Goal: Communication & Community: Participate in discussion

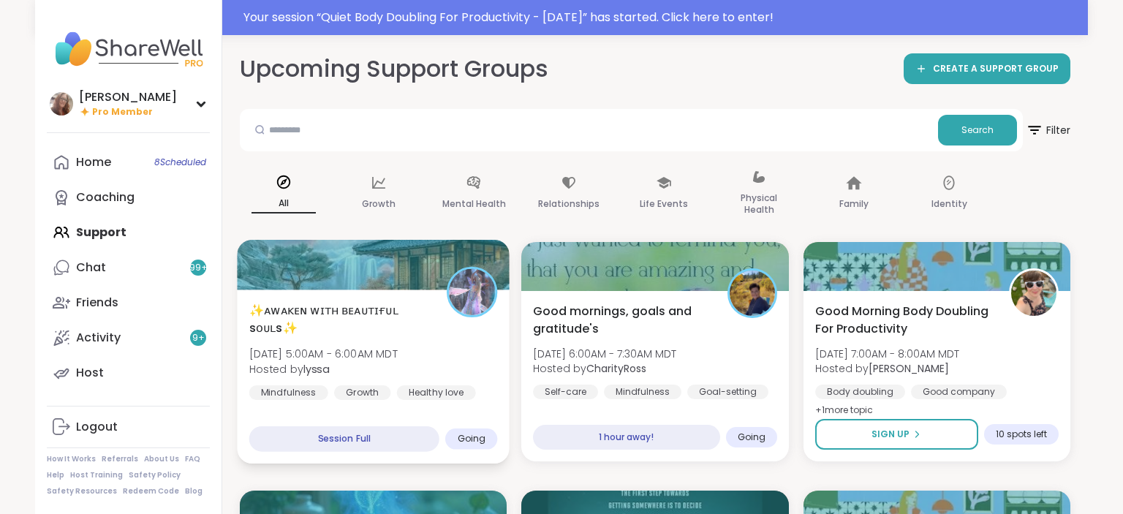
click at [461, 290] on img at bounding box center [472, 292] width 46 height 46
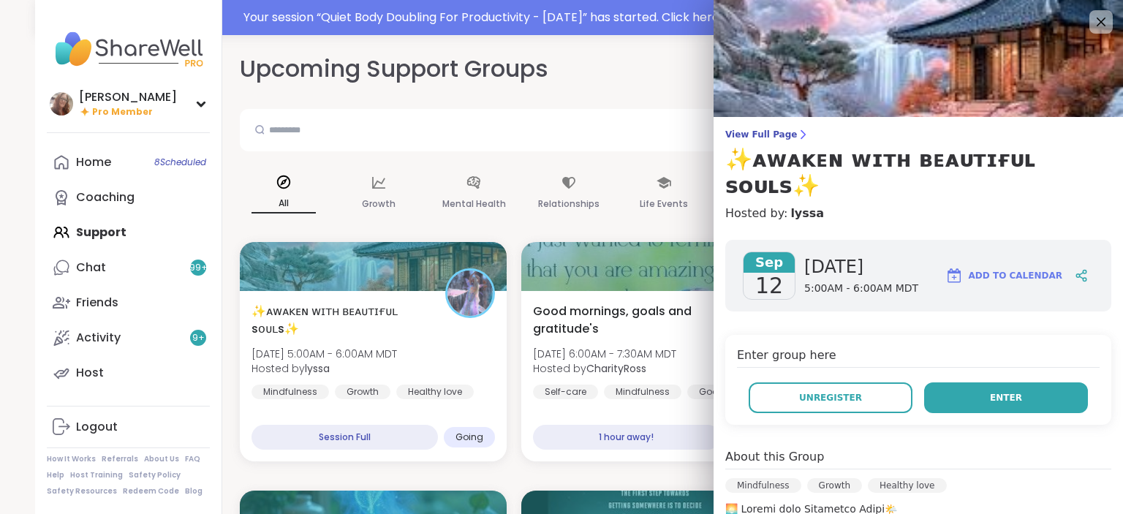
click at [980, 382] on button "Enter" at bounding box center [1006, 397] width 164 height 31
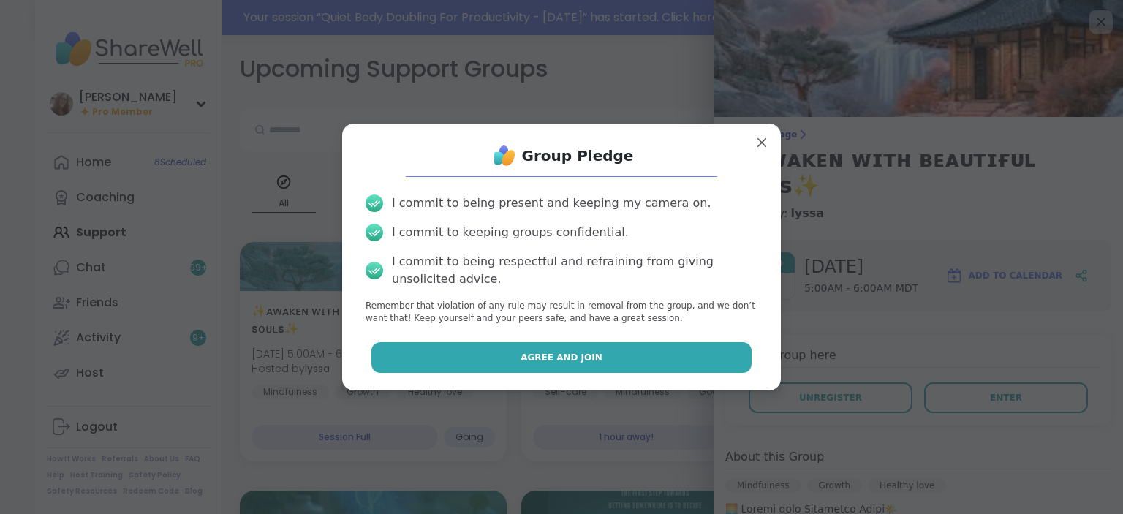
click at [729, 344] on button "Agree and Join" at bounding box center [561, 357] width 381 height 31
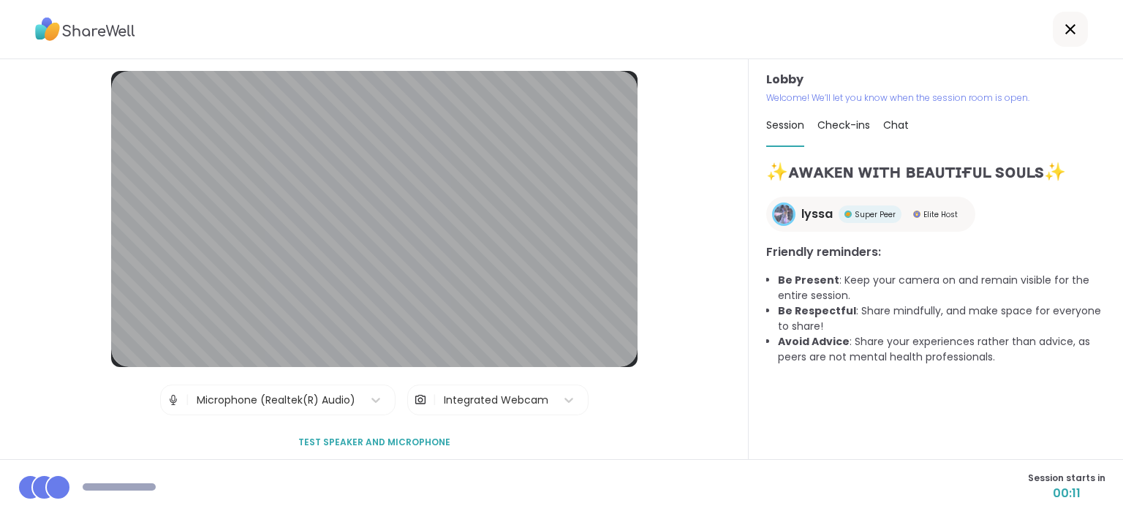
click at [403, 437] on span "Test speaker and microphone" at bounding box center [374, 442] width 152 height 13
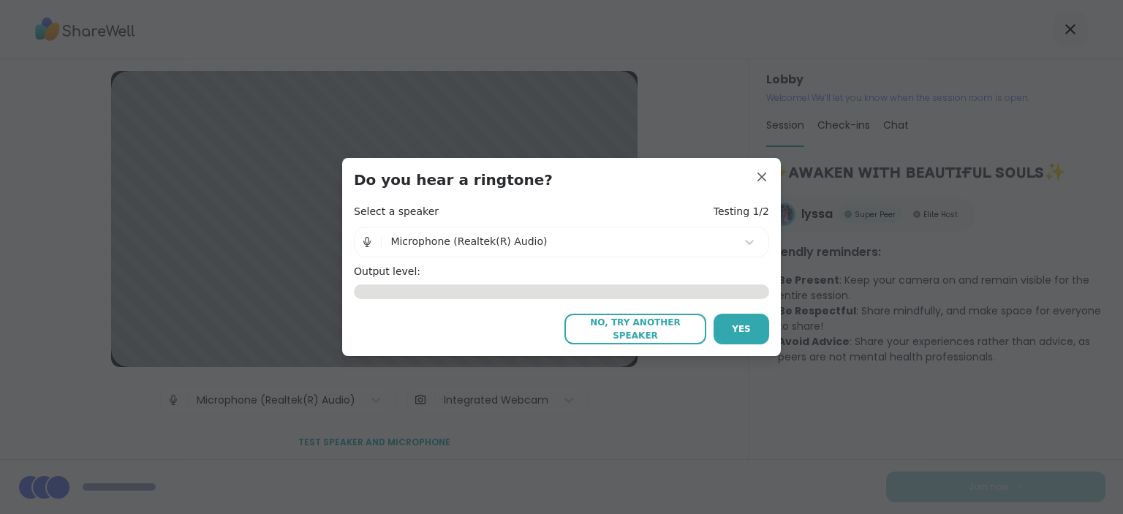
click at [629, 330] on span "No, try another speaker" at bounding box center [635, 329] width 127 height 26
click at [515, 241] on div "Microphone (Realtek(R) Audio)" at bounding box center [559, 241] width 338 height 15
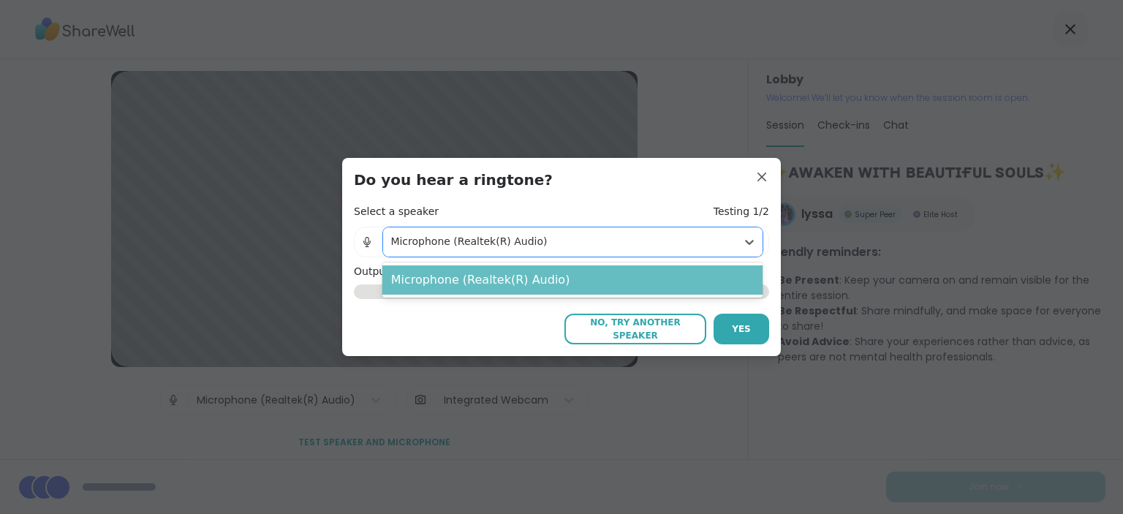
click at [548, 281] on div "Microphone (Realtek(R) Audio)" at bounding box center [572, 279] width 381 height 29
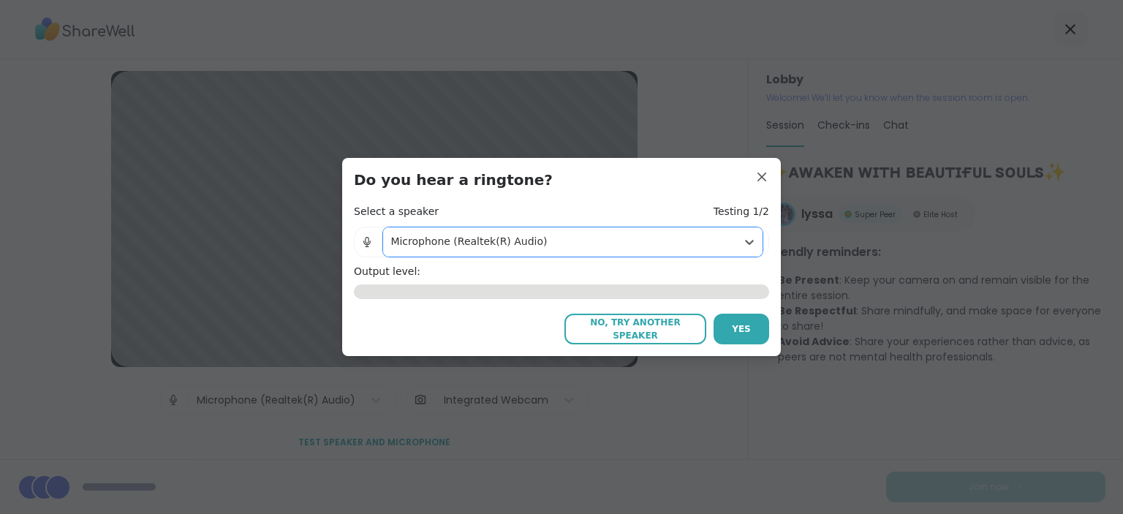
click at [675, 323] on span "No, try another speaker" at bounding box center [635, 329] width 127 height 26
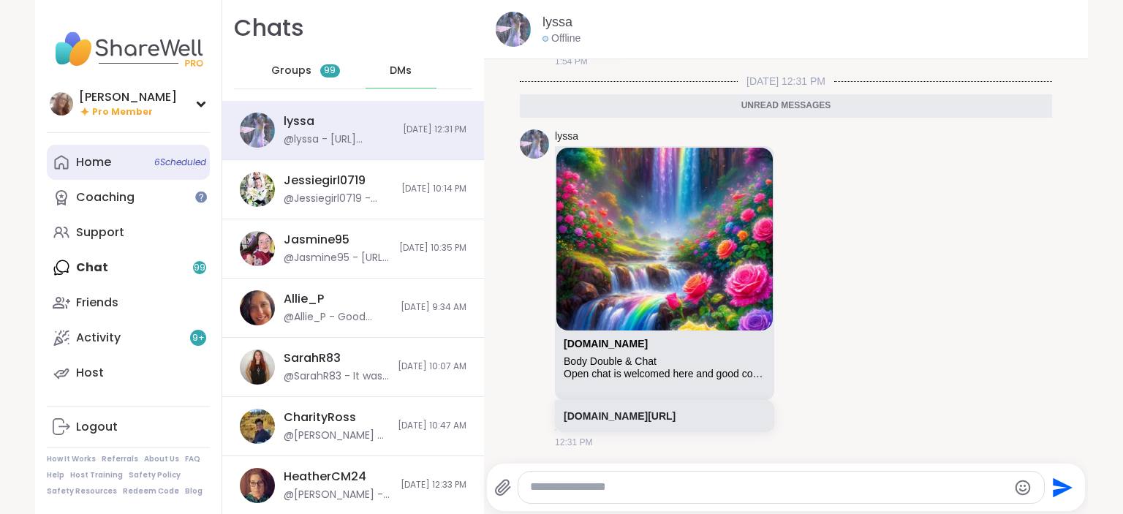
click at [170, 162] on span "6 Scheduled" at bounding box center [180, 162] width 52 height 12
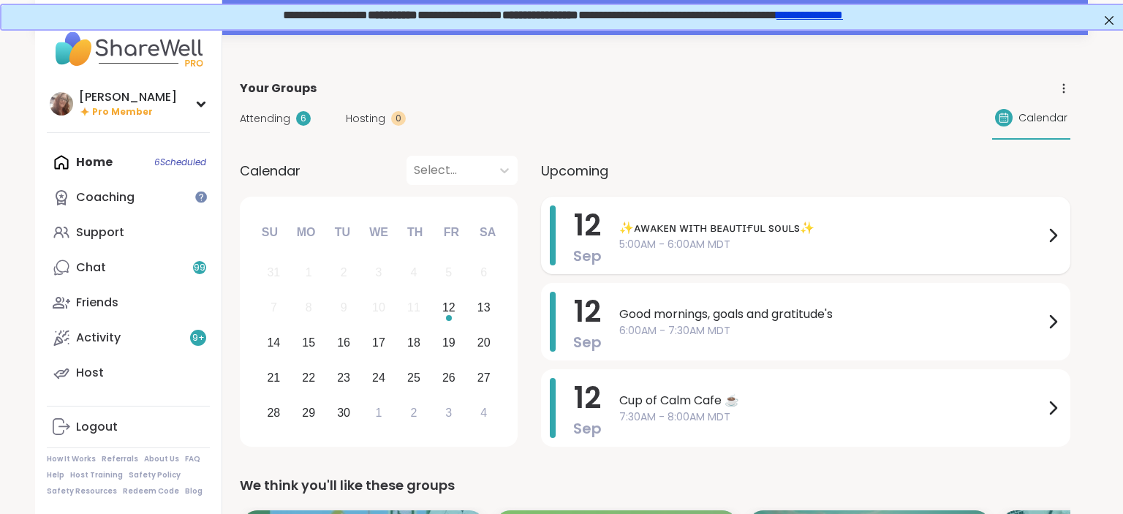
click at [675, 221] on span "✨ᴀᴡᴀᴋᴇɴ ᴡɪᴛʜ ʙᴇᴀᴜᴛɪғᴜʟ sᴏᴜʟs✨" at bounding box center [831, 228] width 425 height 18
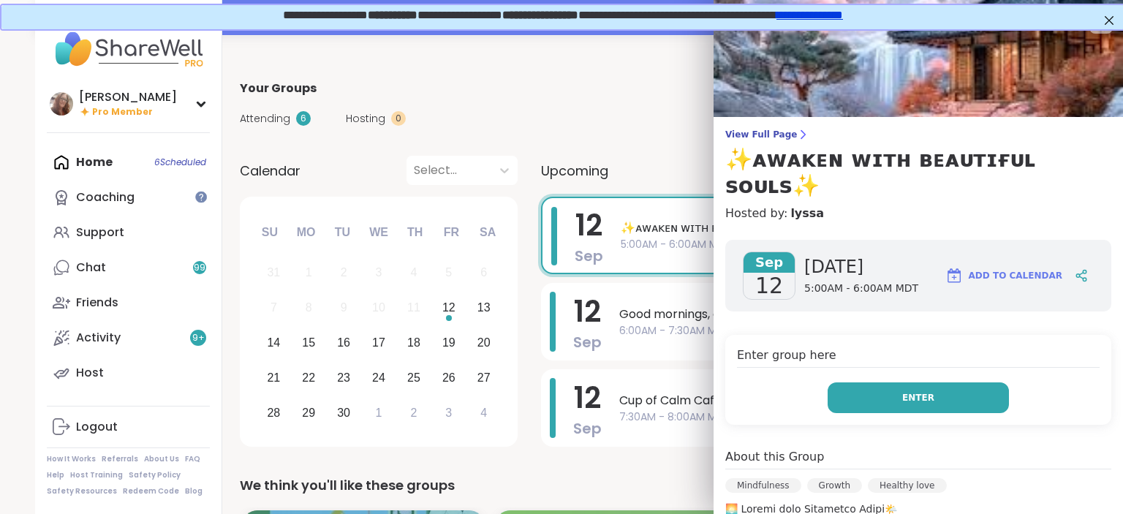
click at [868, 382] on button "Enter" at bounding box center [917, 397] width 181 height 31
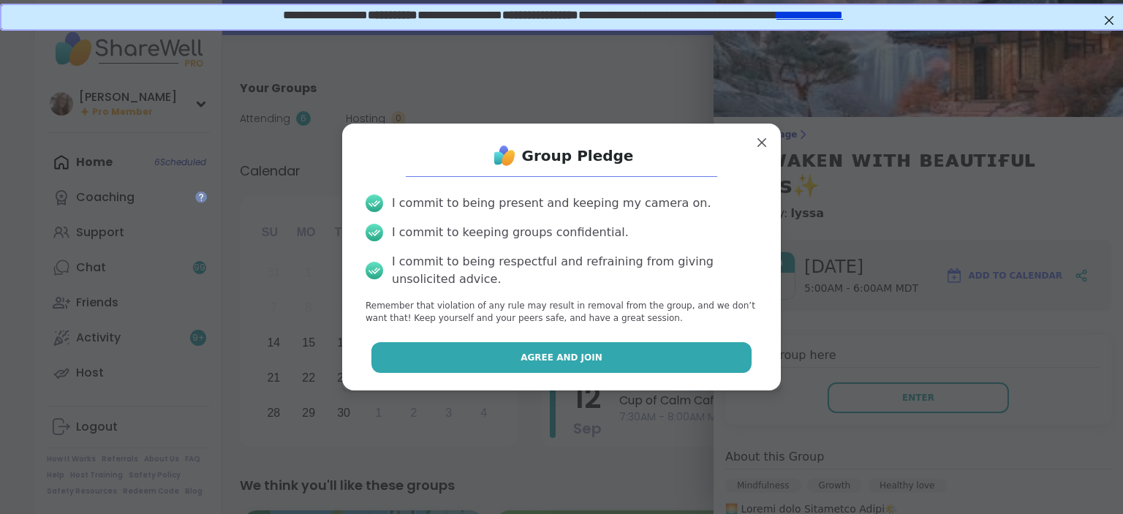
click at [732, 354] on button "Agree and Join" at bounding box center [561, 357] width 381 height 31
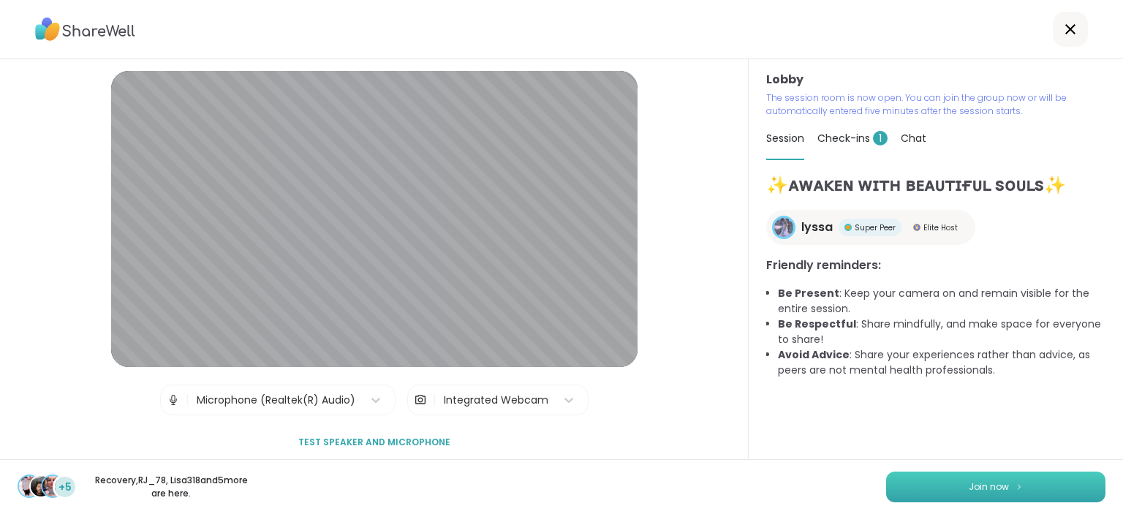
click at [972, 482] on span "Join now" at bounding box center [988, 486] width 40 height 13
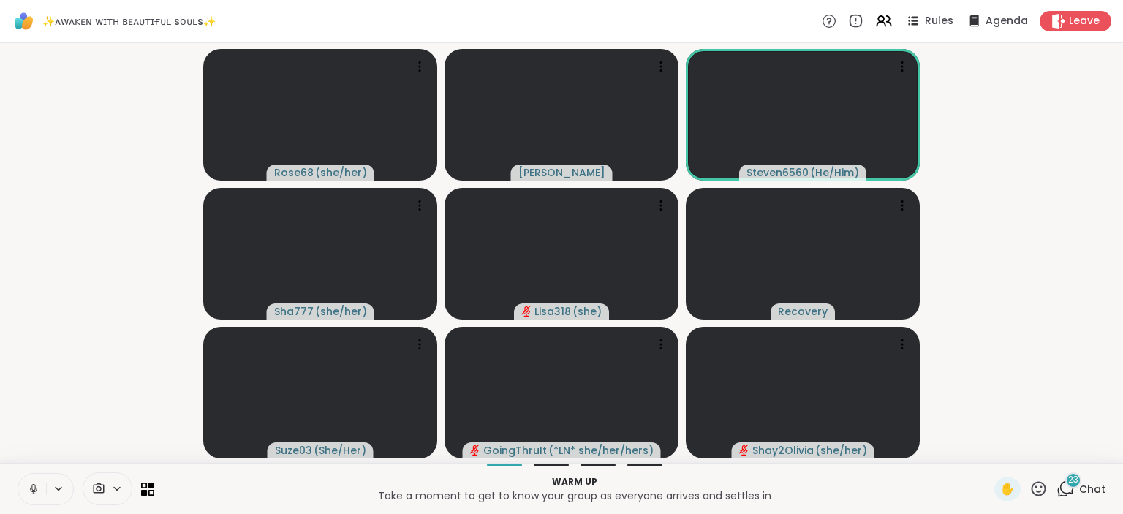
click at [34, 490] on icon at bounding box center [33, 487] width 4 height 7
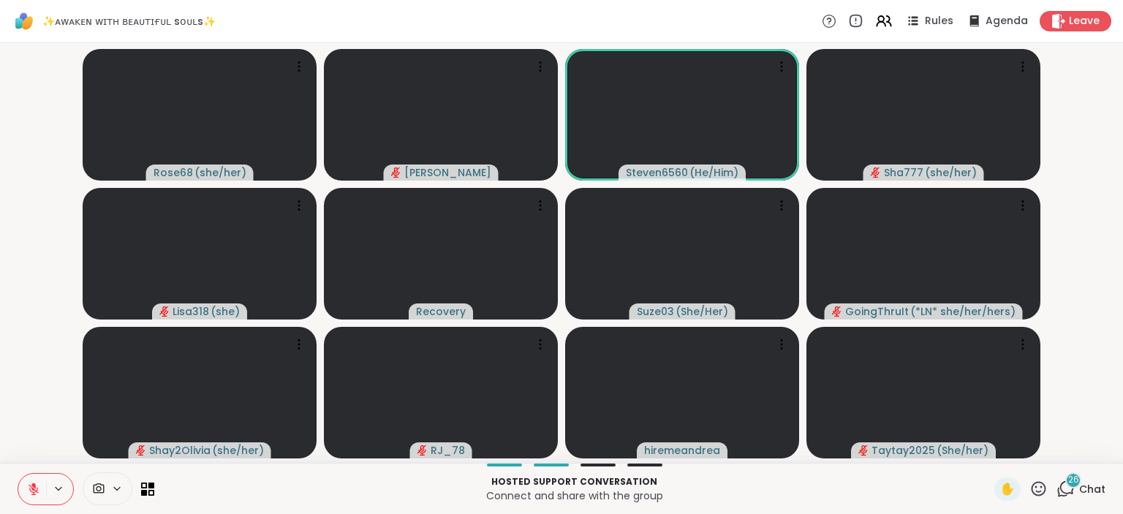
click at [1096, 501] on div "26 Chat" at bounding box center [1080, 488] width 49 height 23
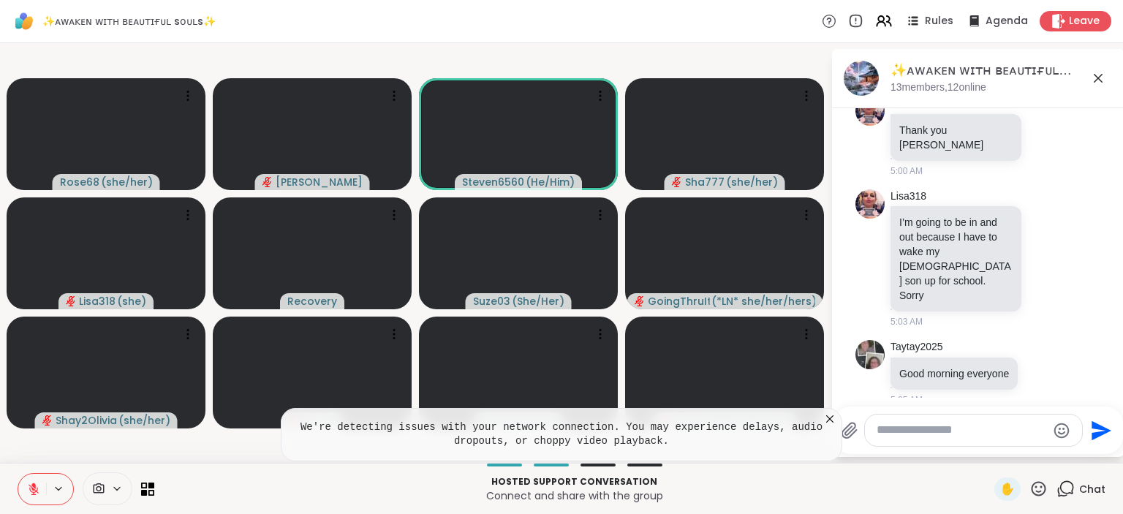
scroll to position [4249, 0]
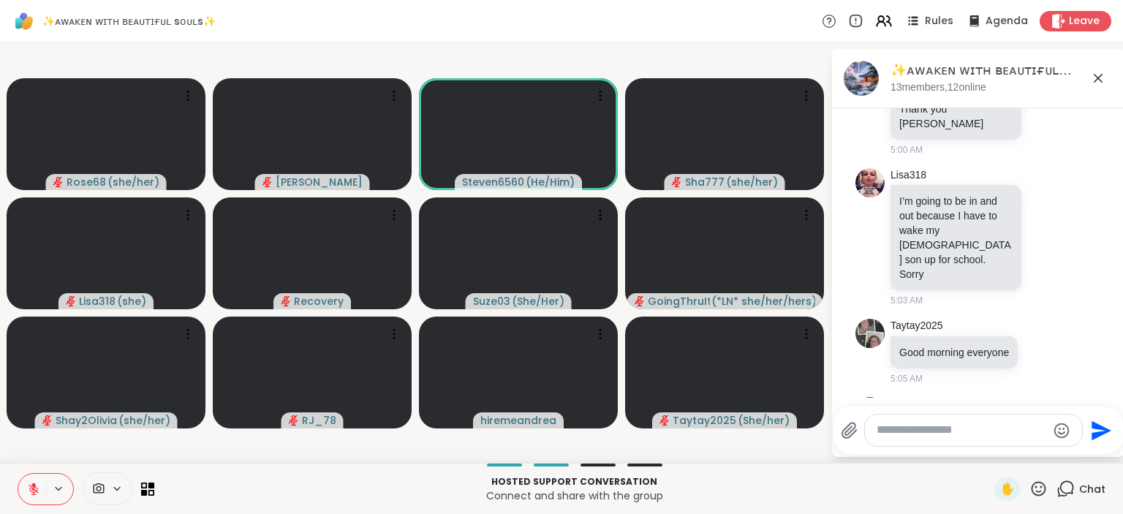
click at [31, 488] on icon at bounding box center [33, 488] width 13 height 13
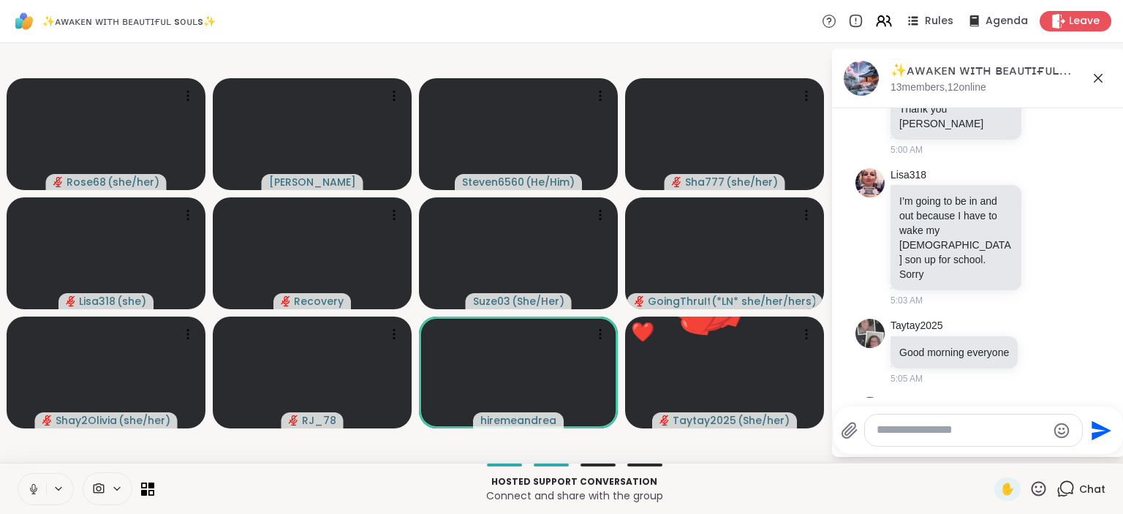
click at [29, 486] on icon at bounding box center [33, 488] width 13 height 13
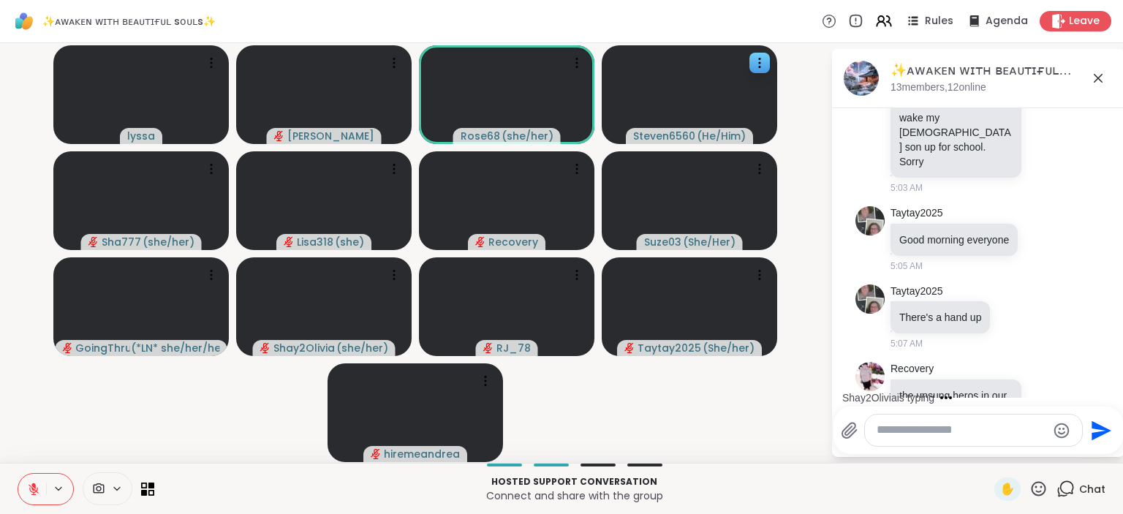
scroll to position [4327, 0]
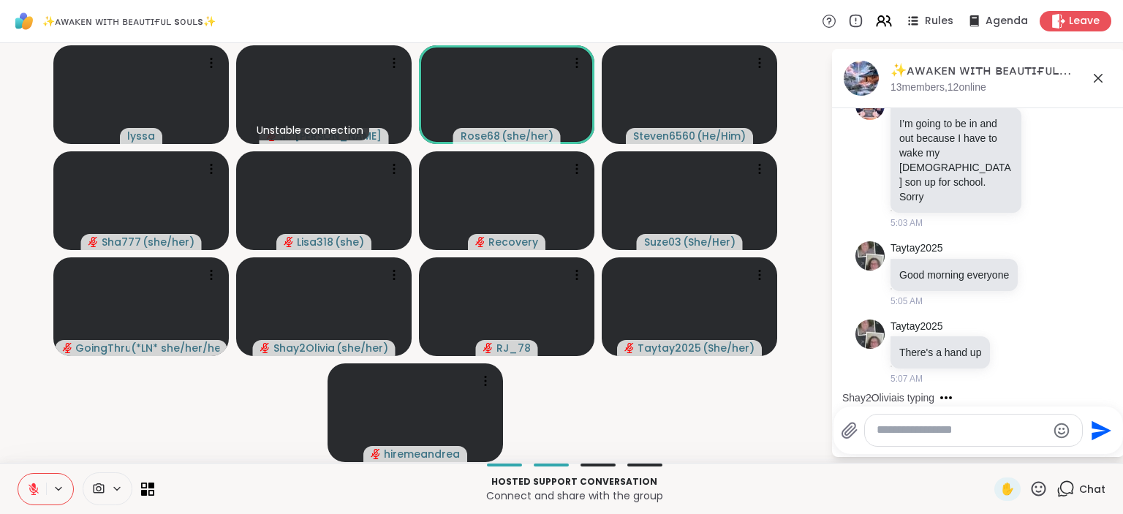
click at [904, 440] on div at bounding box center [973, 429] width 217 height 31
click at [904, 430] on textarea "Type your message" at bounding box center [961, 429] width 170 height 15
paste textarea "**********"
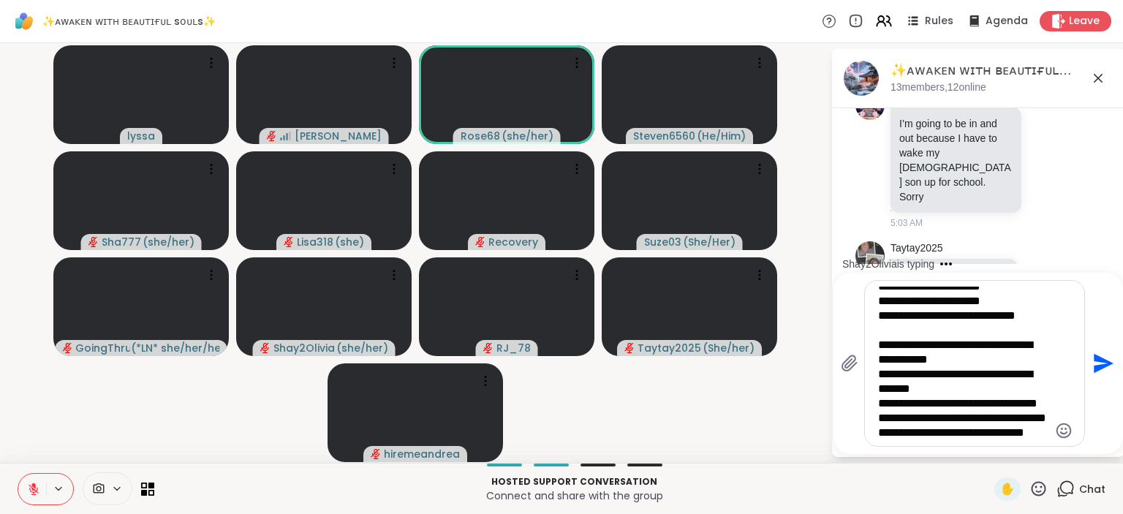
scroll to position [782, 0]
type textarea "**********"
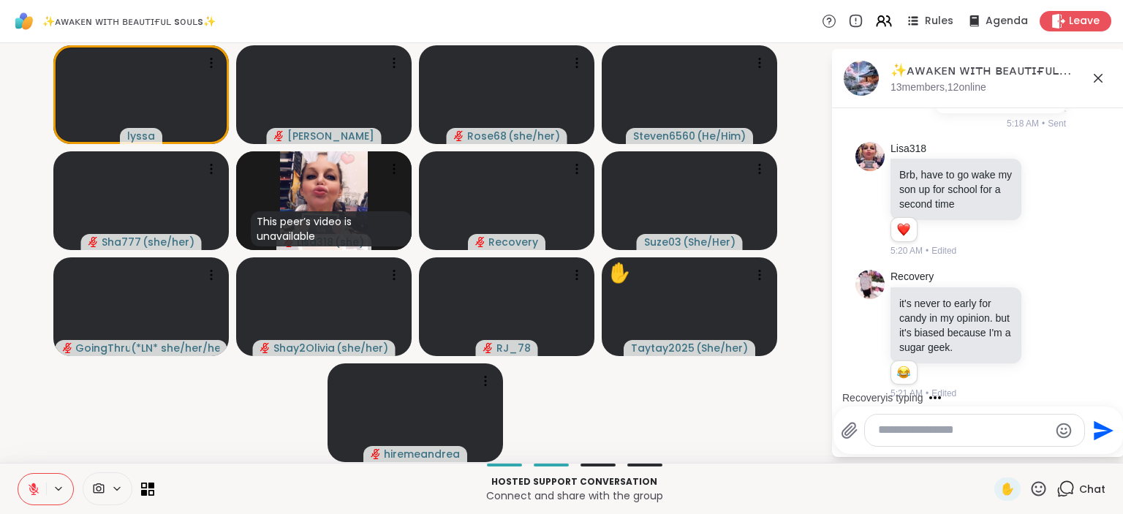
scroll to position [6096, 0]
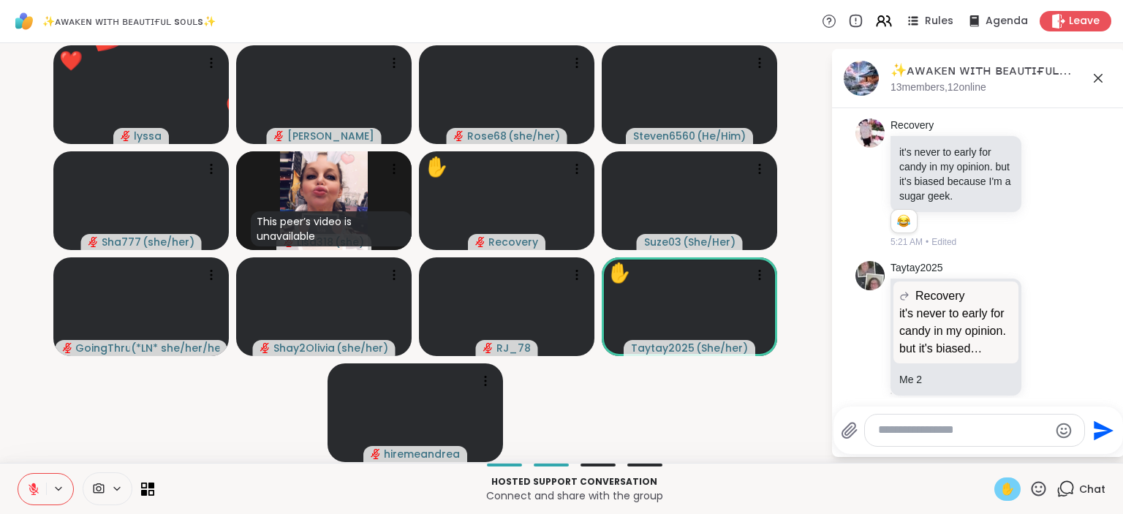
click at [1009, 487] on span "✋" at bounding box center [1007, 489] width 15 height 18
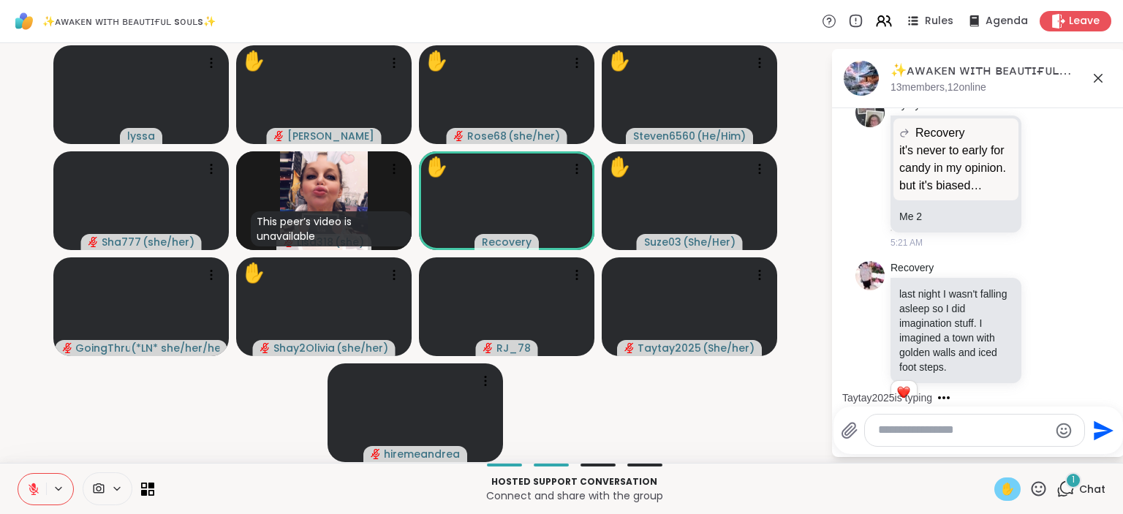
scroll to position [6421, 0]
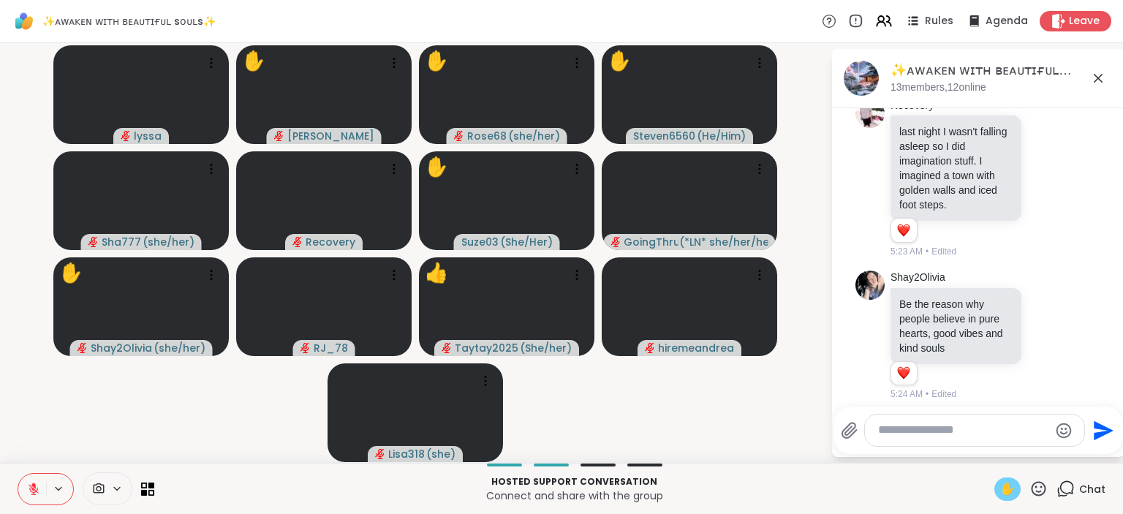
click at [30, 490] on icon at bounding box center [34, 489] width 10 height 10
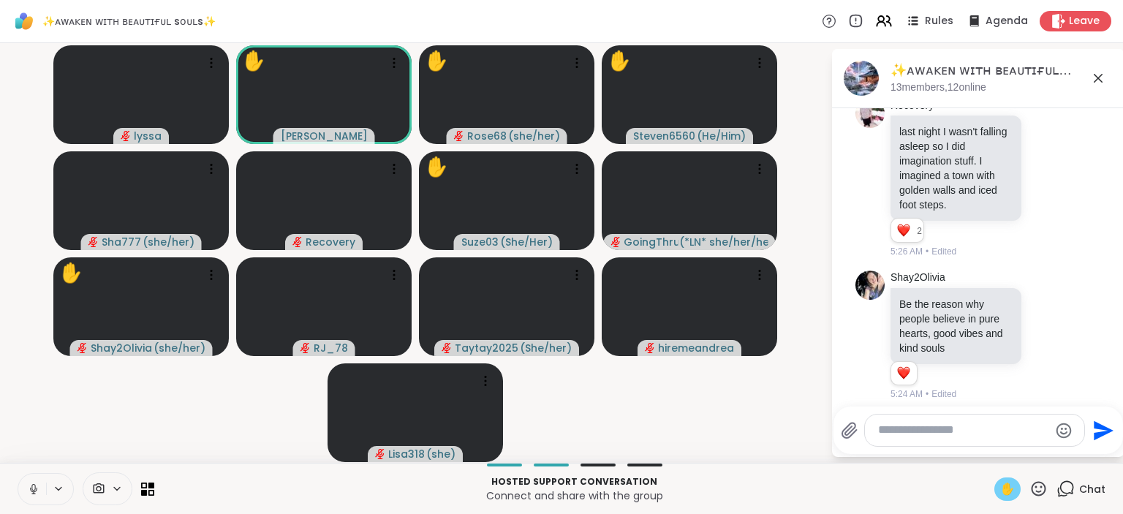
click at [32, 490] on icon at bounding box center [33, 488] width 13 height 13
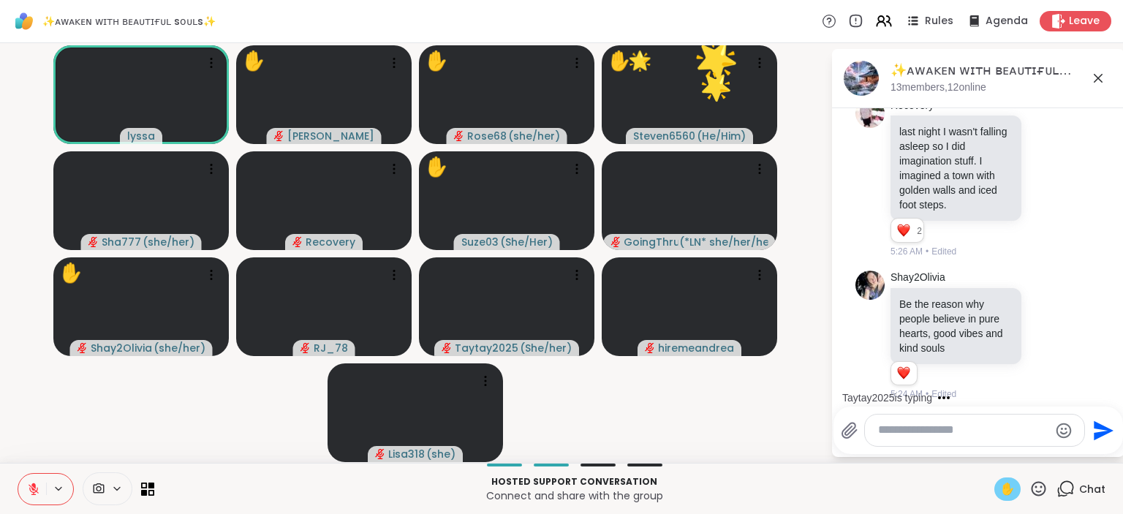
click at [32, 490] on icon at bounding box center [33, 488] width 13 height 13
click at [30, 489] on icon at bounding box center [33, 488] width 13 height 13
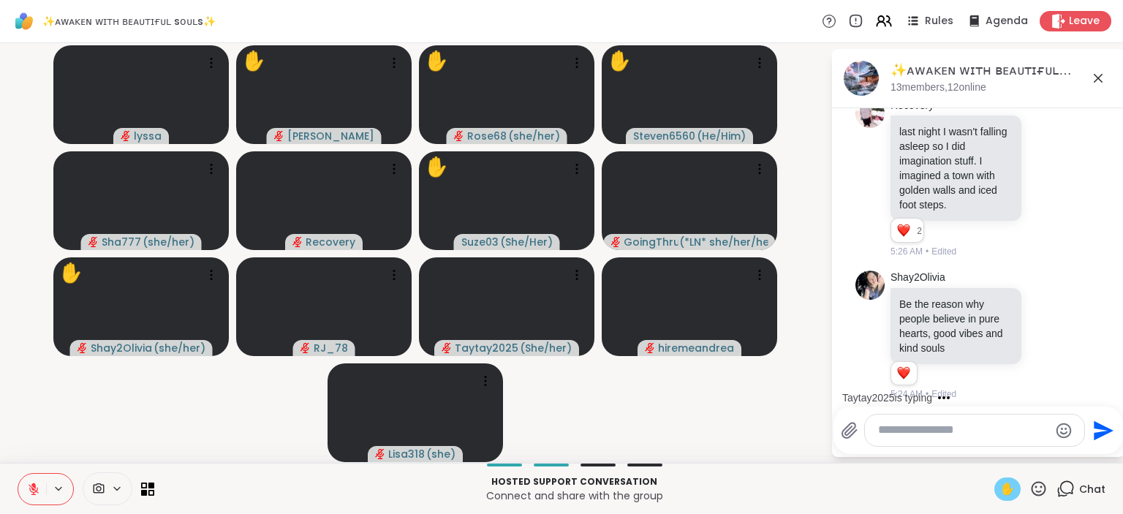
click at [30, 489] on icon at bounding box center [34, 489] width 10 height 10
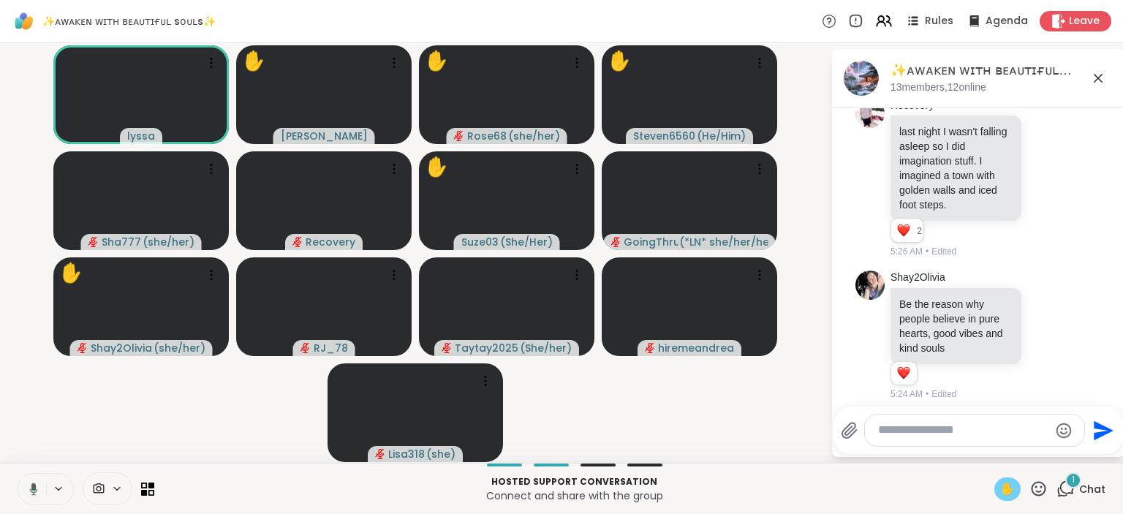
scroll to position [6513, 0]
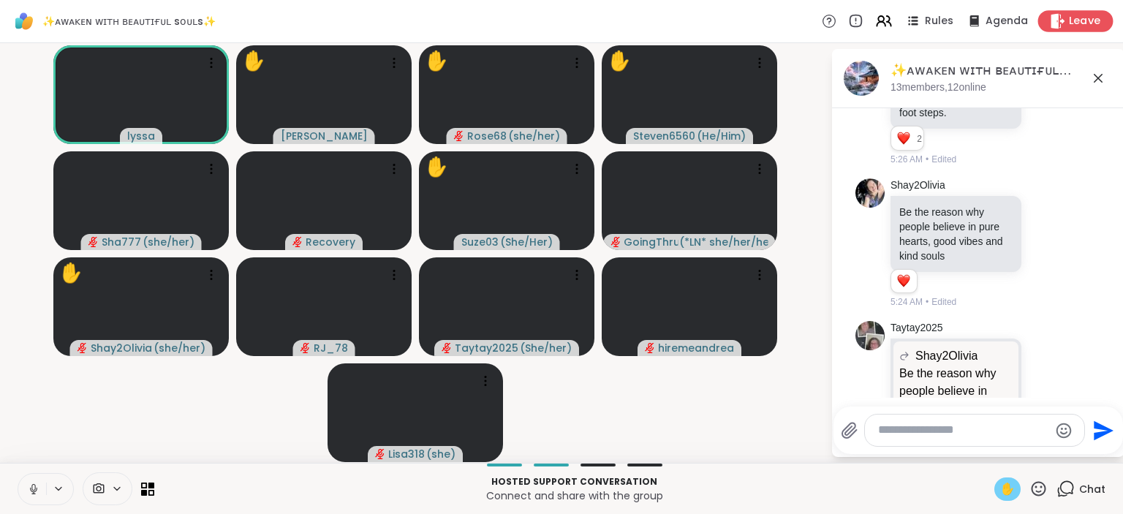
click at [1080, 20] on span "Leave" at bounding box center [1085, 21] width 32 height 15
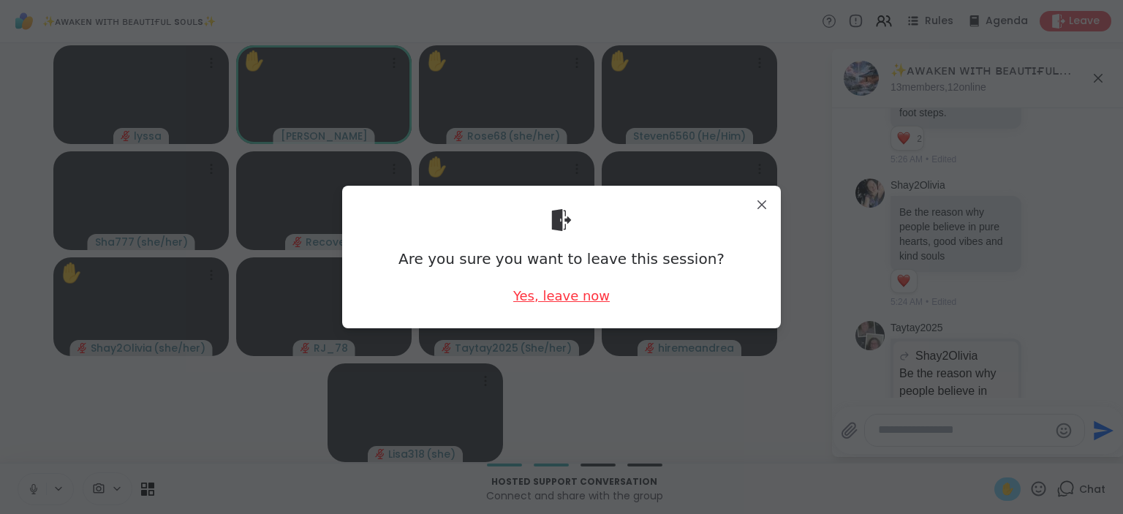
click at [585, 291] on div "Yes, leave now" at bounding box center [561, 296] width 96 height 18
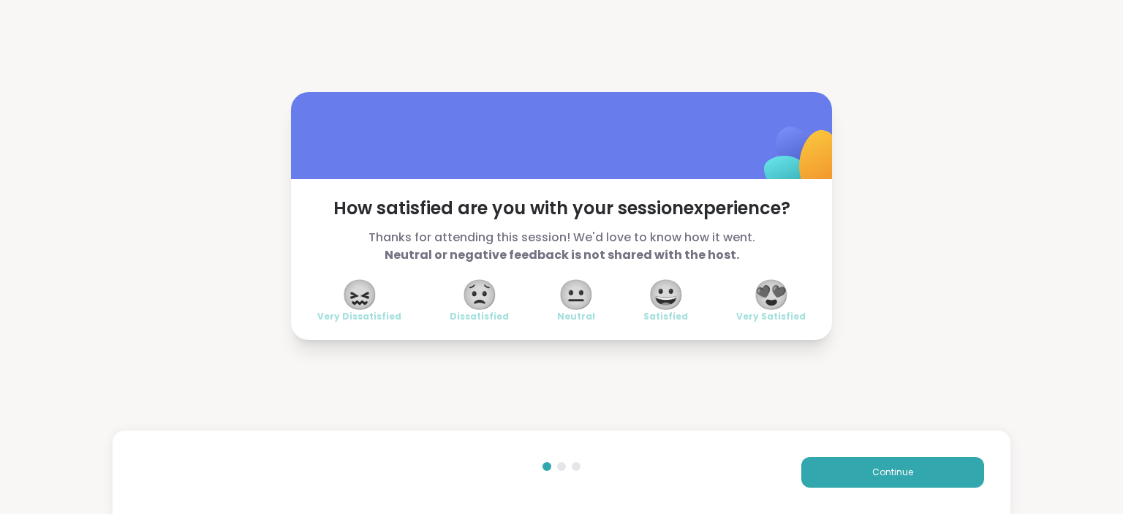
click at [768, 297] on span "😍" at bounding box center [771, 294] width 37 height 26
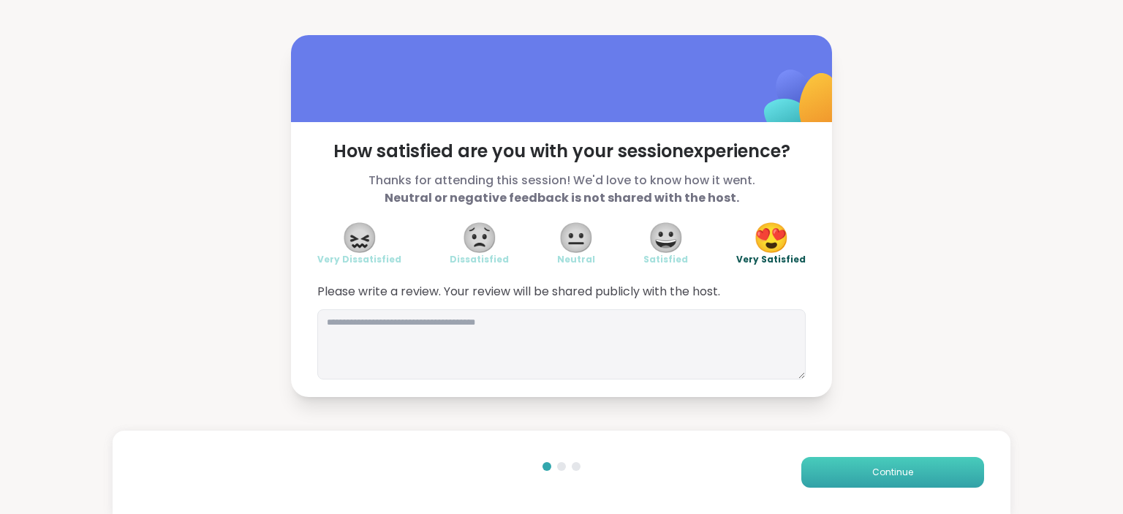
click at [869, 473] on button "Continue" at bounding box center [892, 472] width 183 height 31
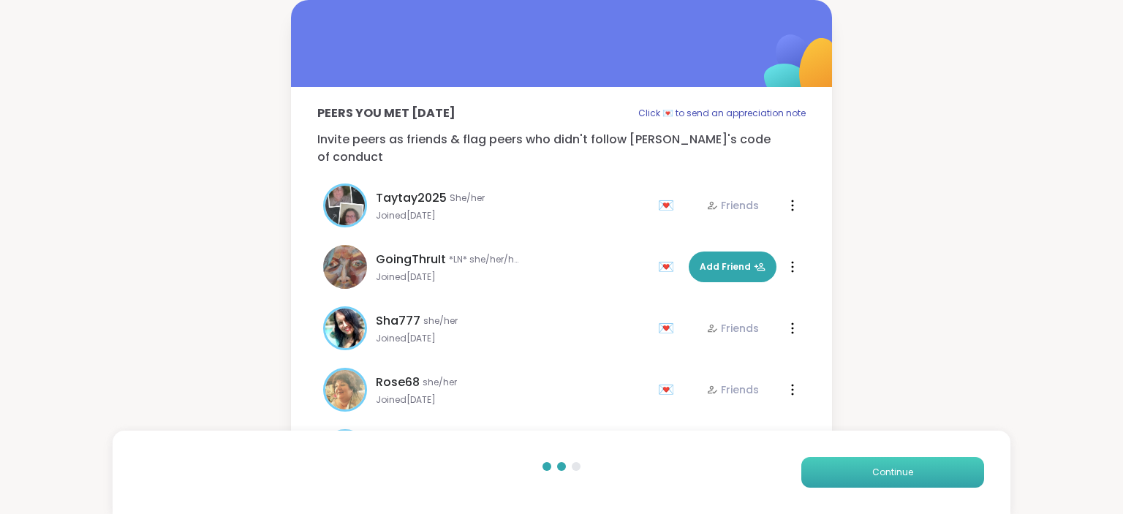
click at [863, 471] on button "Continue" at bounding box center [892, 472] width 183 height 31
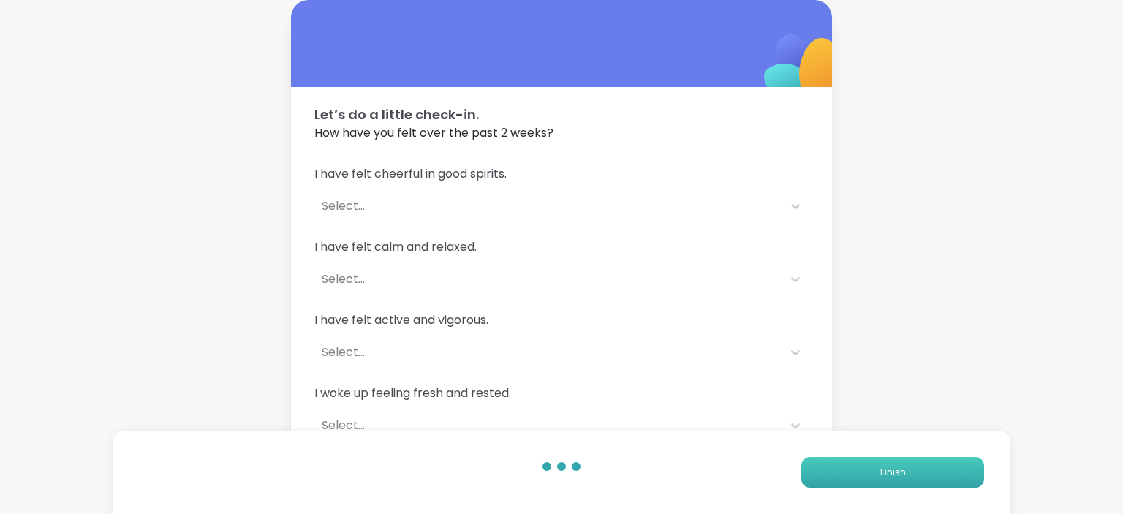
click at [863, 471] on button "Finish" at bounding box center [892, 472] width 183 height 31
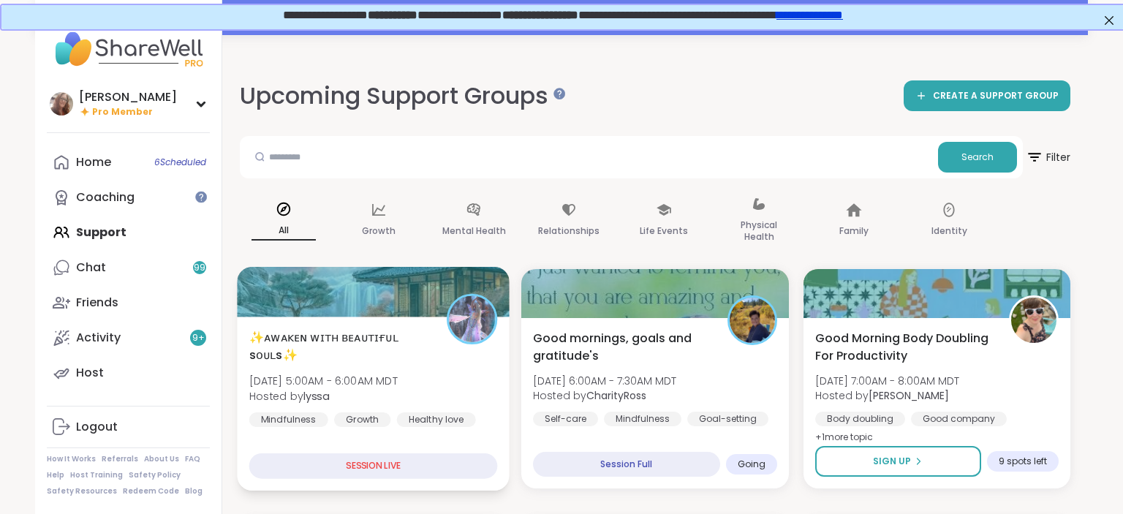
click at [459, 332] on img at bounding box center [472, 319] width 46 height 46
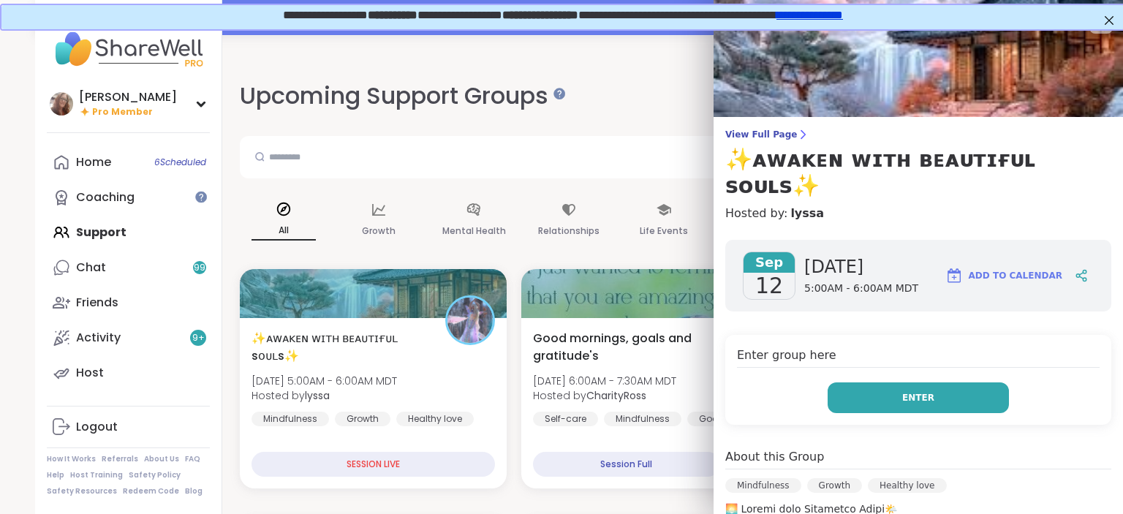
click at [914, 391] on span "Enter" at bounding box center [918, 397] width 32 height 13
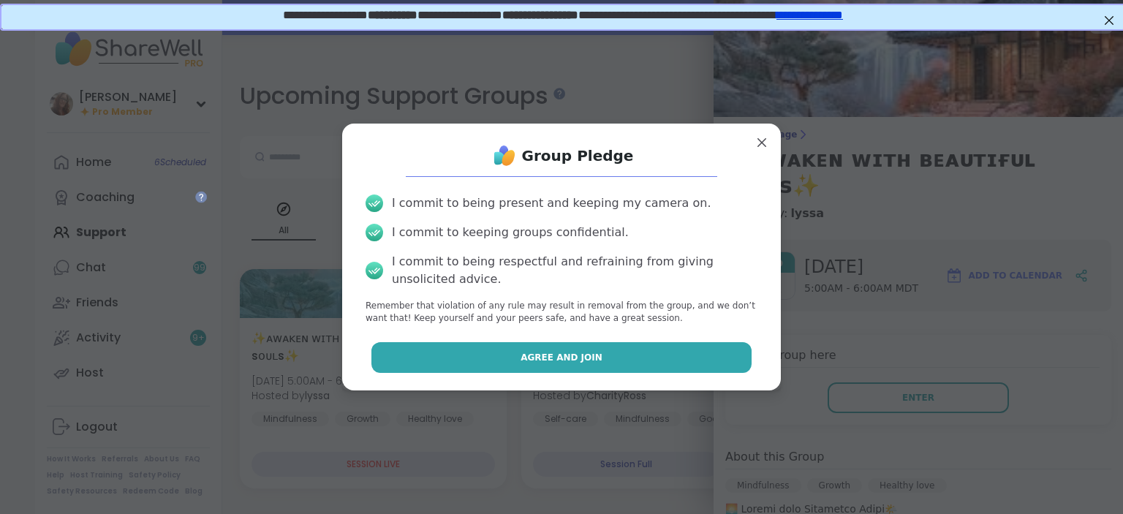
click at [730, 368] on button "Agree and Join" at bounding box center [561, 357] width 381 height 31
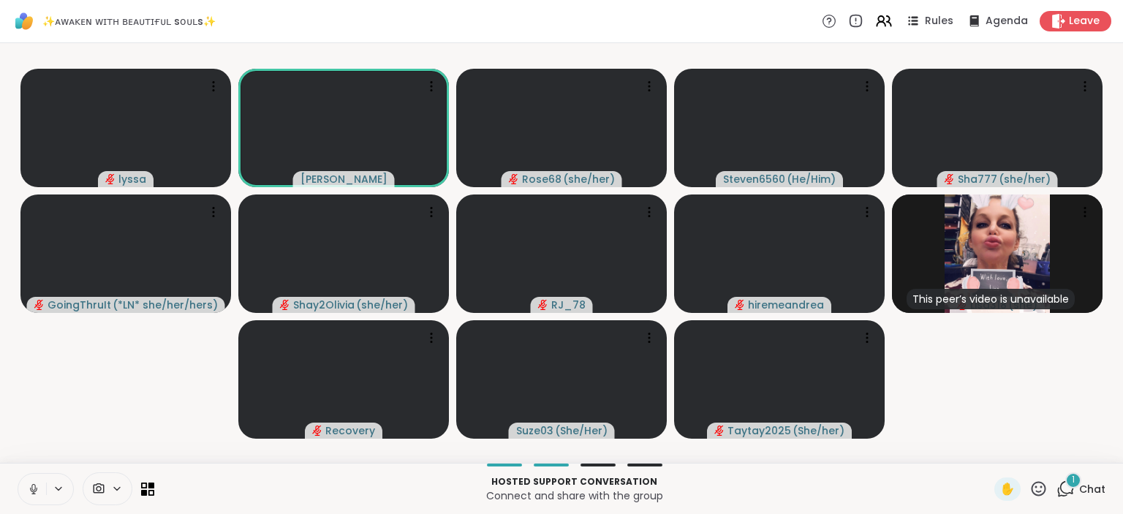
click at [35, 488] on icon at bounding box center [33, 487] width 4 height 7
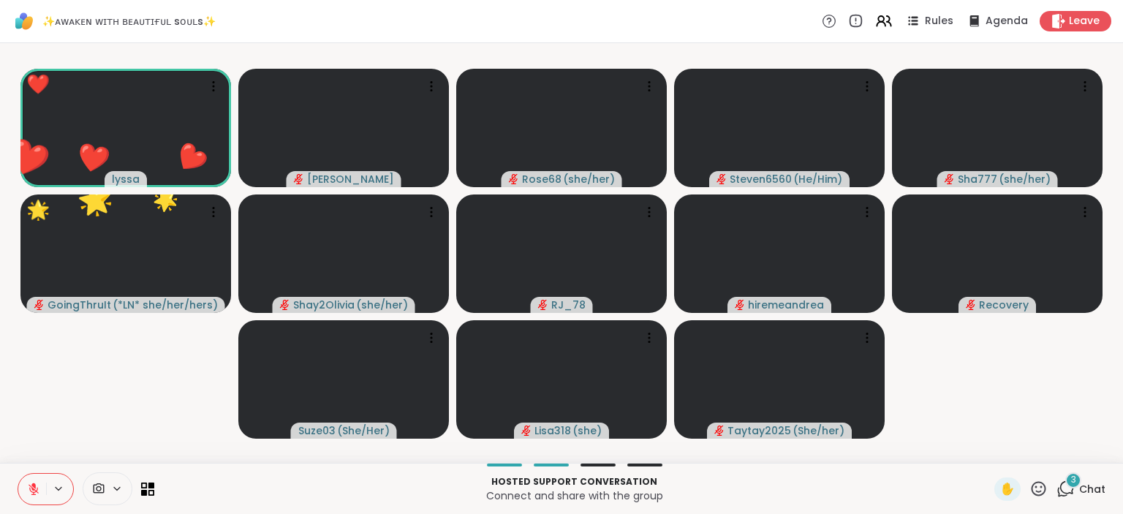
click at [1089, 471] on div "Hosted support conversation Connect and share with the group ✋ 3 Chat" at bounding box center [561, 488] width 1123 height 51
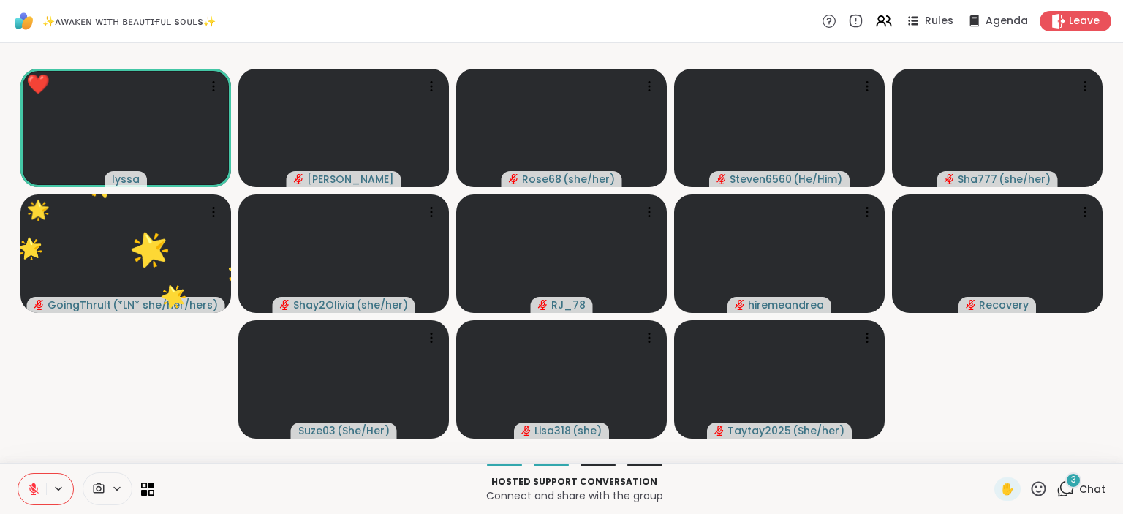
click at [1088, 493] on span "Chat" at bounding box center [1092, 489] width 26 height 15
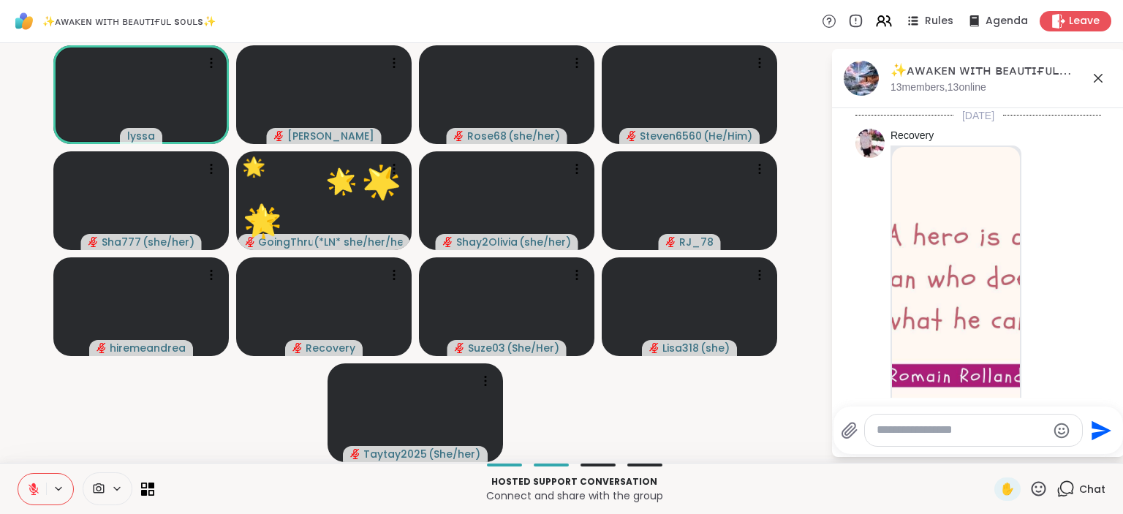
scroll to position [6838, 0]
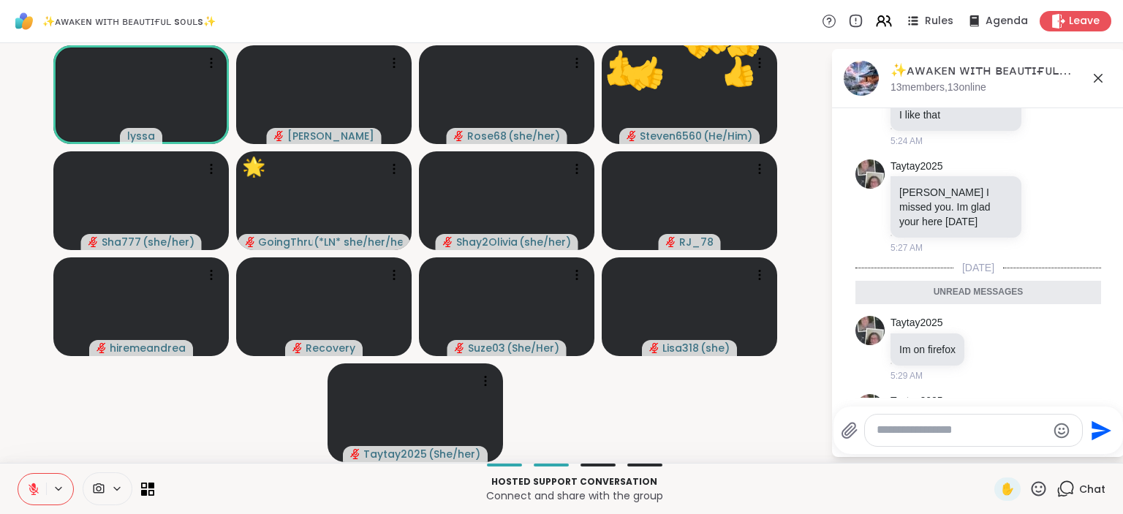
click at [998, 425] on textarea "Type your message" at bounding box center [961, 429] width 170 height 15
paste textarea "**********"
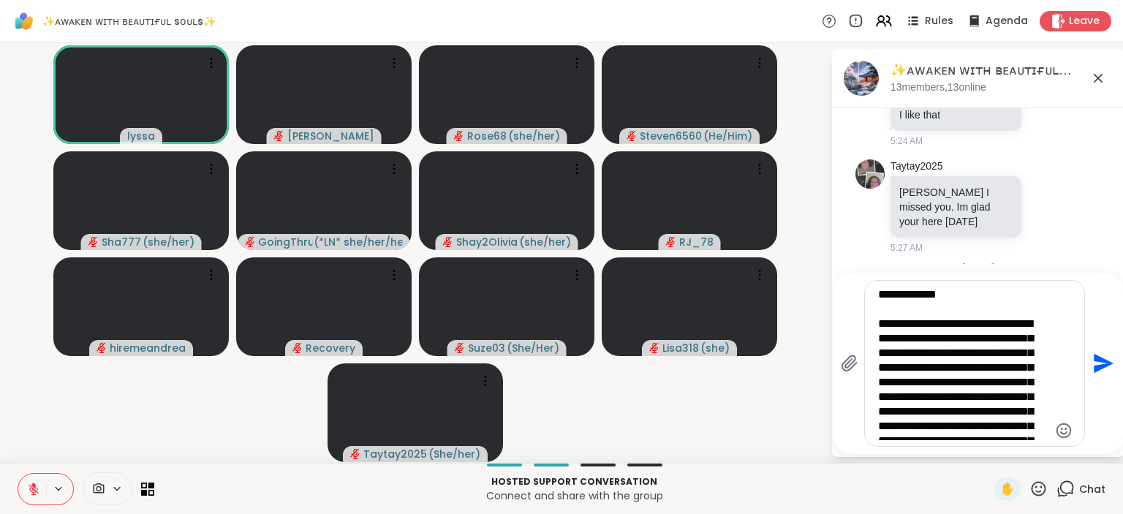
scroll to position [0, 0]
click at [975, 337] on textarea "**********" at bounding box center [963, 363] width 170 height 153
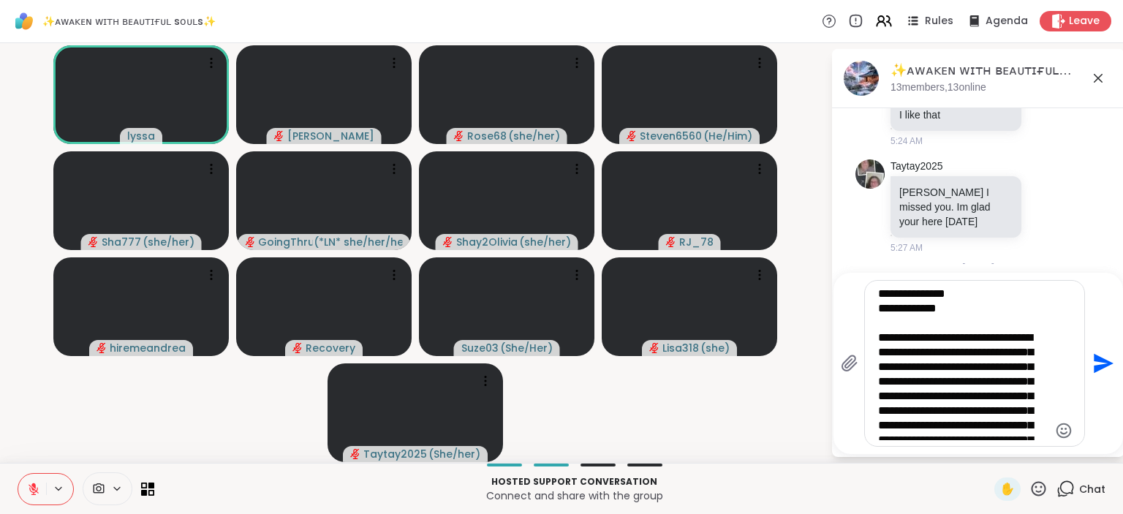
click at [914, 368] on textarea "**********" at bounding box center [963, 363] width 170 height 153
click at [962, 383] on textarea "**********" at bounding box center [963, 363] width 170 height 153
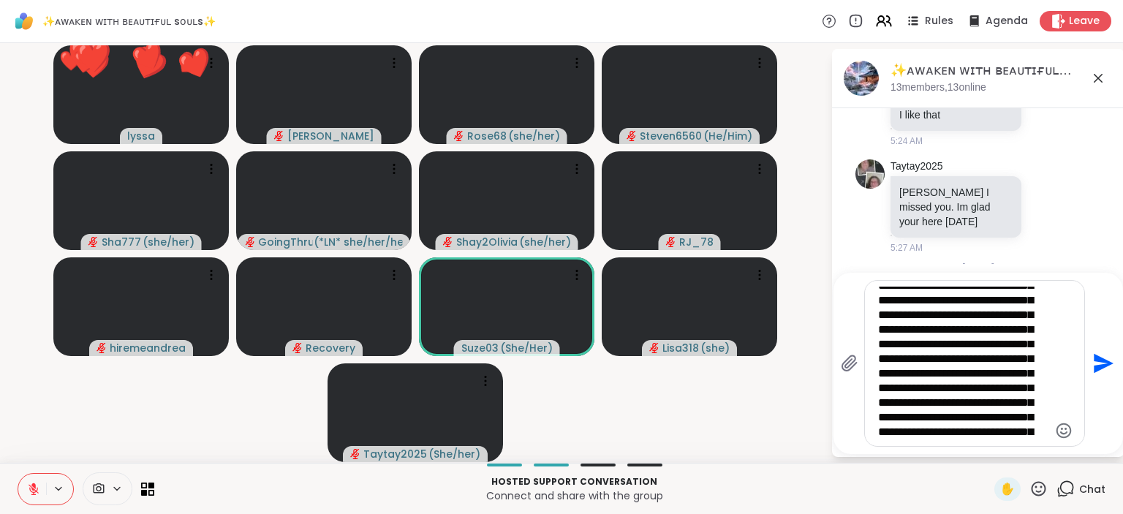
scroll to position [81, 0]
click at [955, 376] on textarea "**********" at bounding box center [963, 363] width 170 height 153
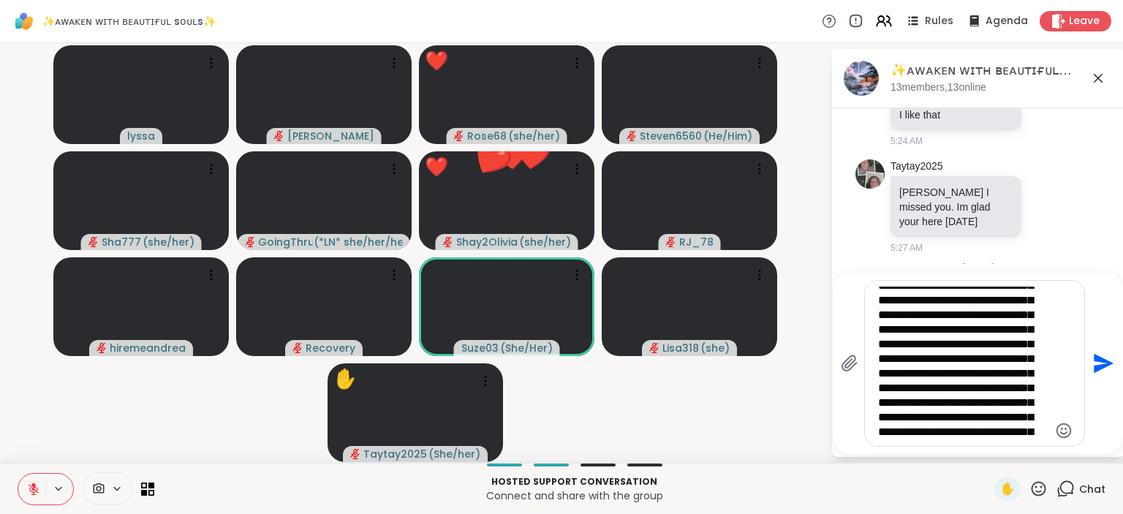
click at [956, 376] on textarea "**********" at bounding box center [963, 363] width 170 height 153
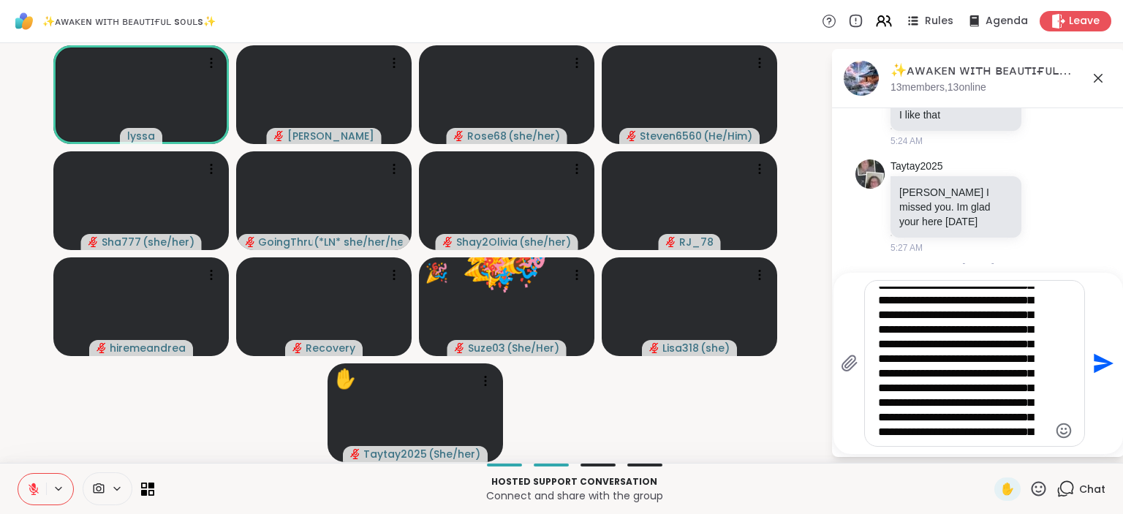
click at [1018, 392] on textarea "**********" at bounding box center [963, 363] width 170 height 153
click at [1022, 404] on textarea "**********" at bounding box center [963, 363] width 170 height 153
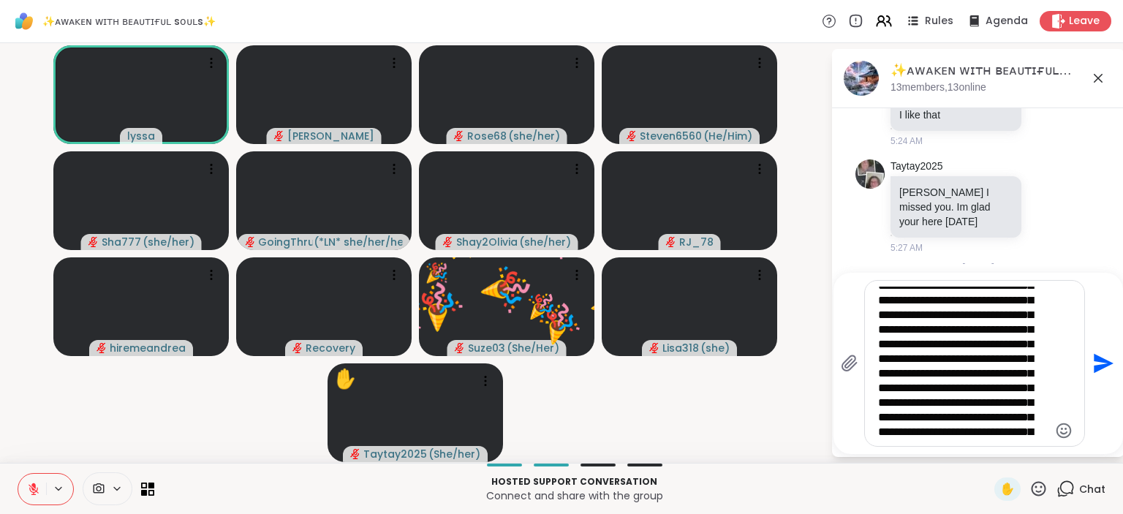
click at [1022, 404] on textarea "**********" at bounding box center [963, 363] width 170 height 153
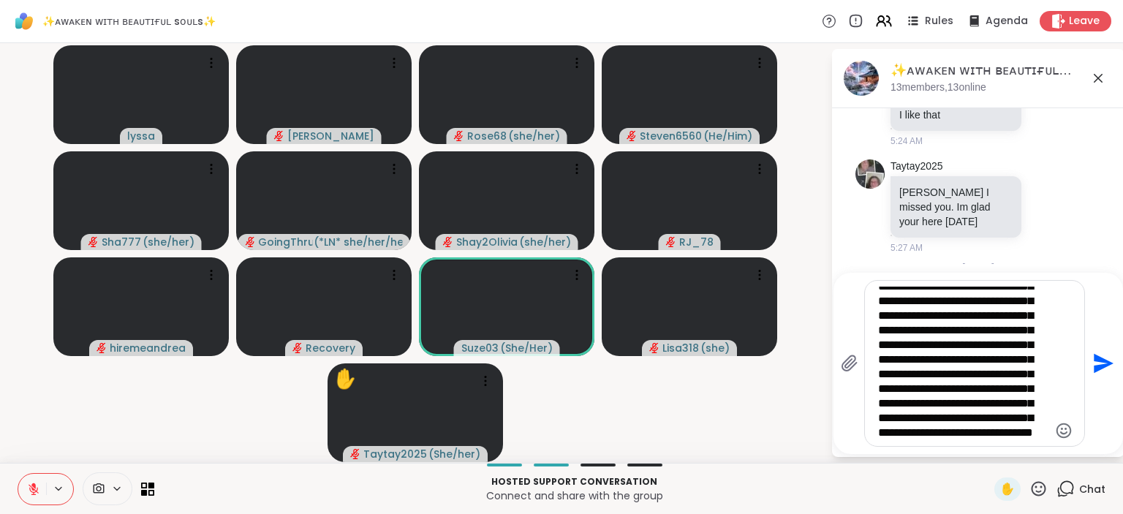
scroll to position [140, 0]
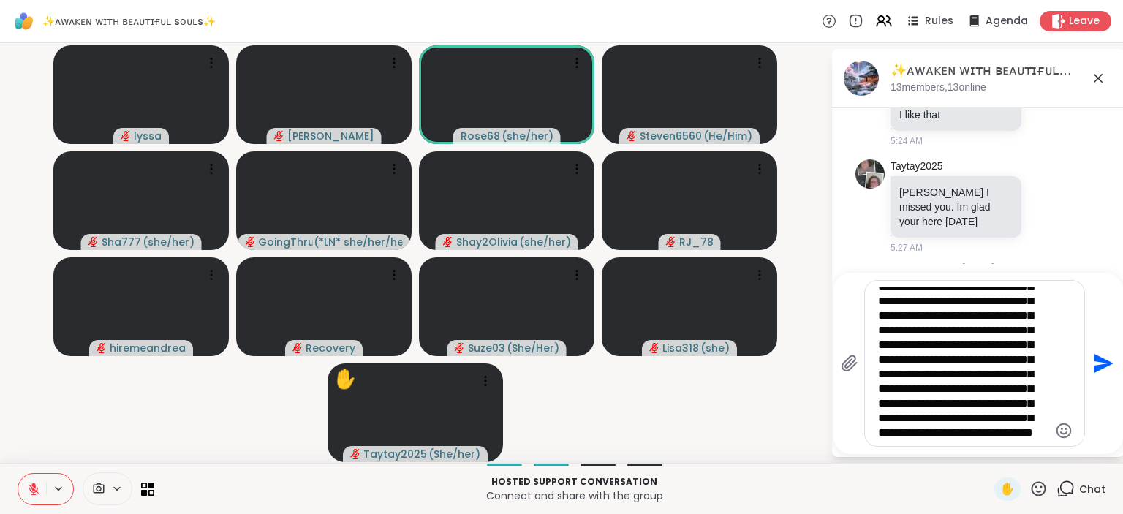
click at [973, 403] on textarea "**********" at bounding box center [963, 363] width 170 height 153
click at [975, 385] on textarea "**********" at bounding box center [963, 363] width 170 height 153
click at [978, 385] on textarea "**********" at bounding box center [963, 363] width 170 height 153
type textarea "**********"
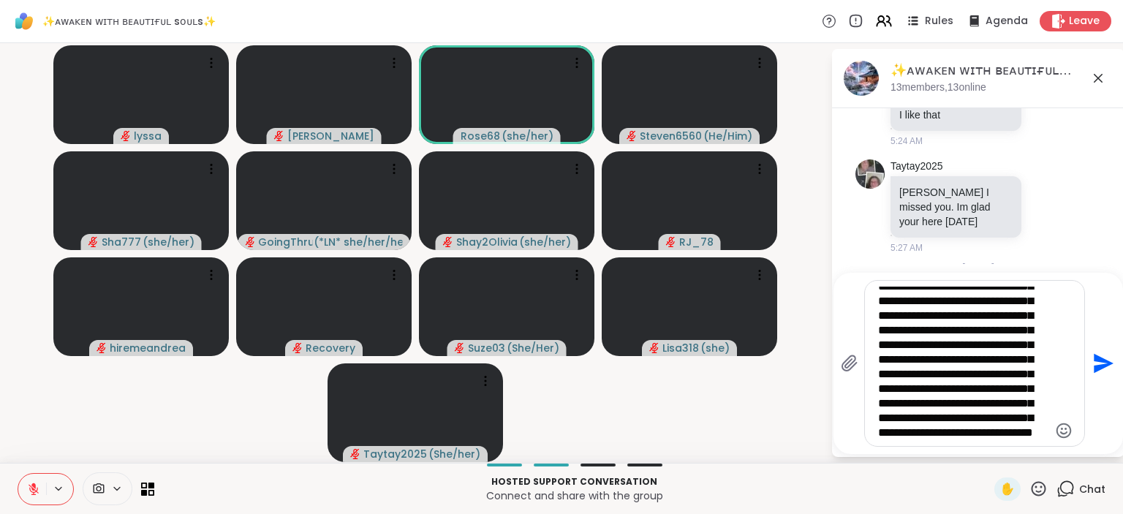
click at [1099, 359] on icon "Send" at bounding box center [1103, 364] width 20 height 20
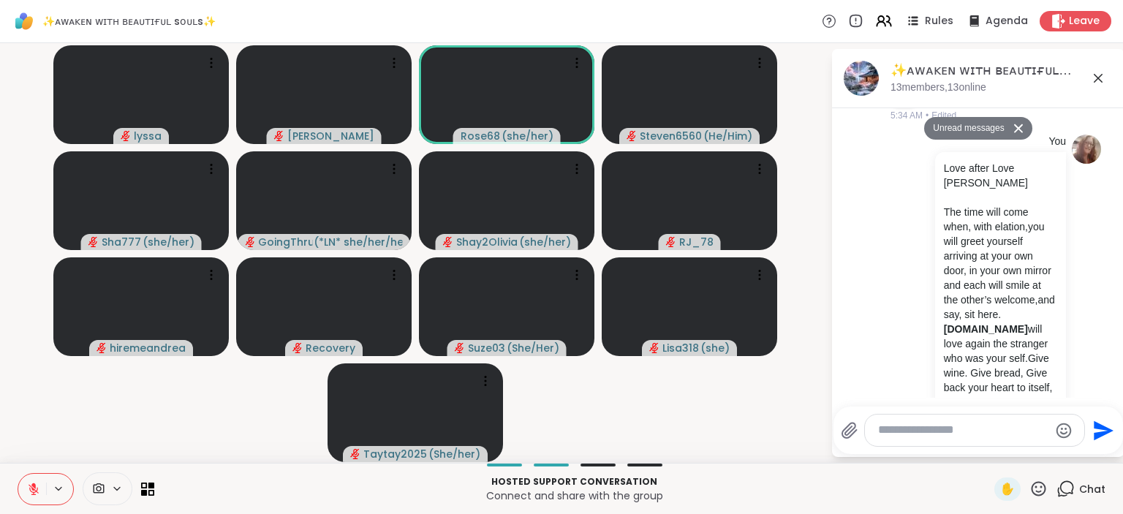
scroll to position [7260, 0]
click at [1049, 204] on p "The time will come when, with elation,you will greet yourself arriving at your …" at bounding box center [1000, 386] width 113 height 365
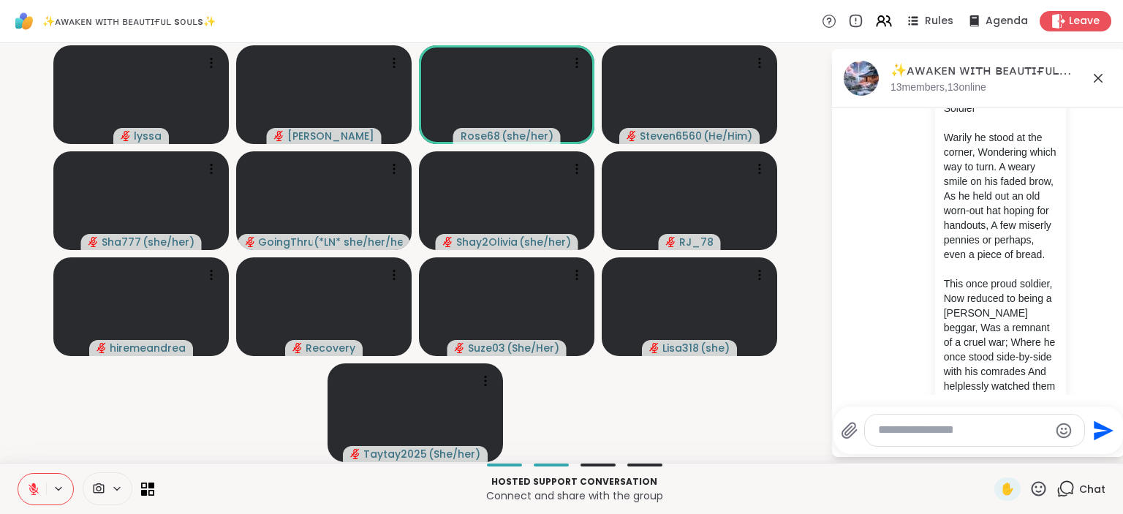
scroll to position [4986, 0]
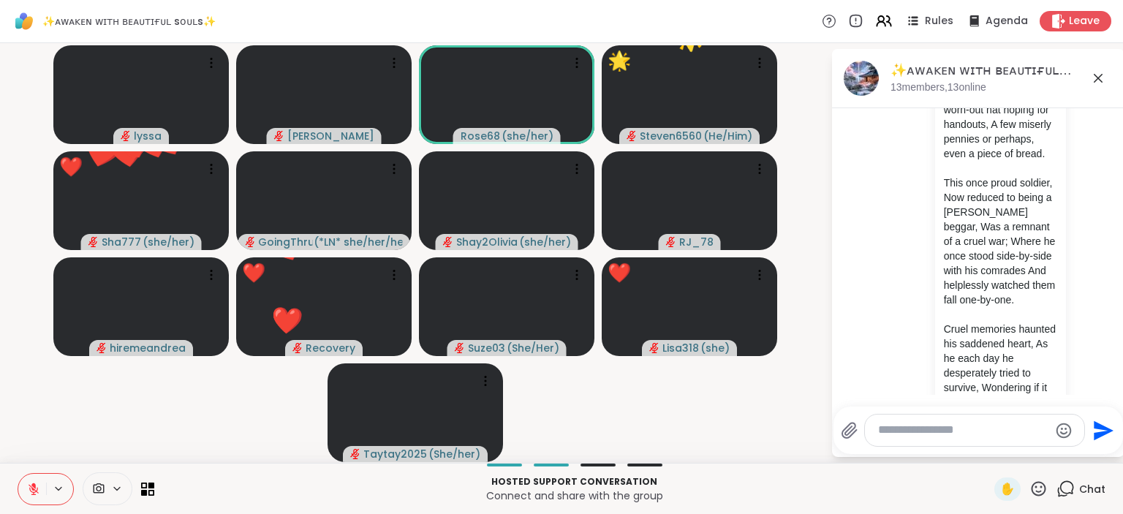
scroll to position [5129, 0]
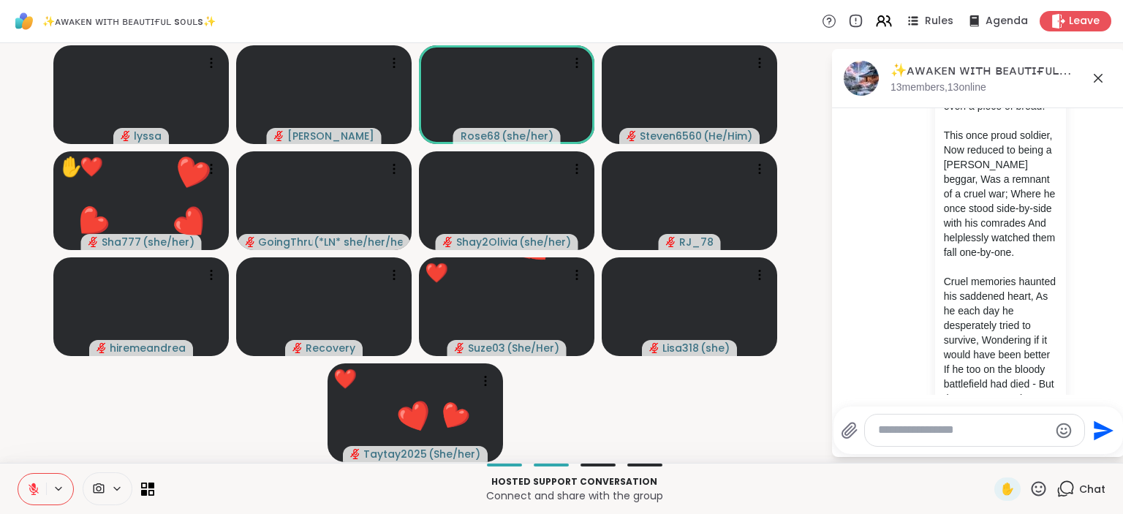
click at [928, 418] on div at bounding box center [925, 427] width 13 height 18
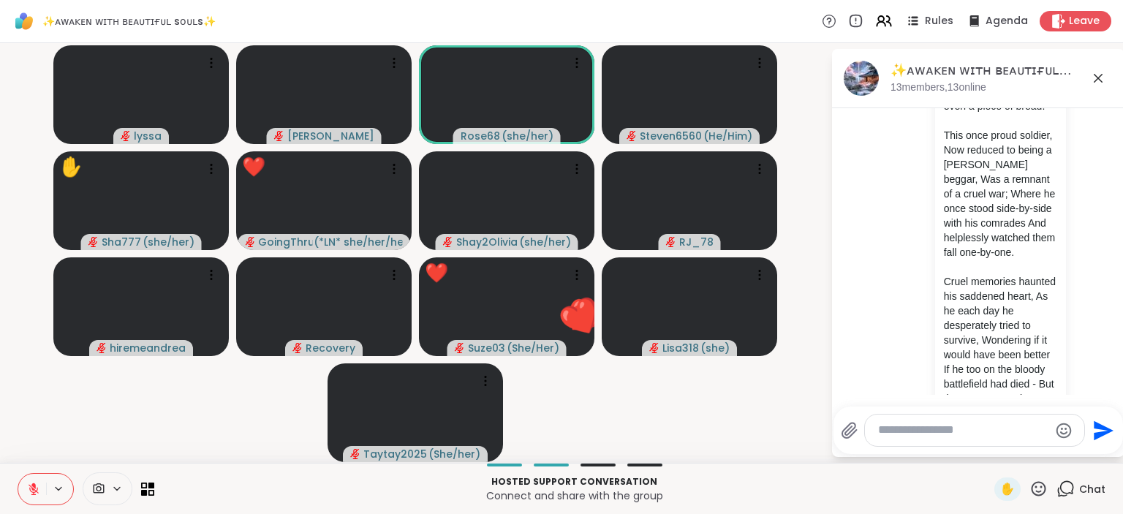
click at [934, 441] on icon at bounding box center [934, 448] width 15 height 15
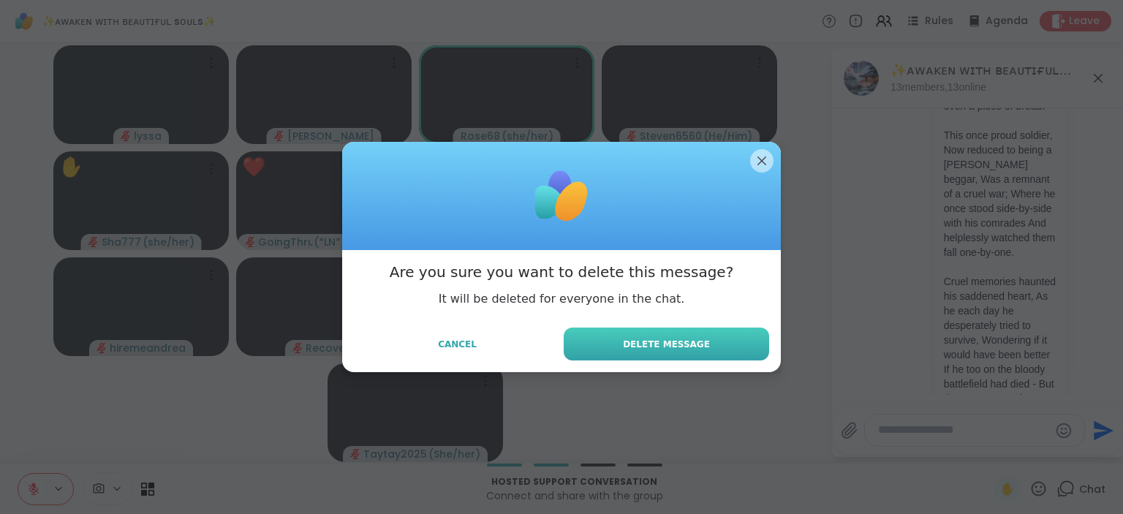
click at [736, 341] on button "Delete Message" at bounding box center [666, 343] width 205 height 33
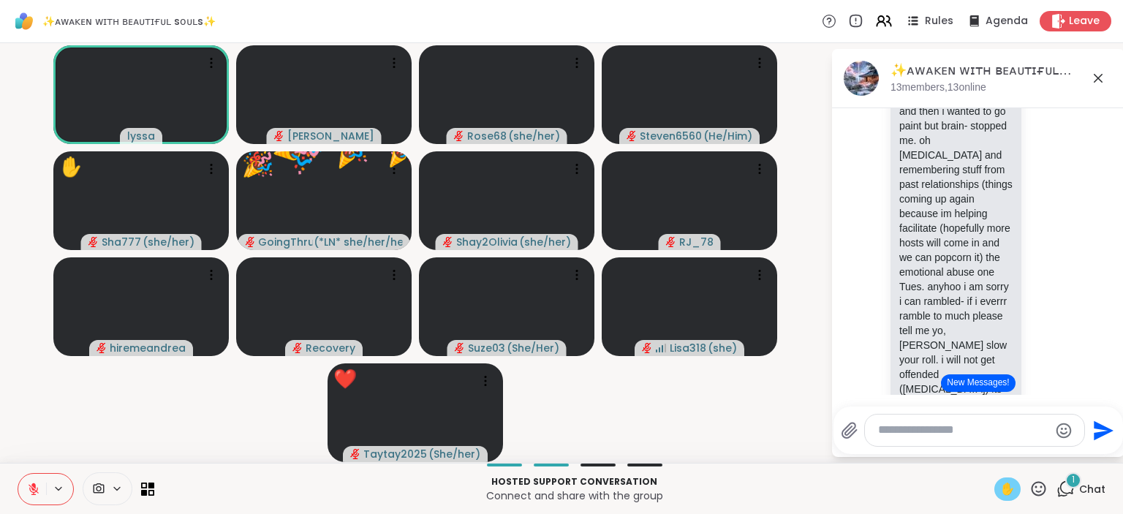
scroll to position [1184, 0]
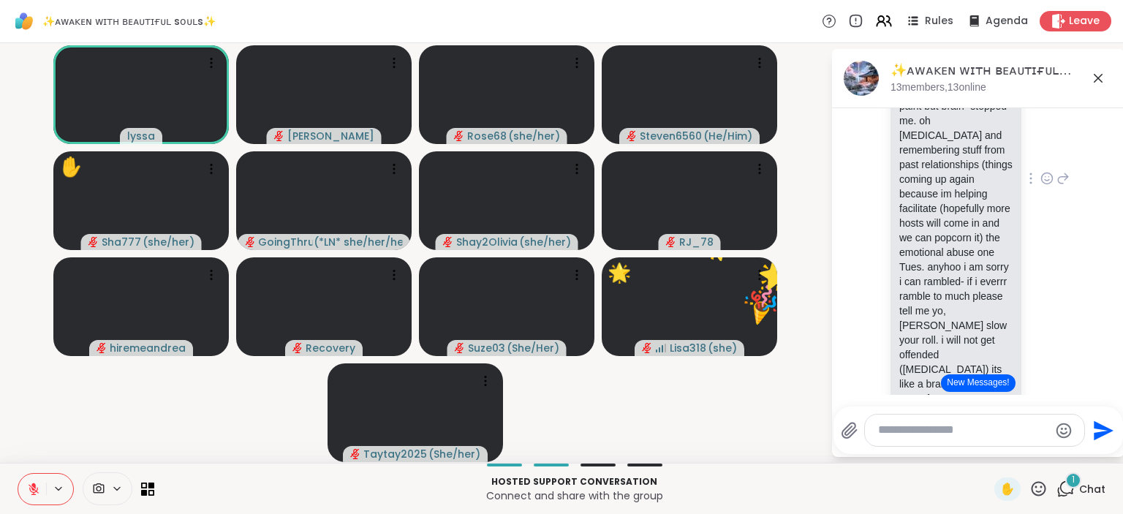
click at [1045, 171] on icon at bounding box center [1046, 178] width 13 height 15
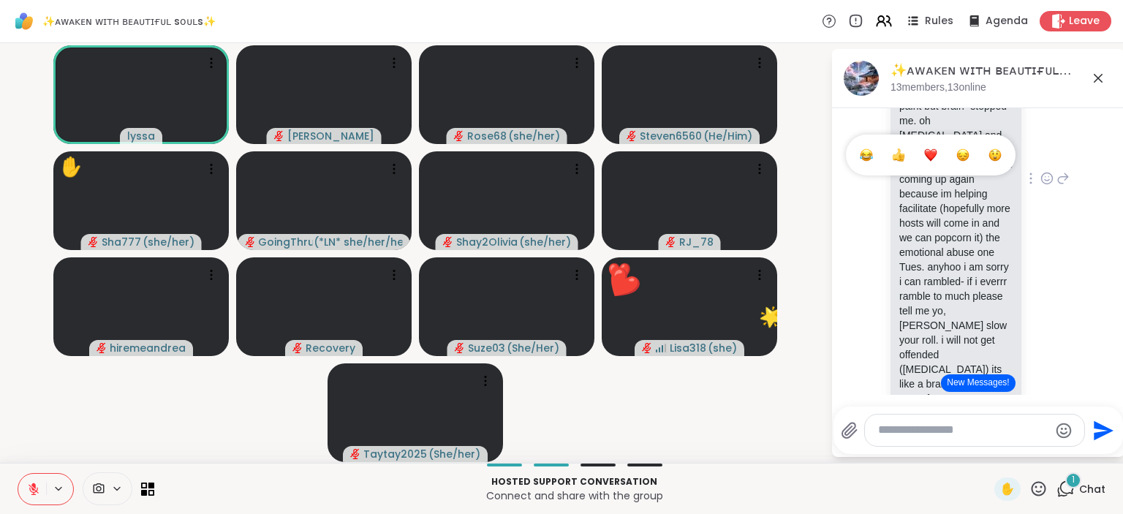
click at [927, 148] on div "Select Reaction: Heart" at bounding box center [930, 154] width 13 height 13
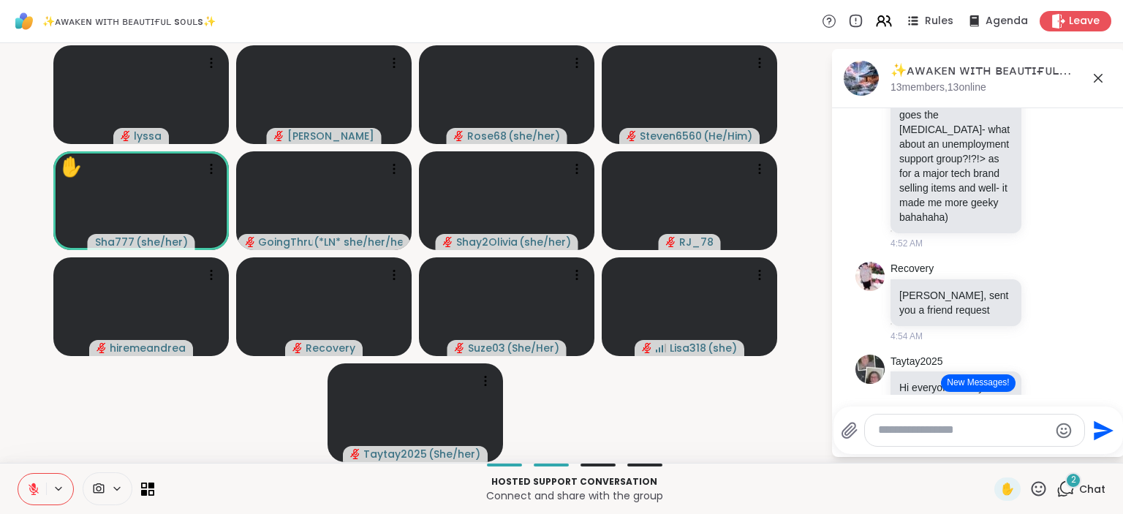
scroll to position [2415, 0]
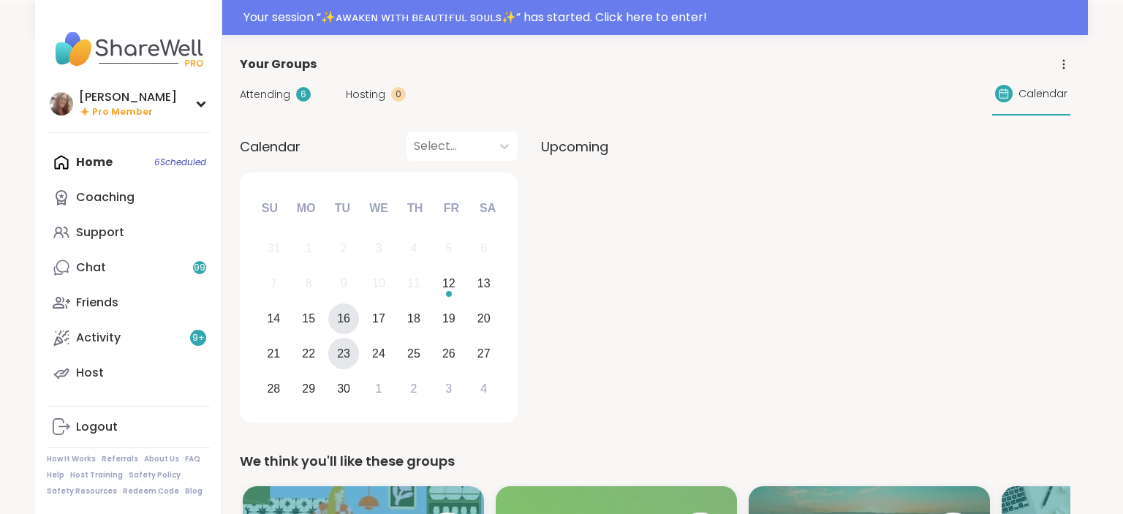
click at [344, 314] on div "31 1 2 3 4 5 6 7 8 9 10 11 12 13 14 15 16 17 18 19 20 21 22 23 24 25 26 27 28 2…" at bounding box center [378, 318] width 245 height 175
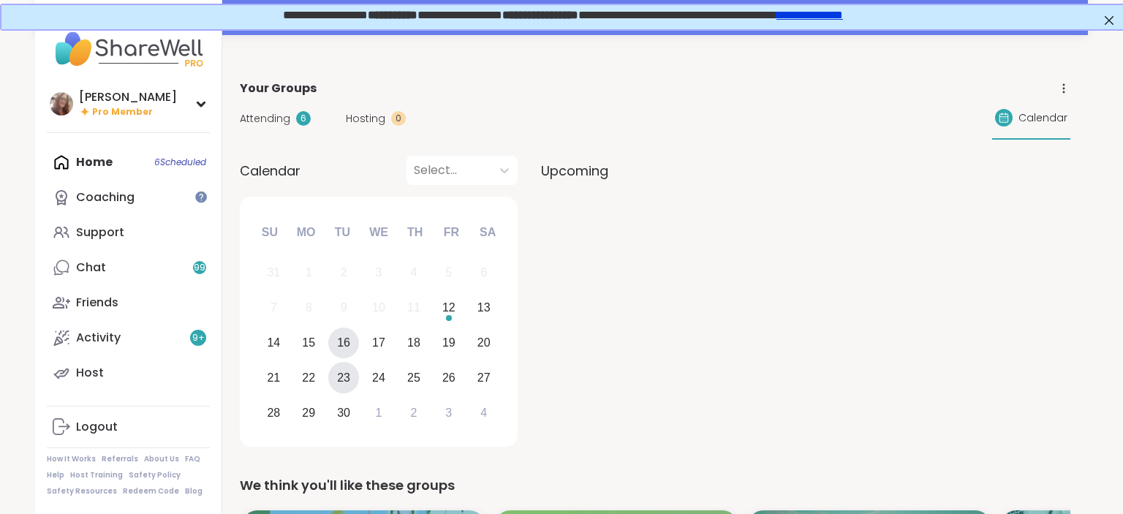
click at [344, 334] on div "16" at bounding box center [343, 343] width 13 height 20
click at [122, 226] on div "Support" at bounding box center [100, 232] width 48 height 16
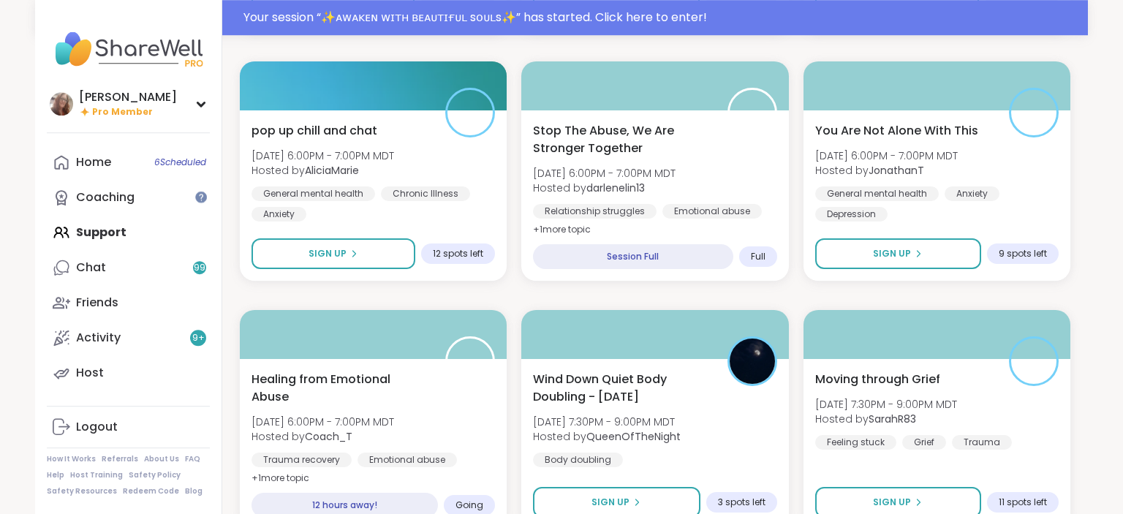
scroll to position [2766, 0]
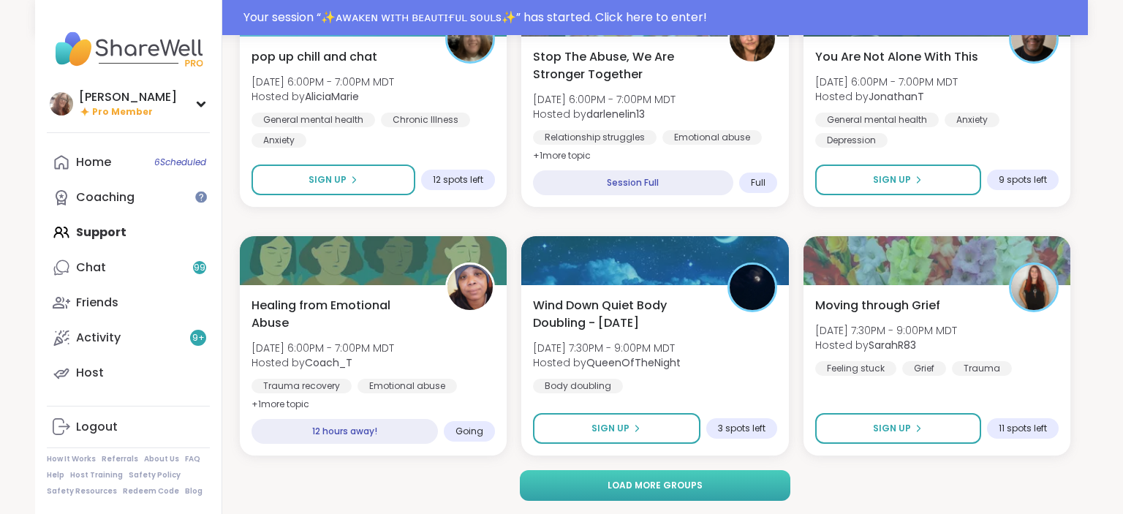
click at [660, 484] on span "Load more groups" at bounding box center [654, 485] width 95 height 13
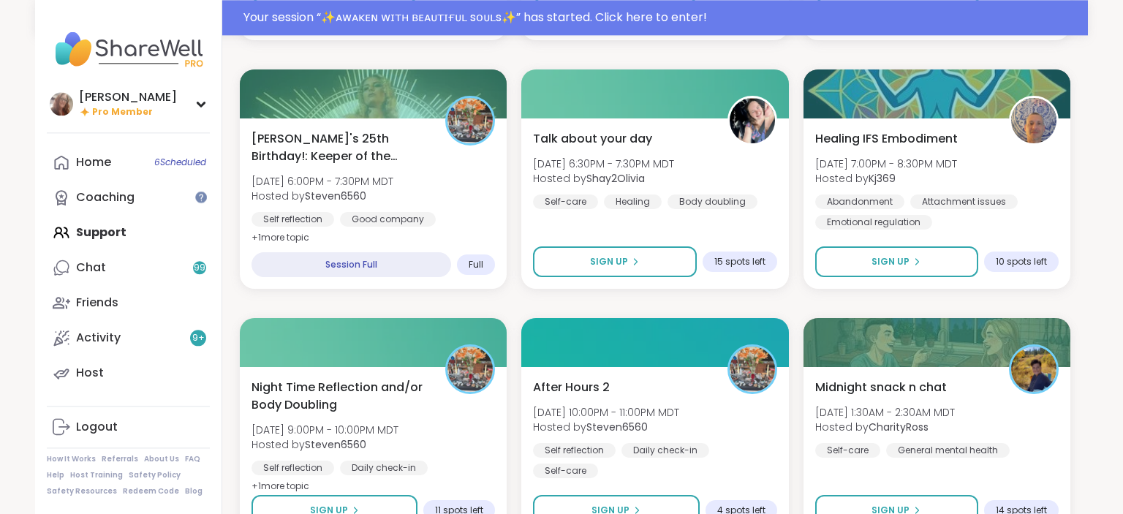
scroll to position [5748, 0]
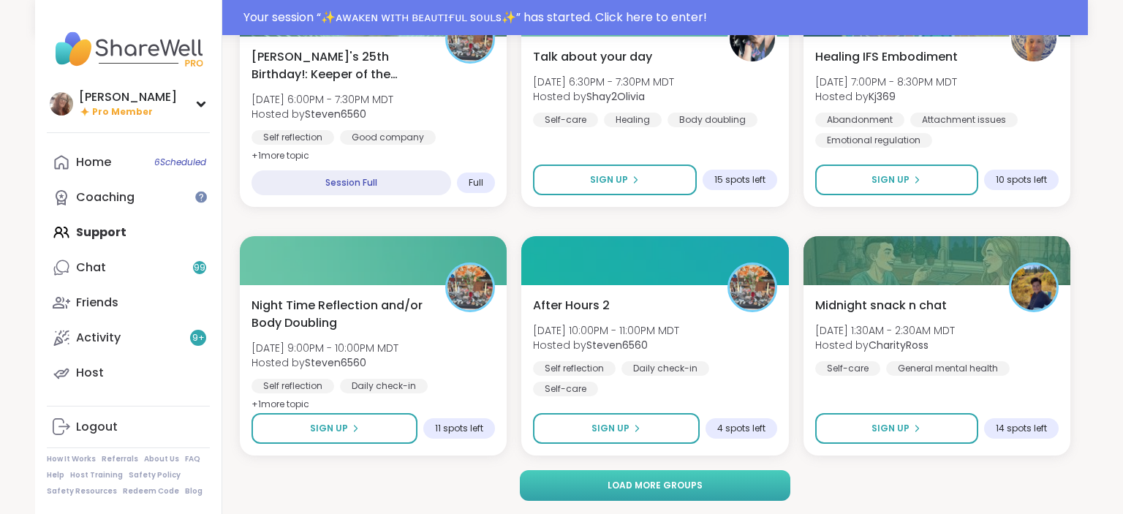
click at [747, 490] on button "Load more groups" at bounding box center [655, 485] width 271 height 31
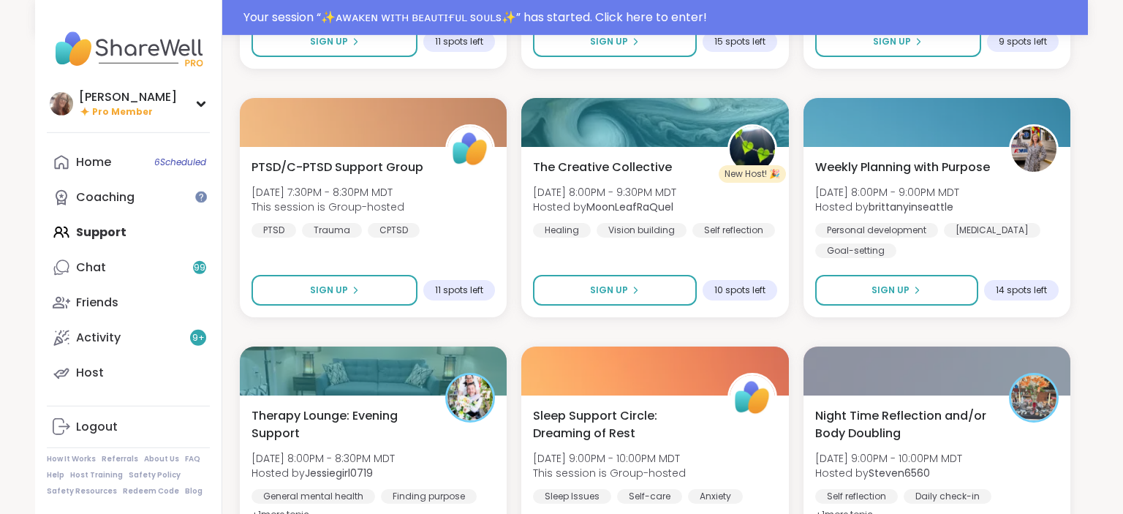
scroll to position [8731, 0]
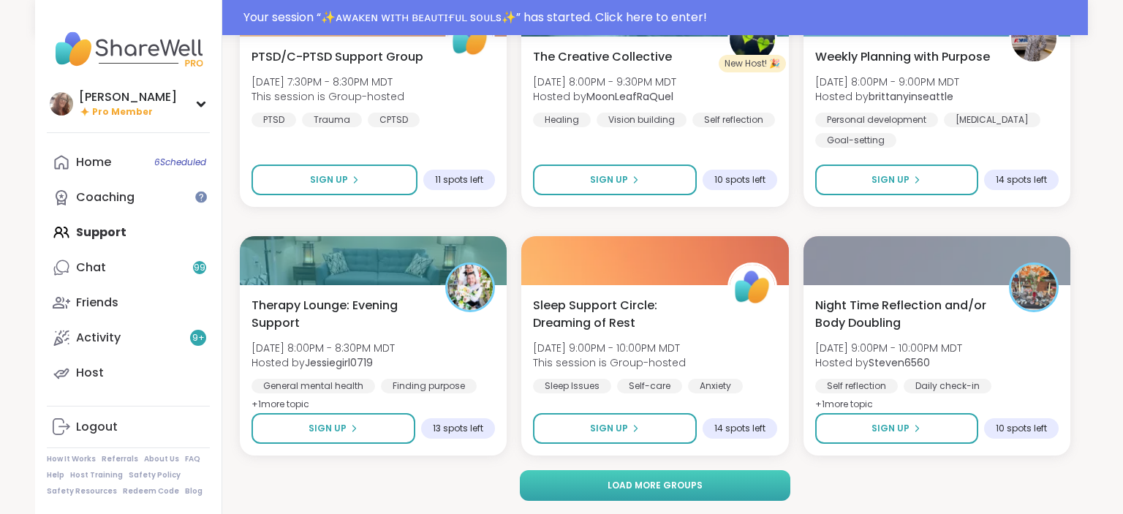
click at [715, 486] on button "Load more groups" at bounding box center [655, 485] width 271 height 31
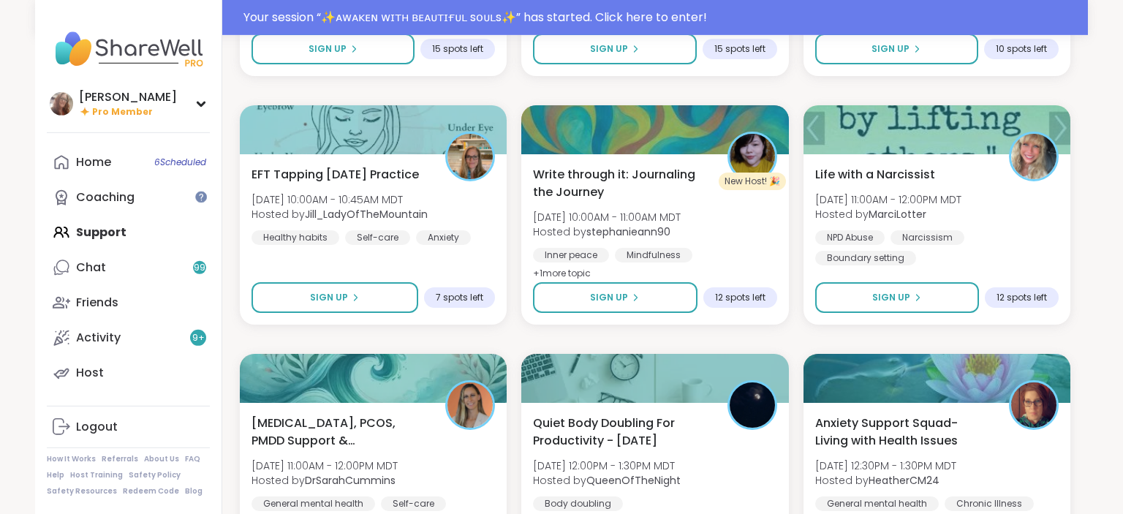
scroll to position [11713, 0]
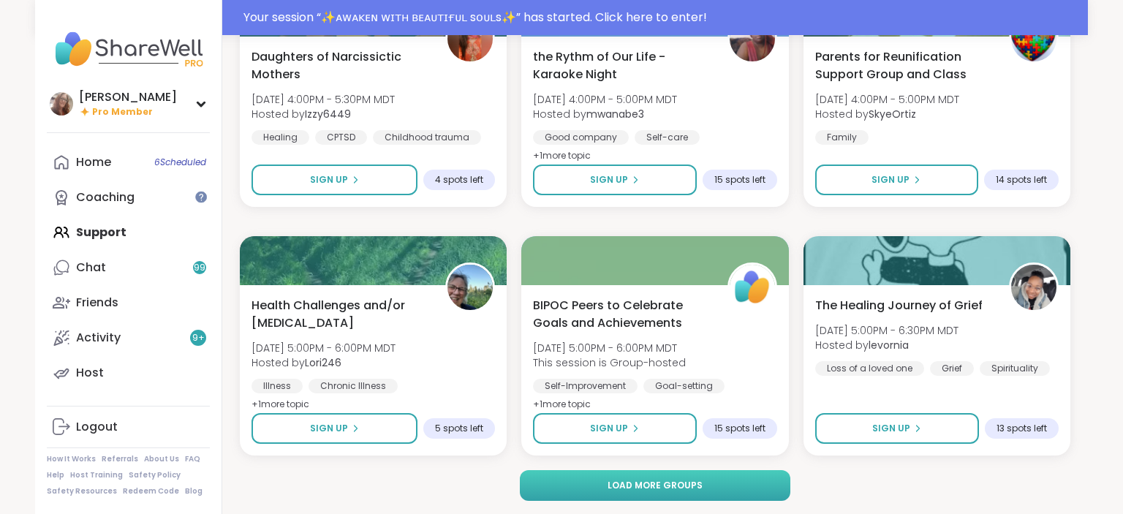
click at [773, 478] on button "Load more groups" at bounding box center [655, 485] width 271 height 31
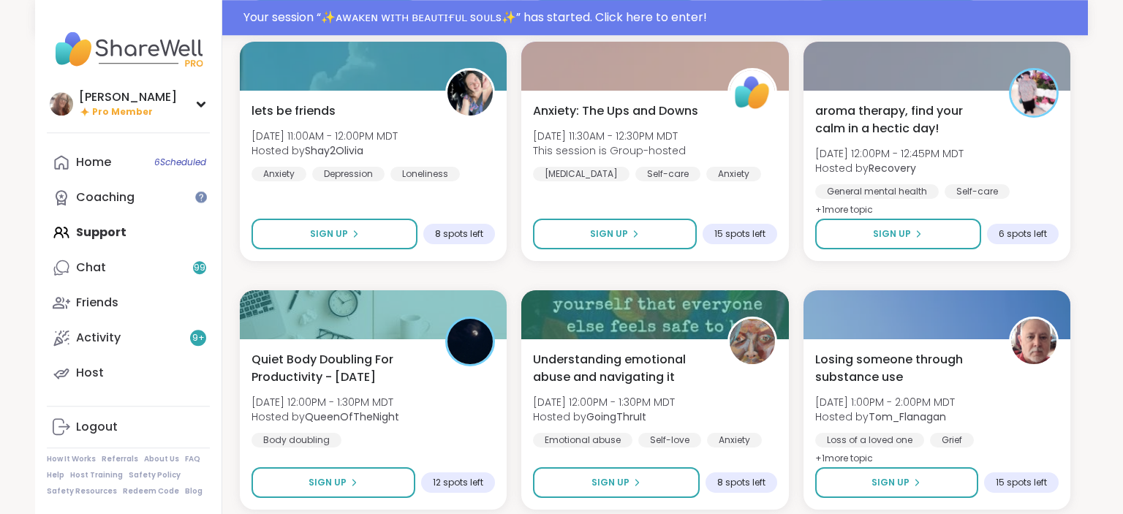
scroll to position [14695, 0]
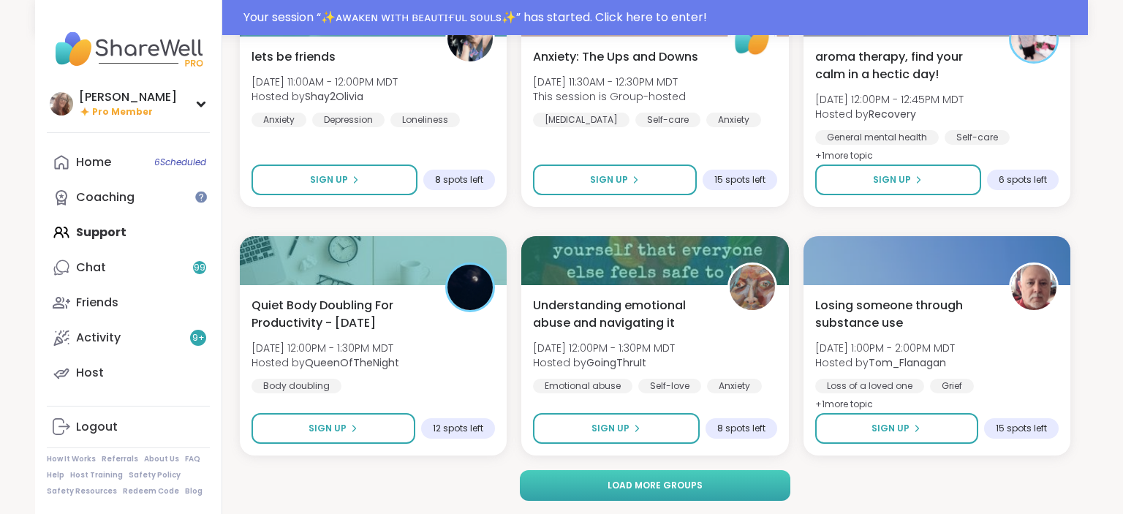
click at [665, 488] on span "Load more groups" at bounding box center [654, 485] width 95 height 13
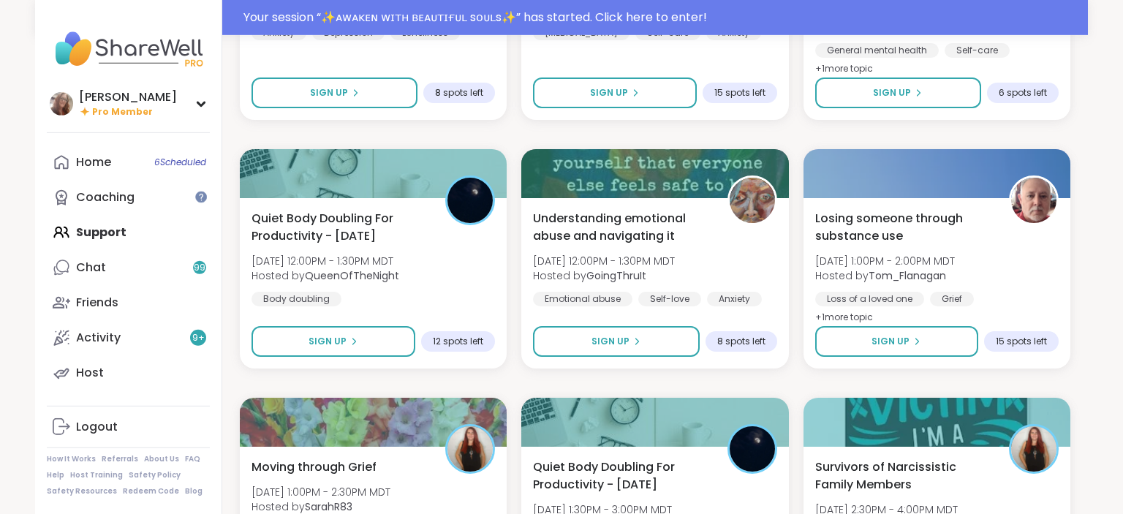
scroll to position [14847, 0]
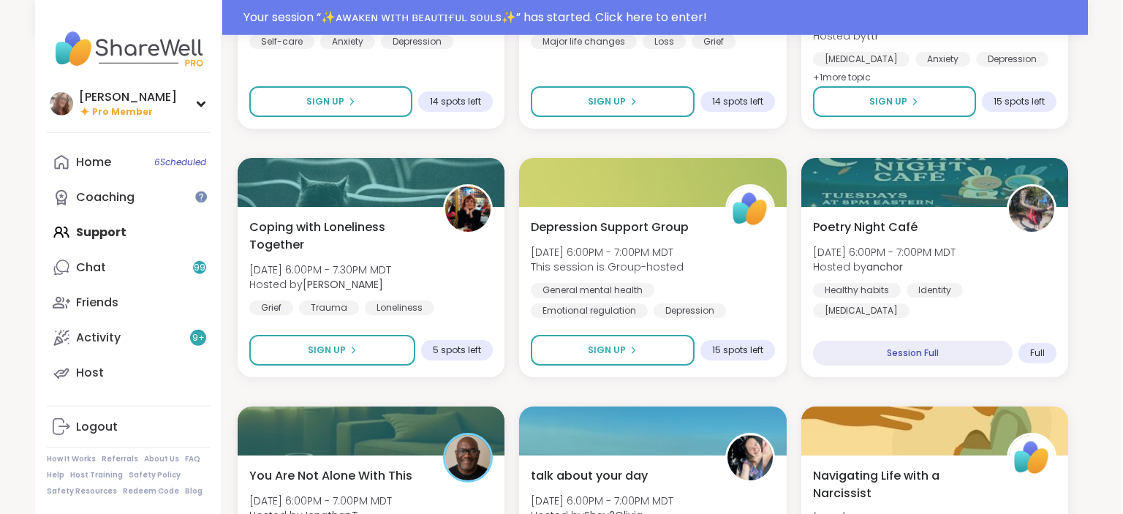
scroll to position [15773, 2]
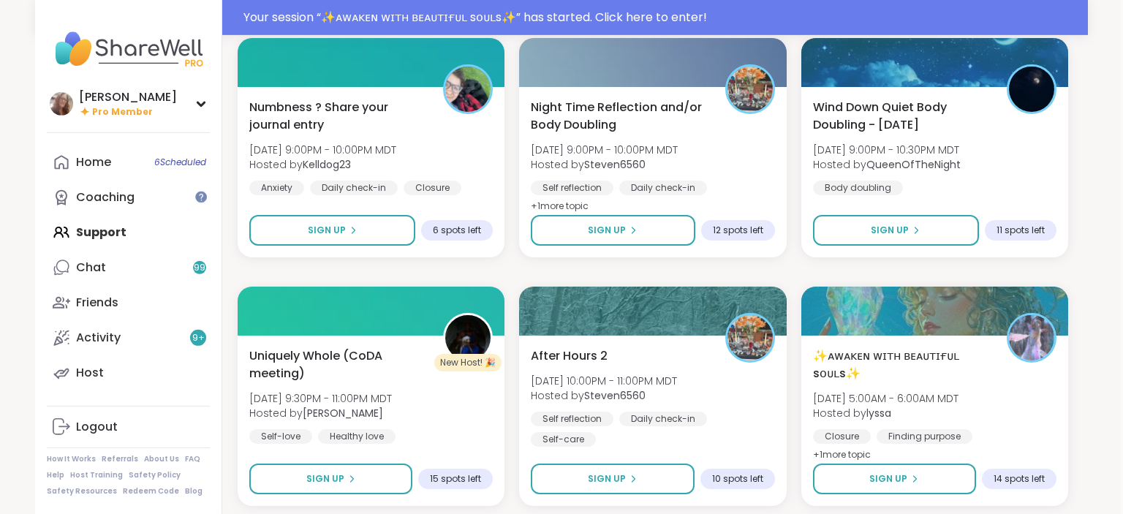
scroll to position [16635, 2]
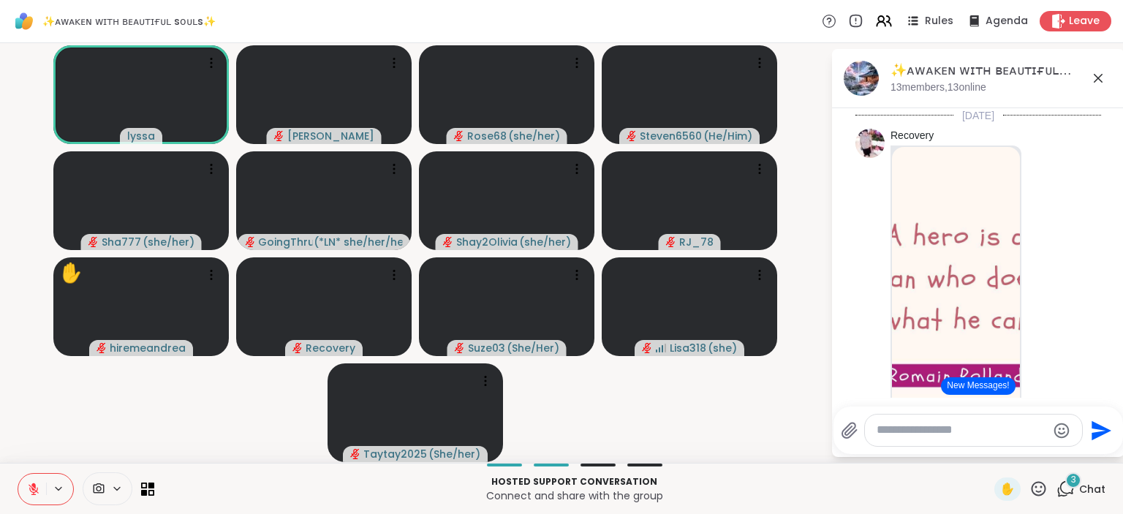
scroll to position [2415, 0]
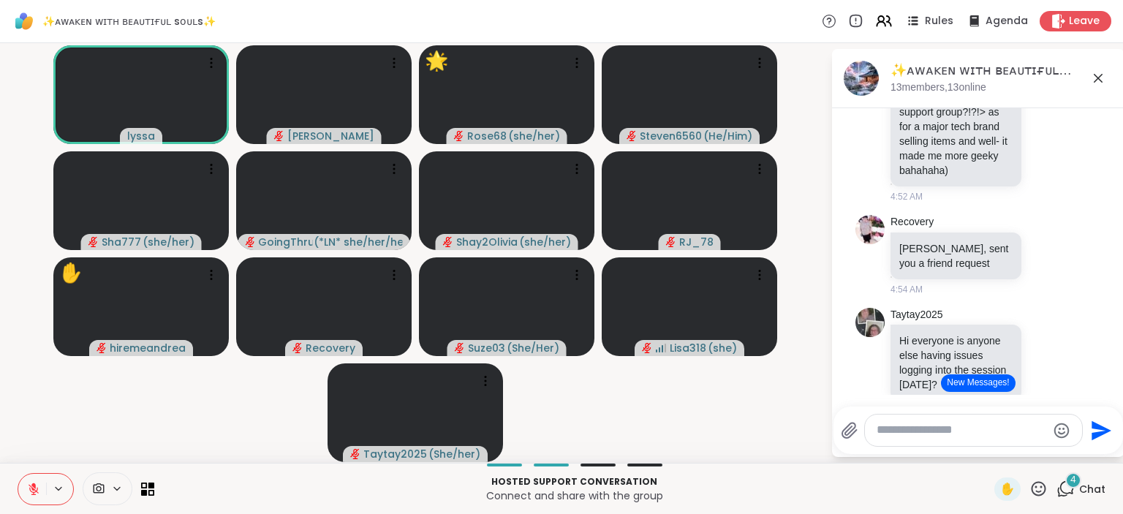
click at [31, 487] on icon at bounding box center [34, 489] width 10 height 10
click at [1001, 486] on span "✋" at bounding box center [1007, 489] width 15 height 18
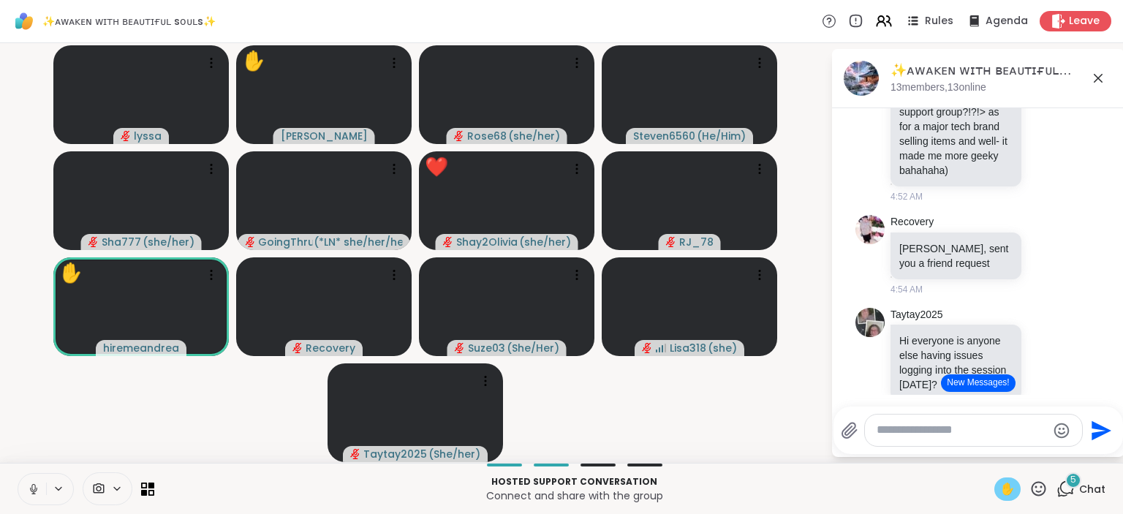
click at [32, 488] on icon at bounding box center [33, 487] width 4 height 7
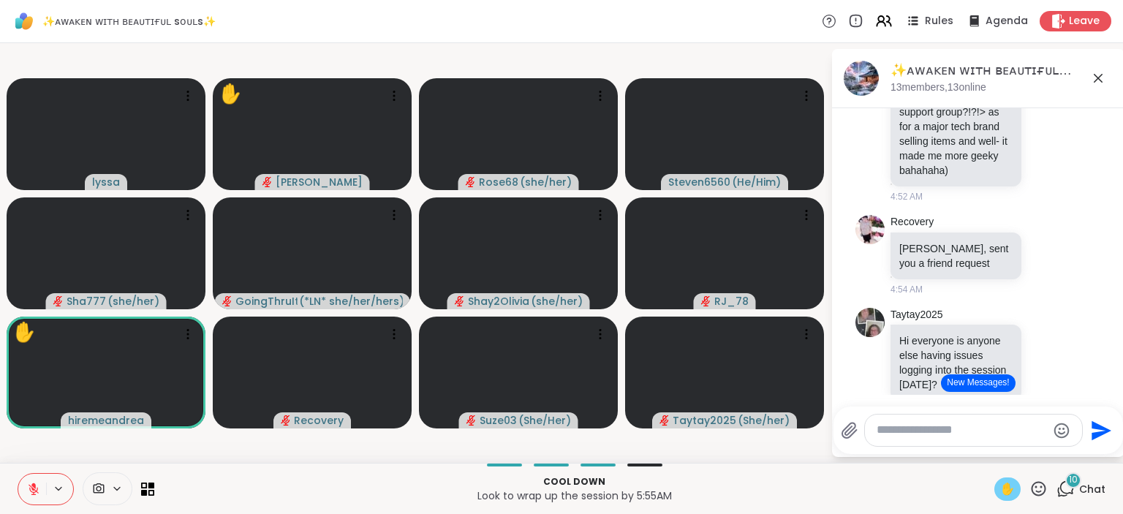
click at [1004, 479] on div "✋" at bounding box center [1007, 488] width 26 height 23
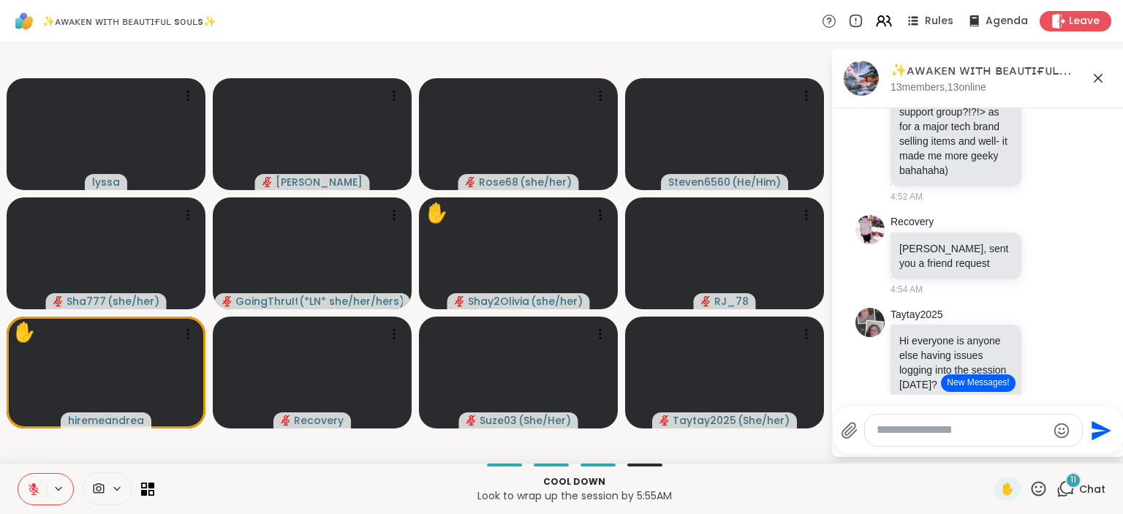
click at [902, 414] on div at bounding box center [973, 430] width 219 height 33
click at [921, 437] on textarea "Type your message" at bounding box center [961, 429] width 170 height 15
type textarea "**********"
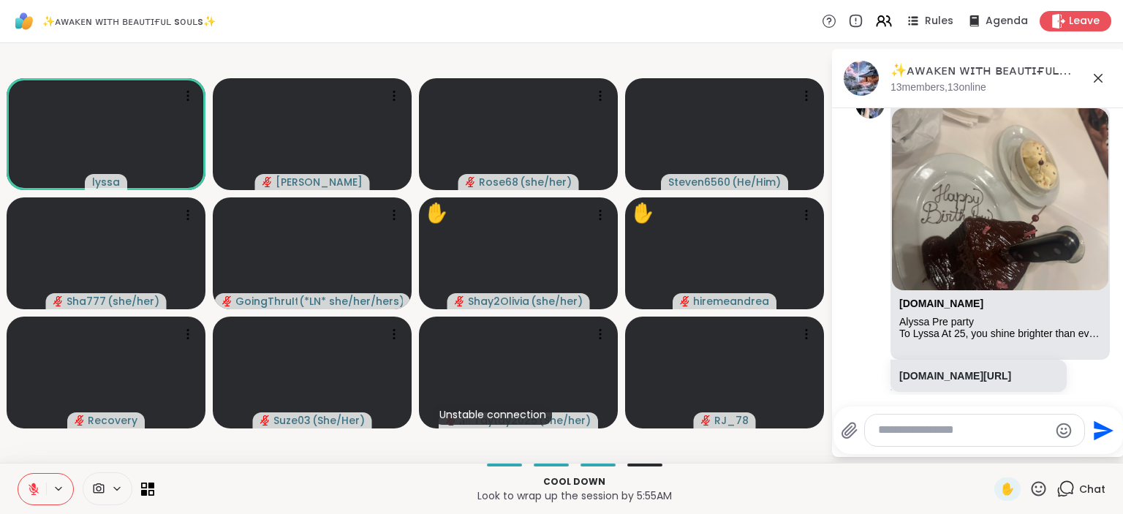
scroll to position [8625, 0]
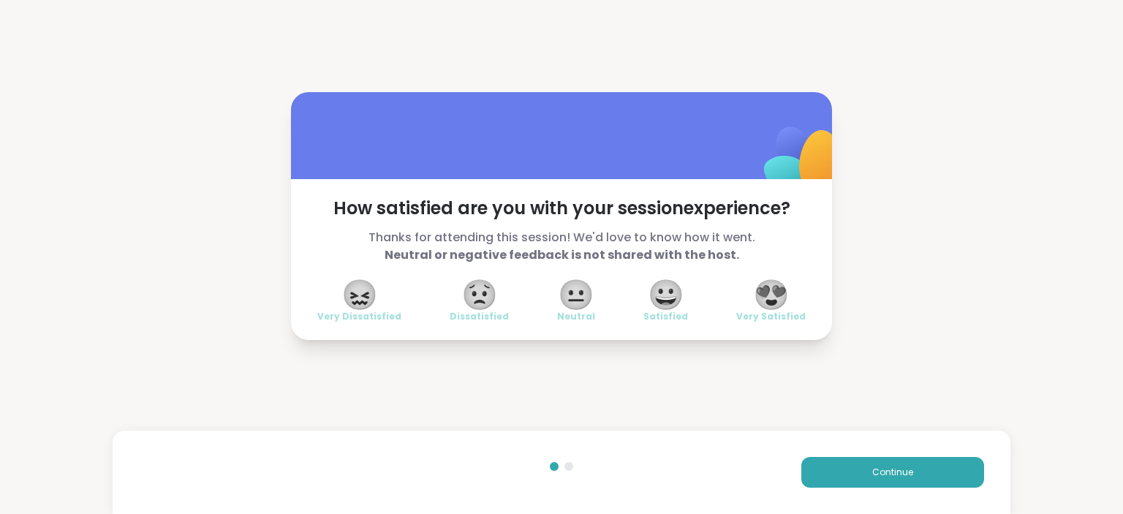
click at [775, 289] on span "😍" at bounding box center [771, 294] width 37 height 26
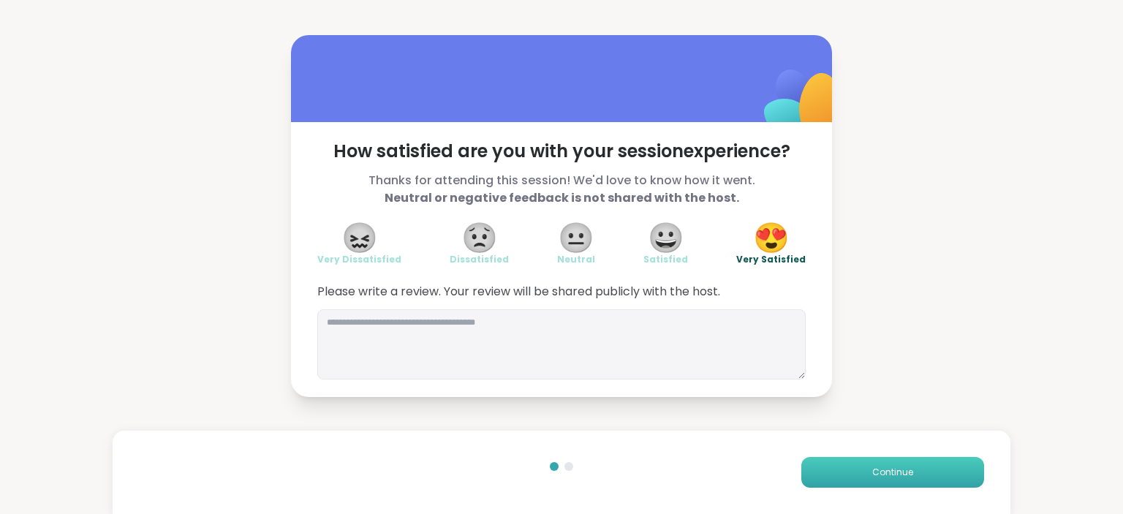
click at [891, 469] on span "Continue" at bounding box center [892, 472] width 41 height 13
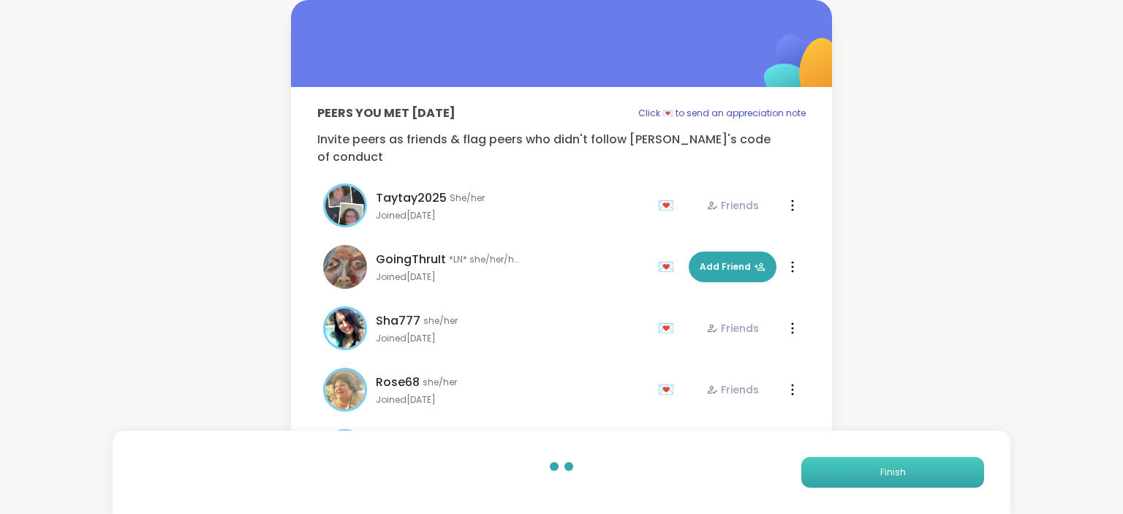
click at [891, 469] on span "Finish" at bounding box center [893, 472] width 26 height 13
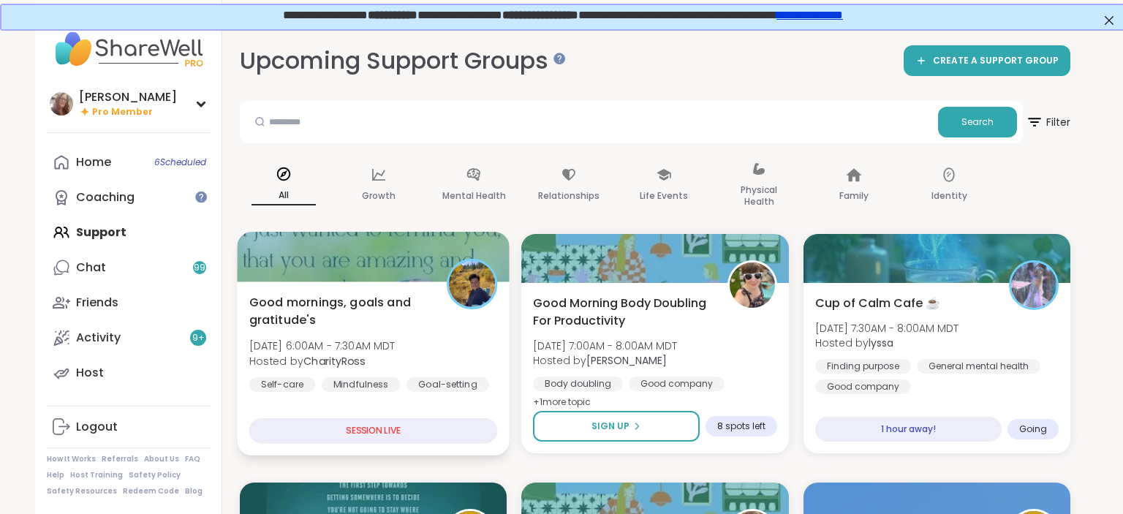
click at [450, 283] on img at bounding box center [472, 284] width 46 height 46
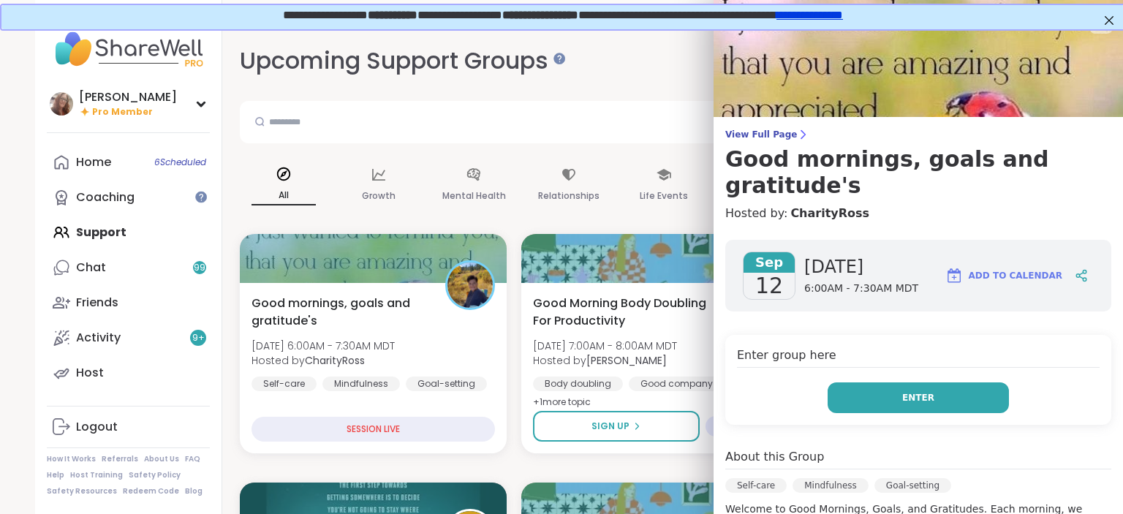
click at [917, 391] on span "Enter" at bounding box center [918, 397] width 32 height 13
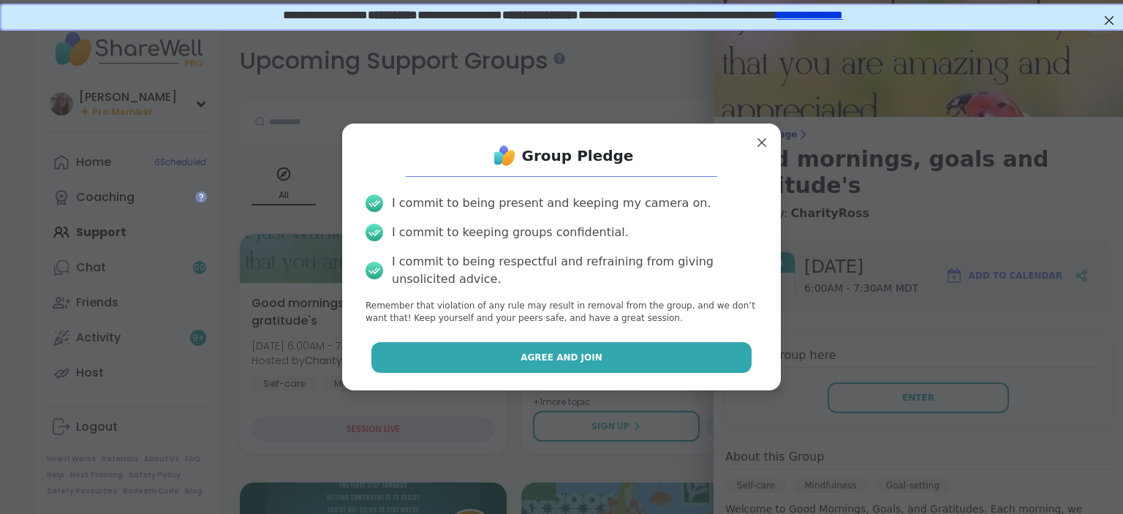
click at [732, 363] on button "Agree and Join" at bounding box center [561, 357] width 381 height 31
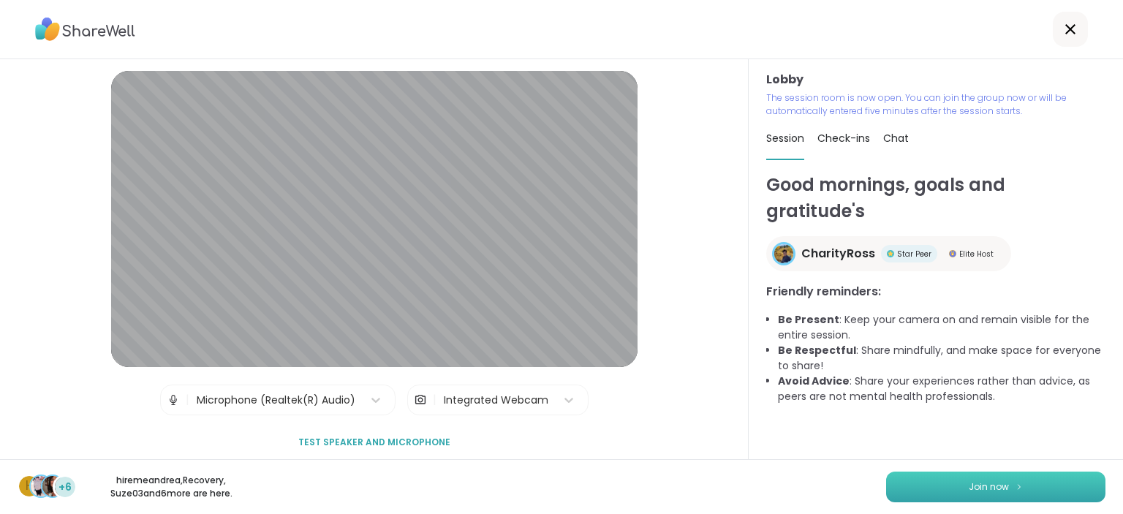
click at [962, 479] on button "Join now" at bounding box center [995, 486] width 219 height 31
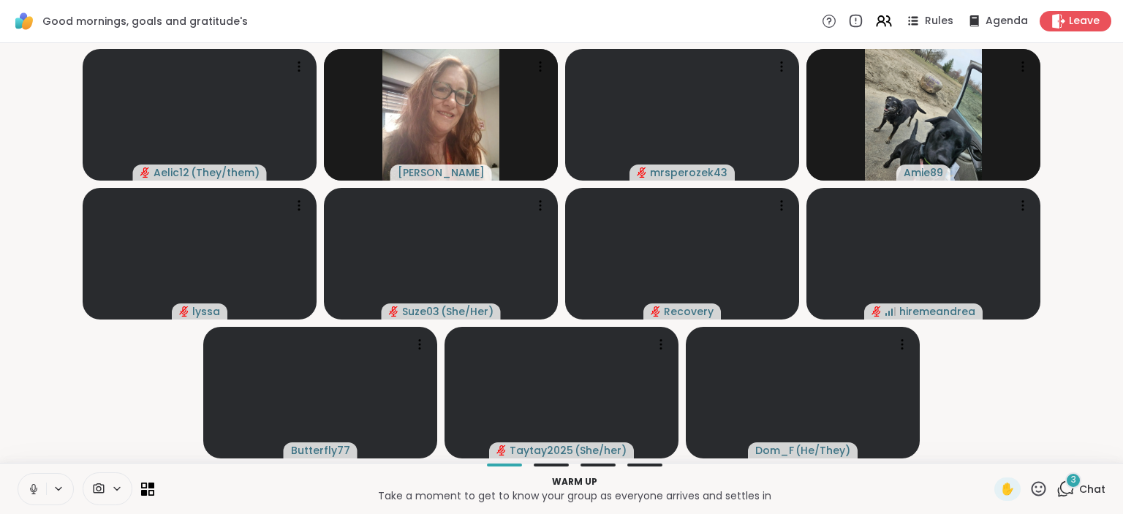
click at [1081, 480] on div "3" at bounding box center [1073, 480] width 16 height 16
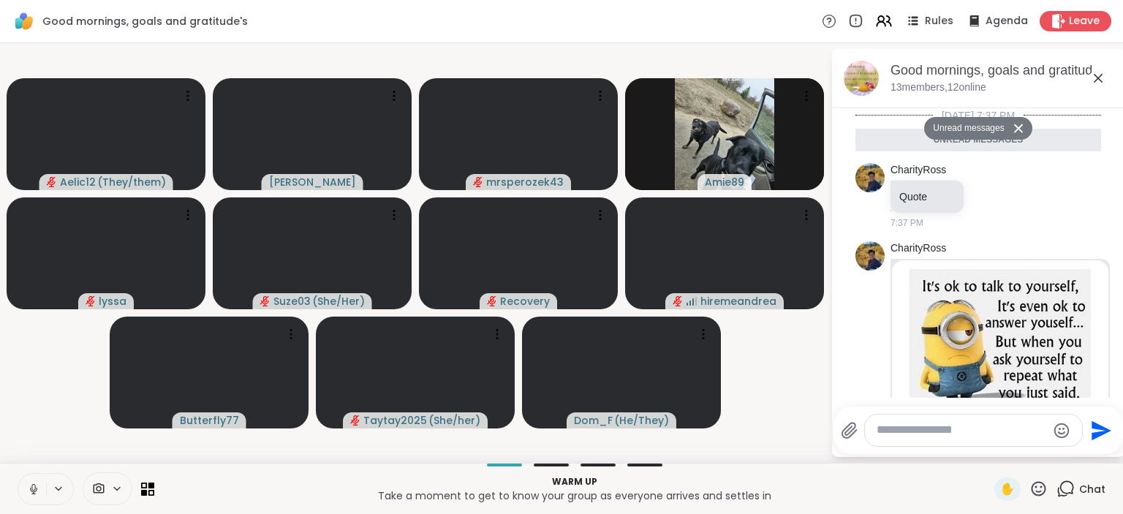
scroll to position [318, 0]
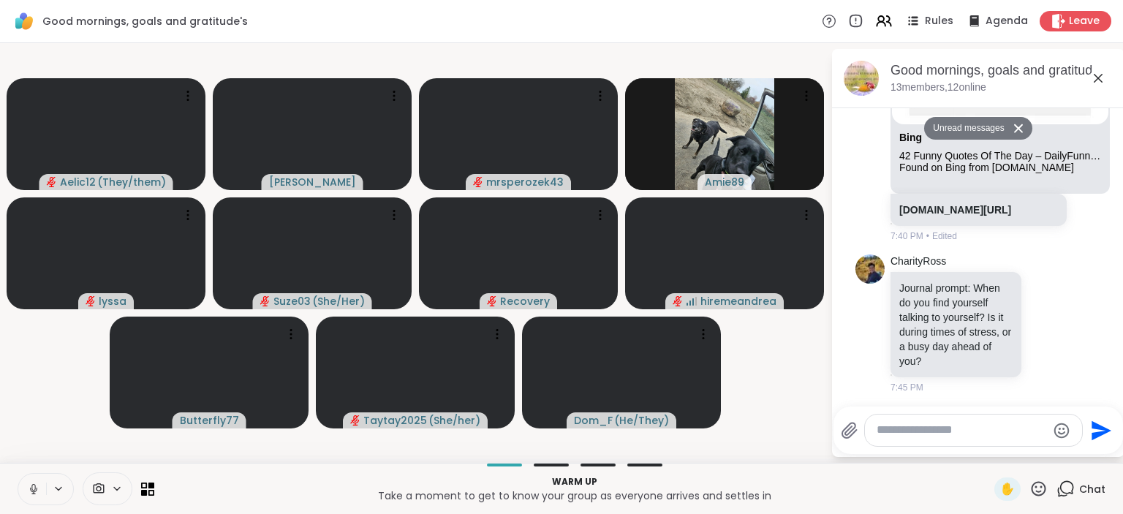
click at [998, 435] on textarea "Type your message" at bounding box center [961, 429] width 170 height 15
type textarea "***"
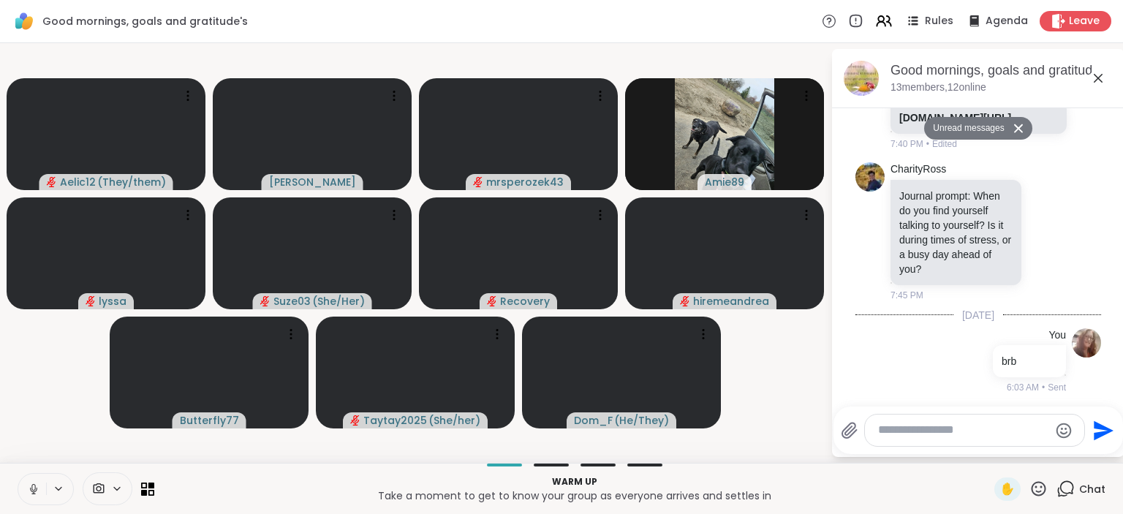
scroll to position [375, 0]
click at [32, 487] on icon at bounding box center [33, 487] width 4 height 7
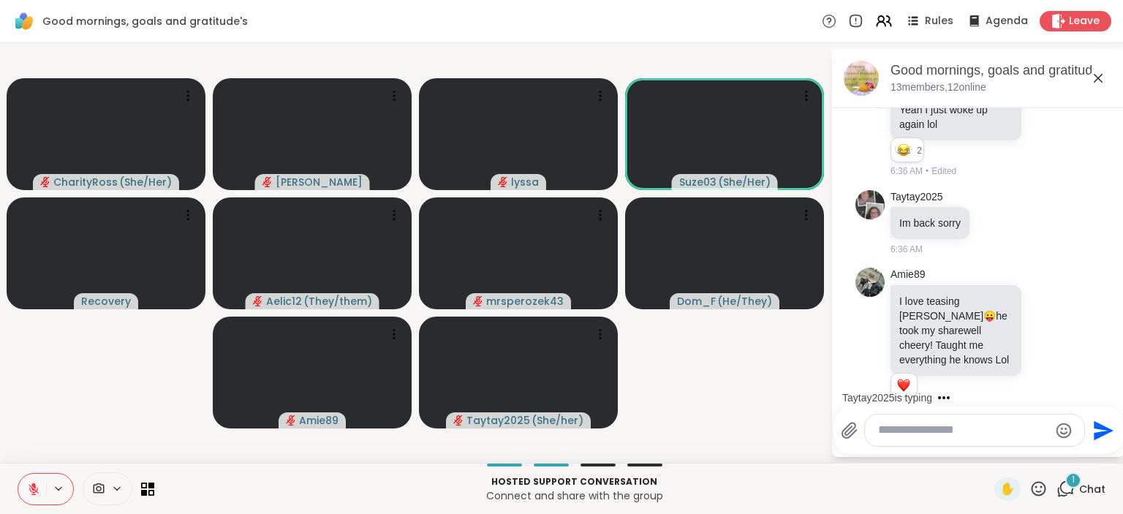
scroll to position [2399, 0]
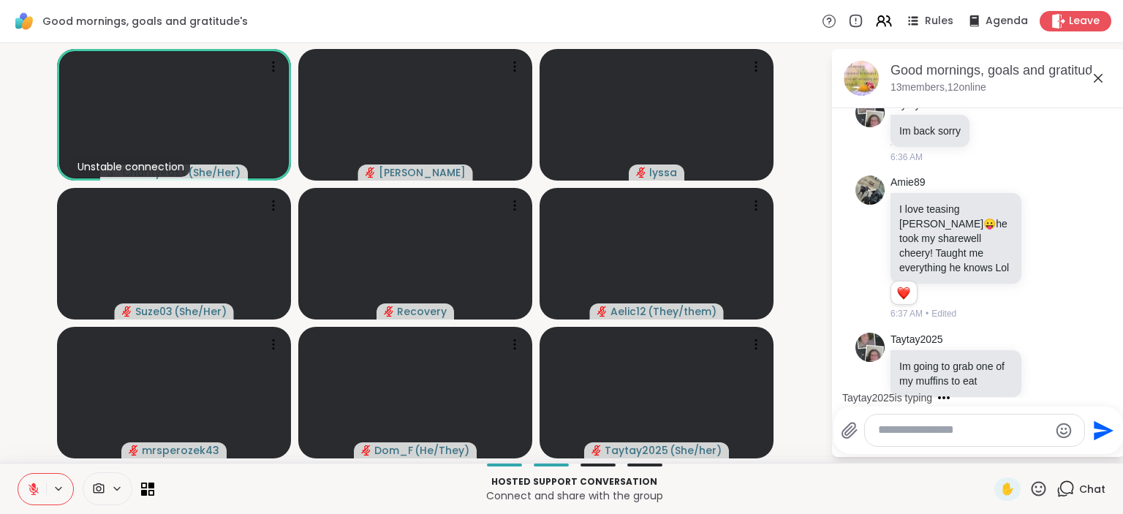
click at [32, 493] on icon at bounding box center [34, 489] width 10 height 10
click at [32, 493] on icon at bounding box center [33, 488] width 13 height 13
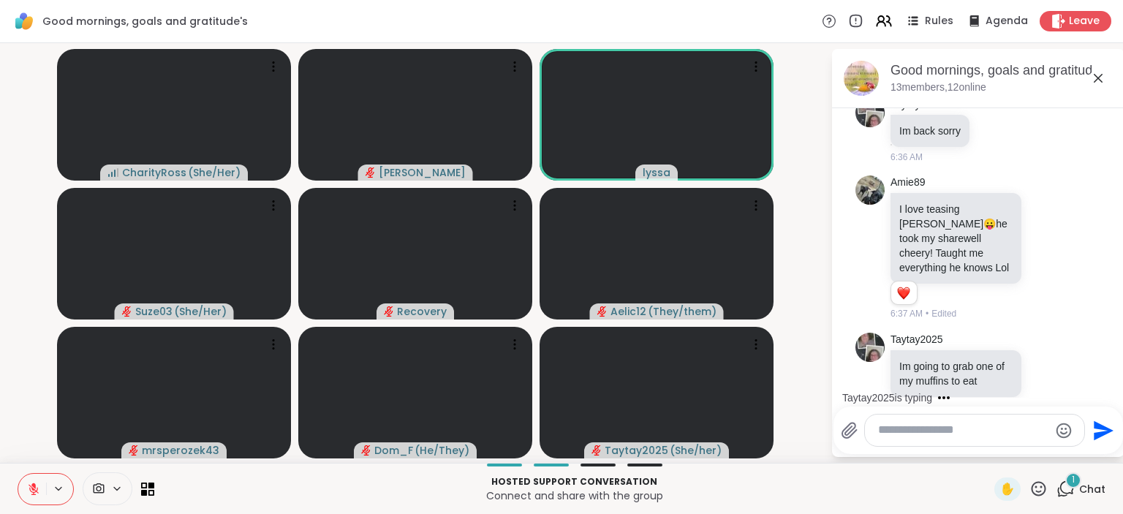
scroll to position [2491, 0]
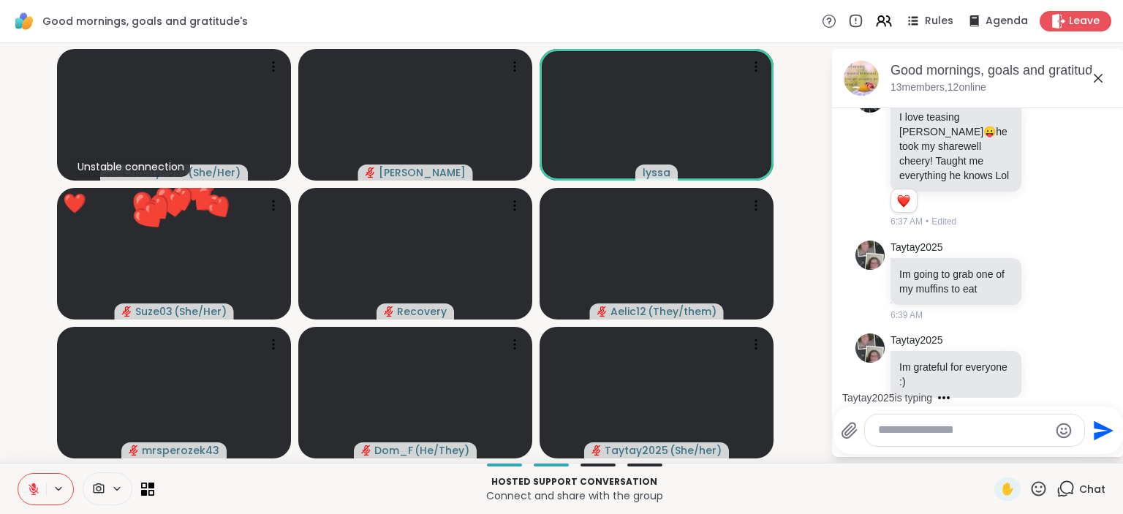
click at [1036, 493] on icon at bounding box center [1038, 488] width 18 height 18
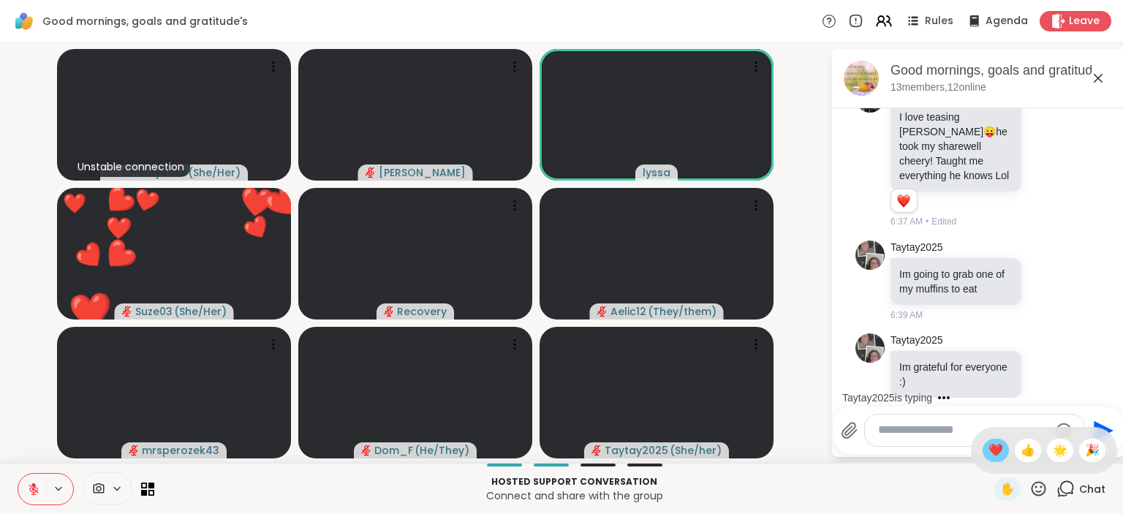
click at [991, 446] on span "❤️" at bounding box center [995, 450] width 15 height 18
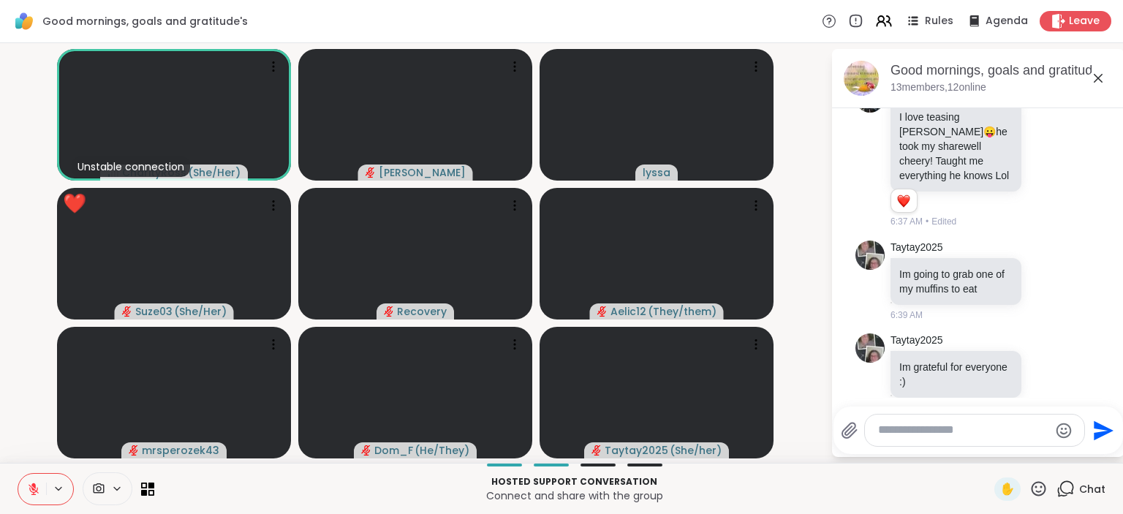
scroll to position [2583, 0]
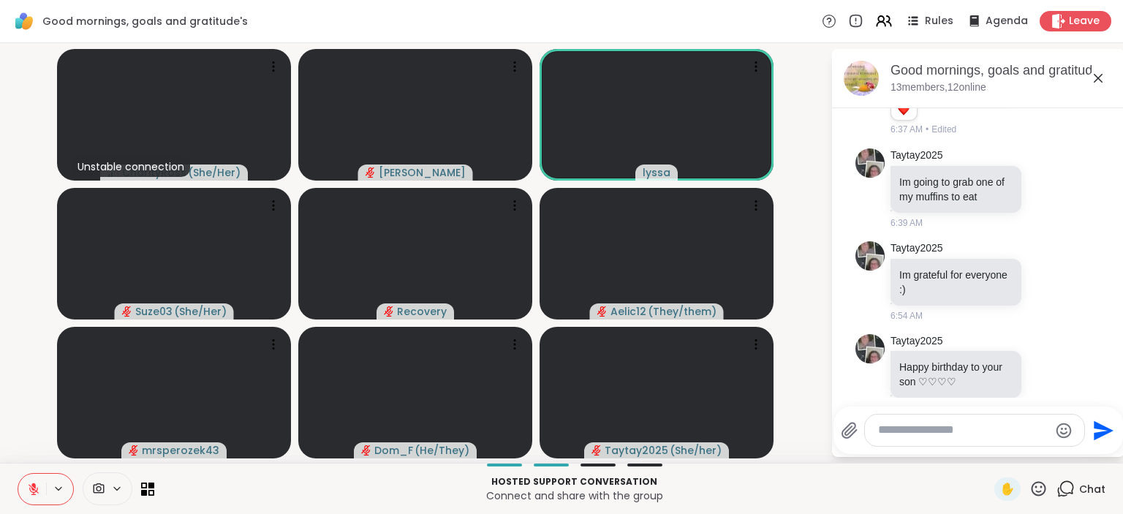
click at [1037, 489] on icon at bounding box center [1038, 488] width 18 height 18
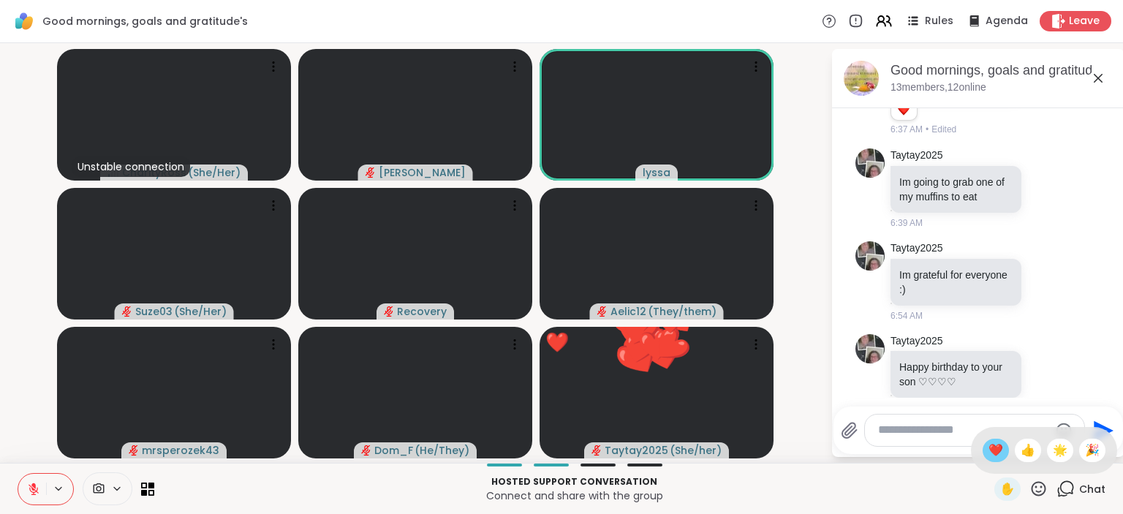
click at [998, 448] on span "❤️" at bounding box center [995, 450] width 15 height 18
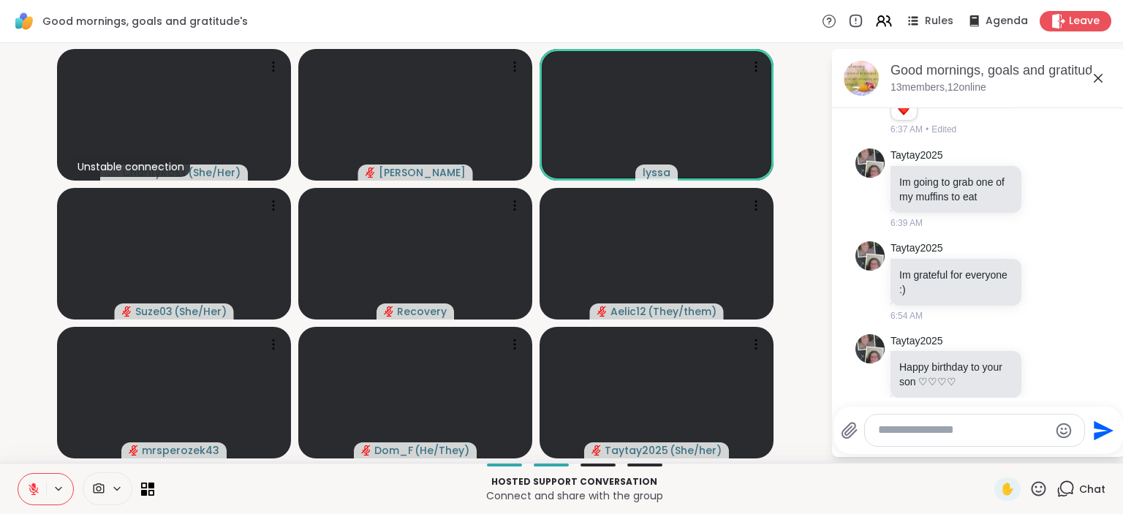
click at [973, 424] on textarea "Type your message" at bounding box center [963, 429] width 170 height 15
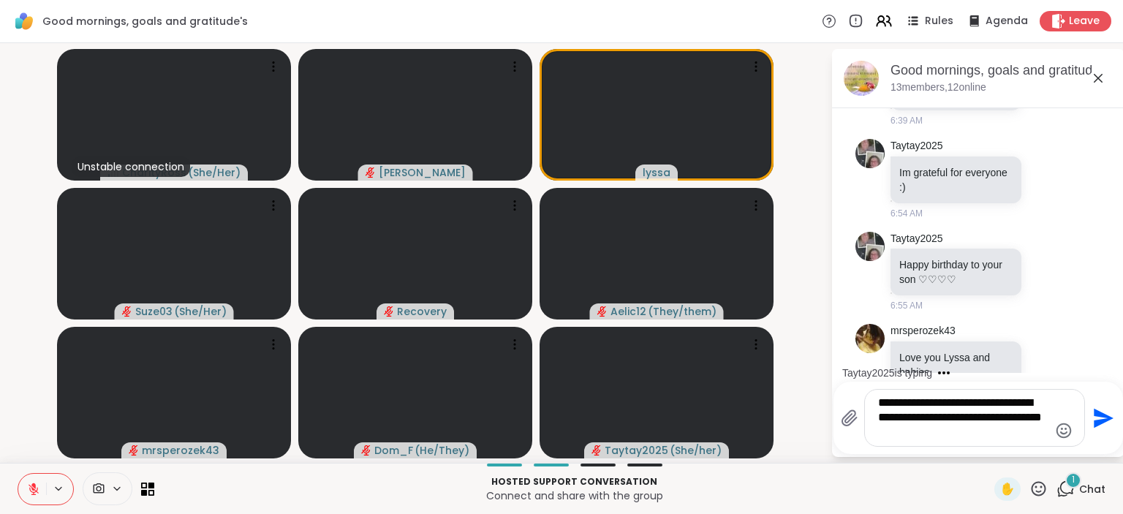
scroll to position [2792, 0]
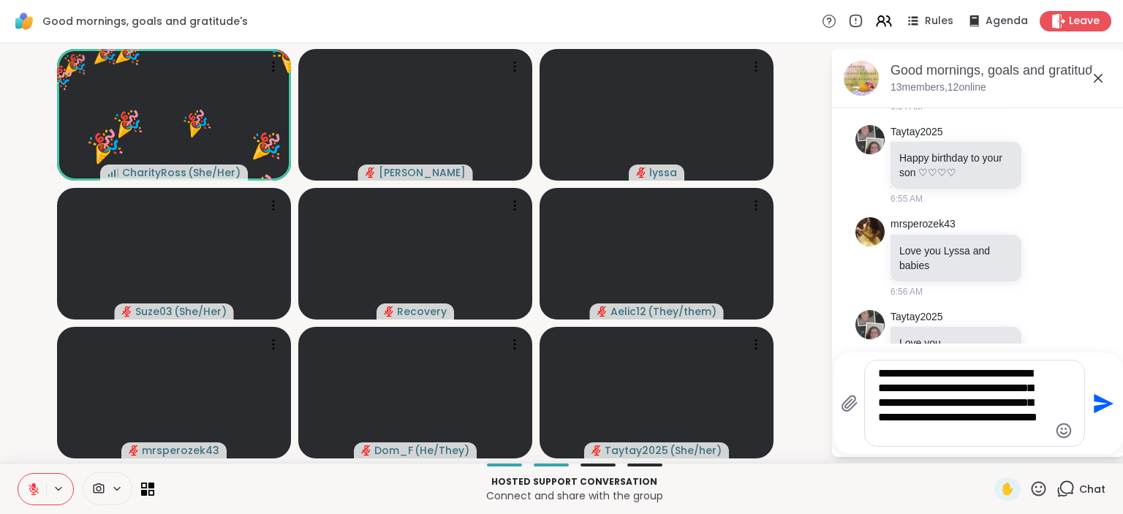
type textarea "**********"
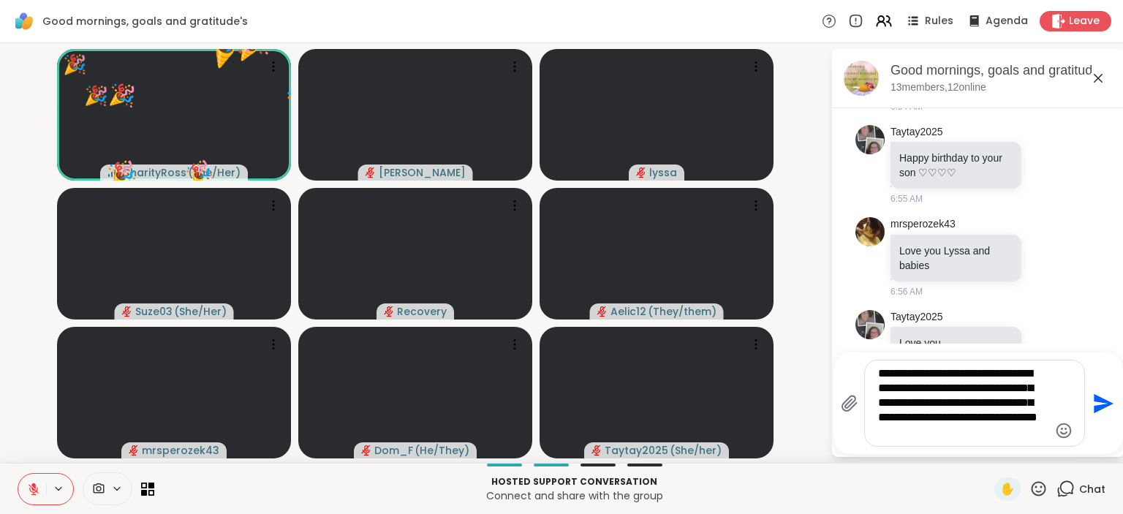
click at [1098, 401] on icon "Send" at bounding box center [1103, 403] width 20 height 20
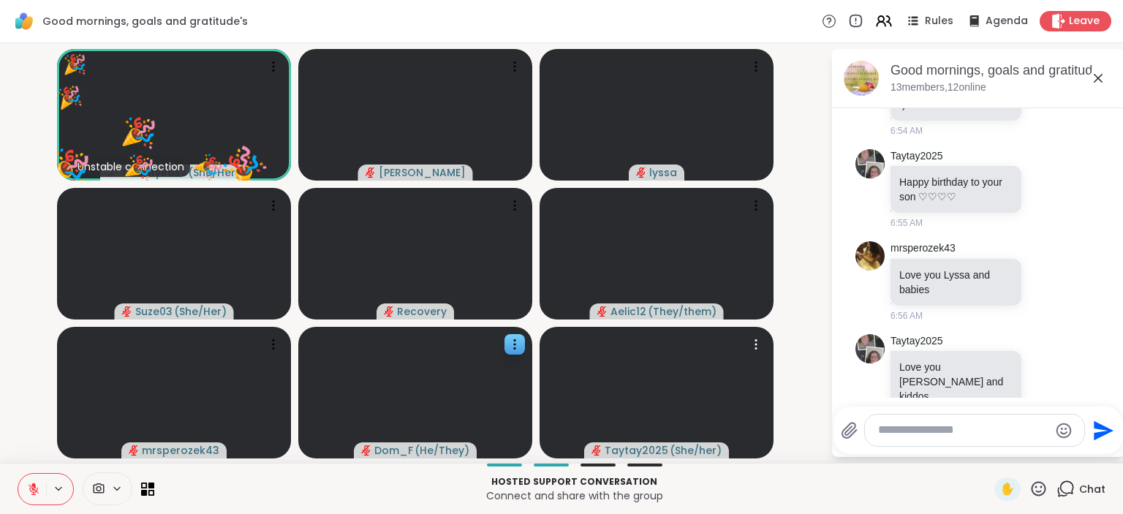
scroll to position [2918, 0]
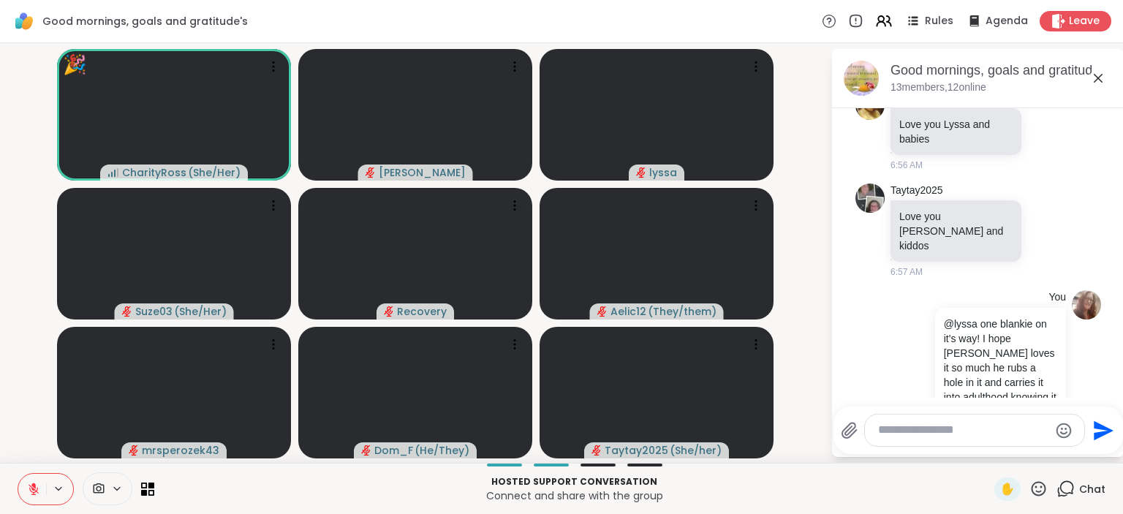
click at [34, 485] on icon at bounding box center [33, 485] width 4 height 6
click at [32, 487] on icon at bounding box center [33, 487] width 4 height 7
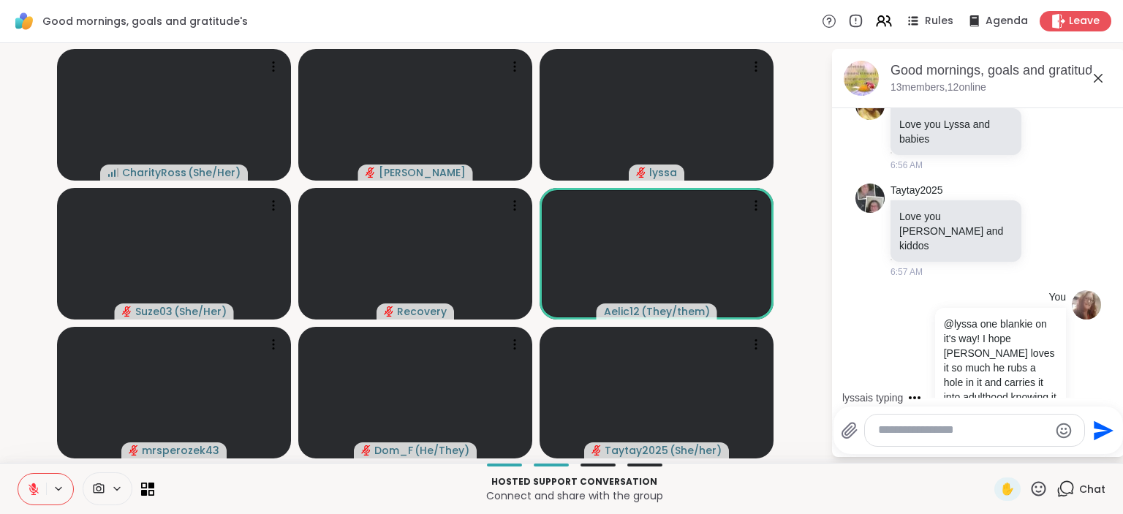
scroll to position [2939, 0]
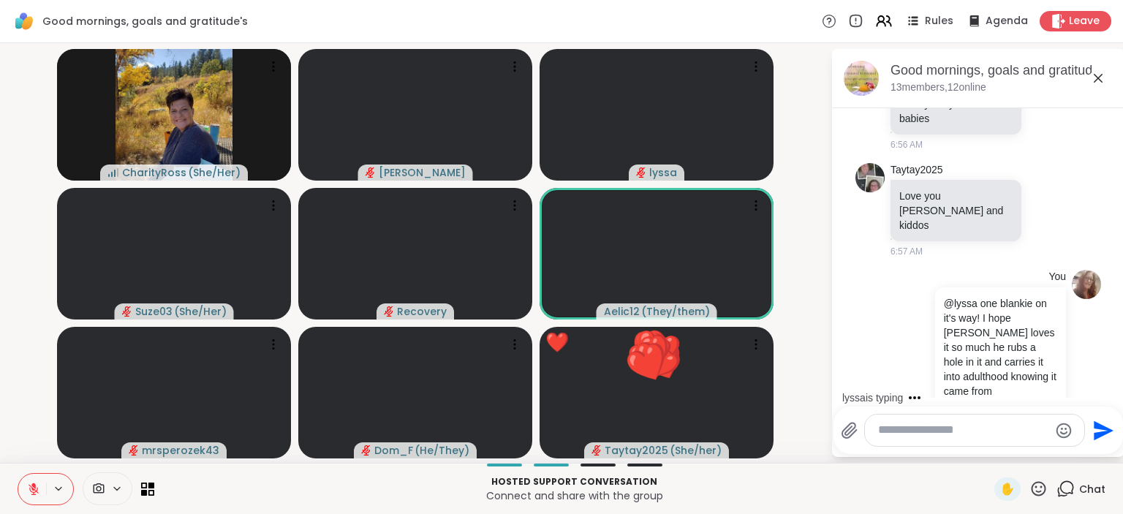
click at [1038, 478] on div "✋" at bounding box center [1020, 488] width 53 height 23
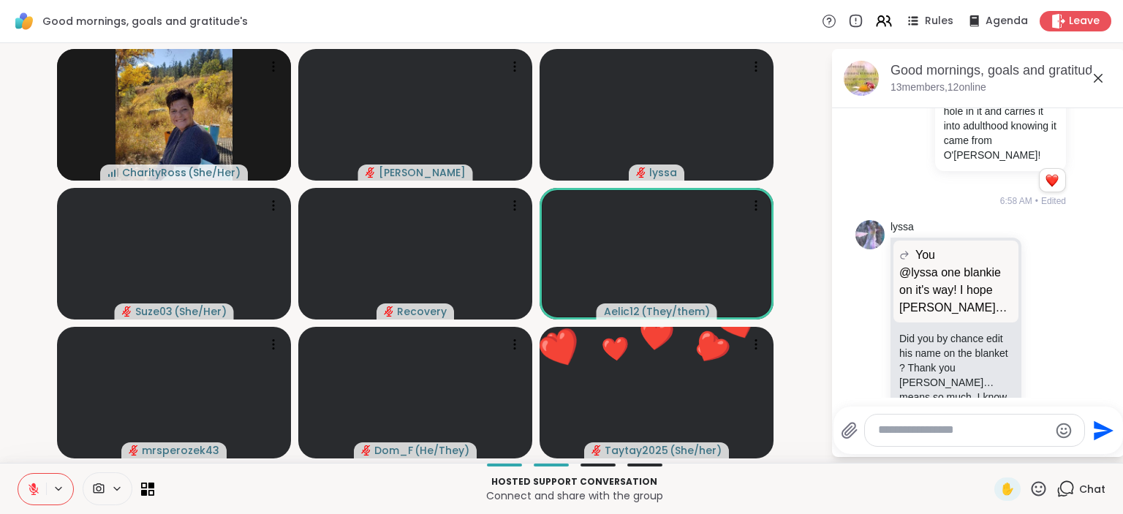
click at [1038, 499] on div "✋" at bounding box center [1020, 488] width 53 height 23
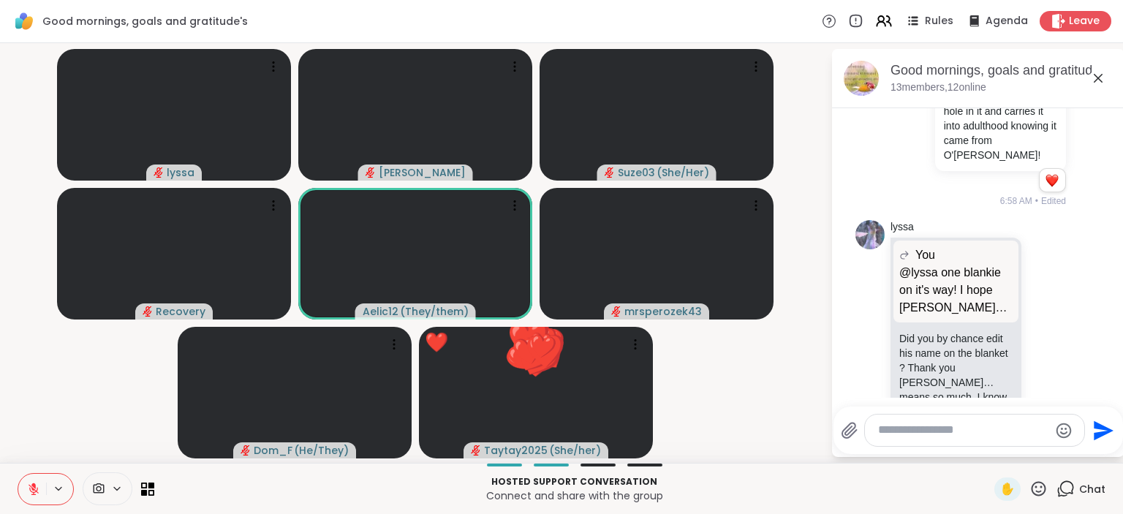
click at [1038, 491] on icon at bounding box center [1038, 488] width 15 height 15
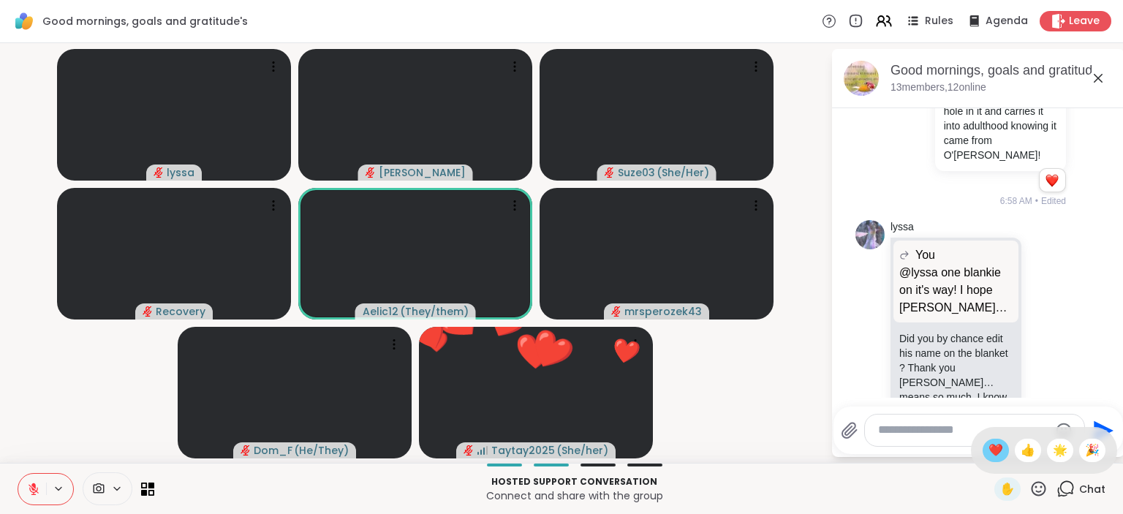
click at [990, 446] on span "❤️" at bounding box center [995, 450] width 15 height 18
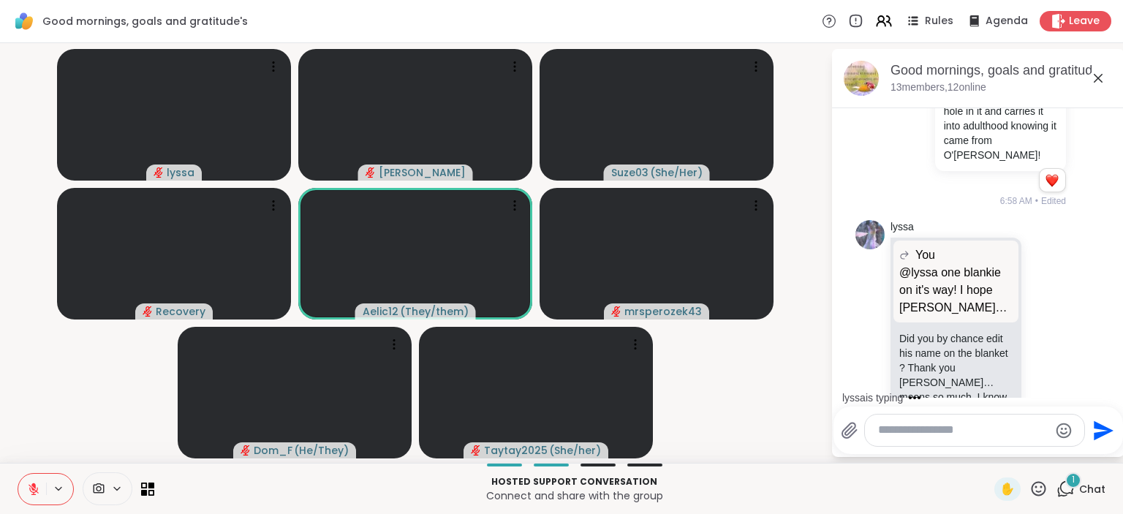
scroll to position [3364, 0]
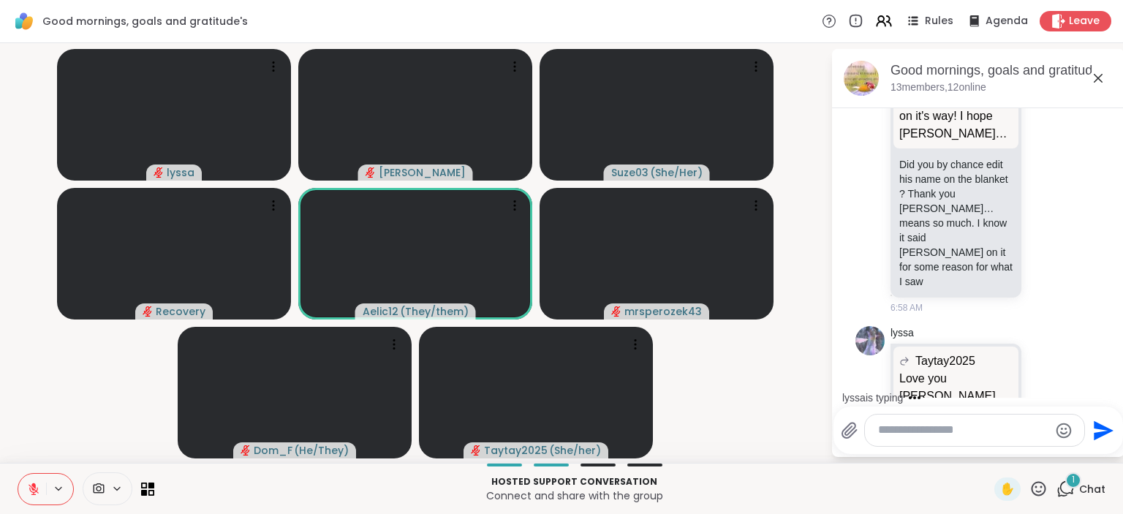
click at [928, 424] on textarea "Type your message" at bounding box center [963, 429] width 170 height 15
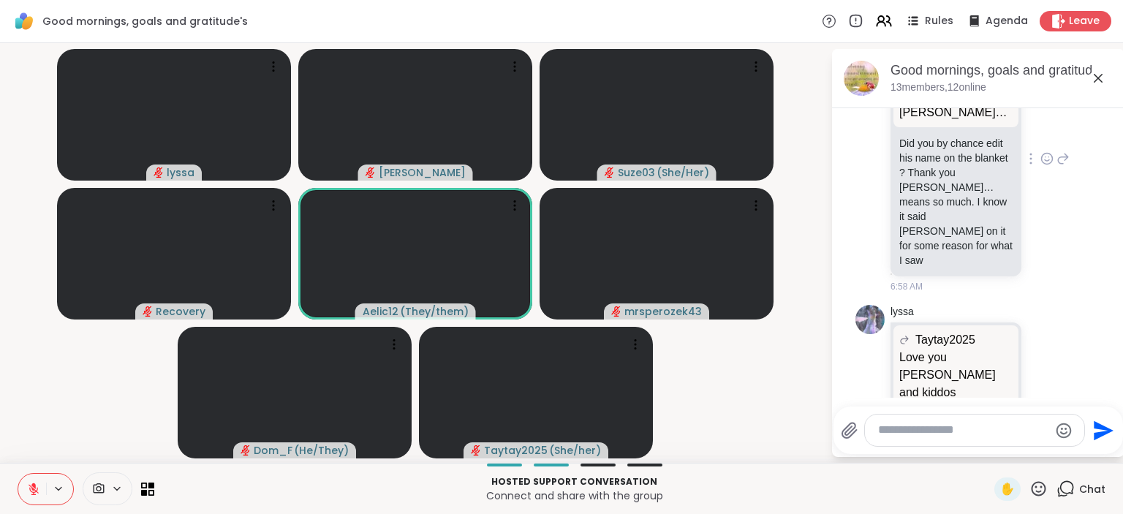
click at [1089, 132] on div "lyssa You @lyssa one blankie on it's way! I hope Ozais loves it so much he rubs…" at bounding box center [978, 159] width 246 height 280
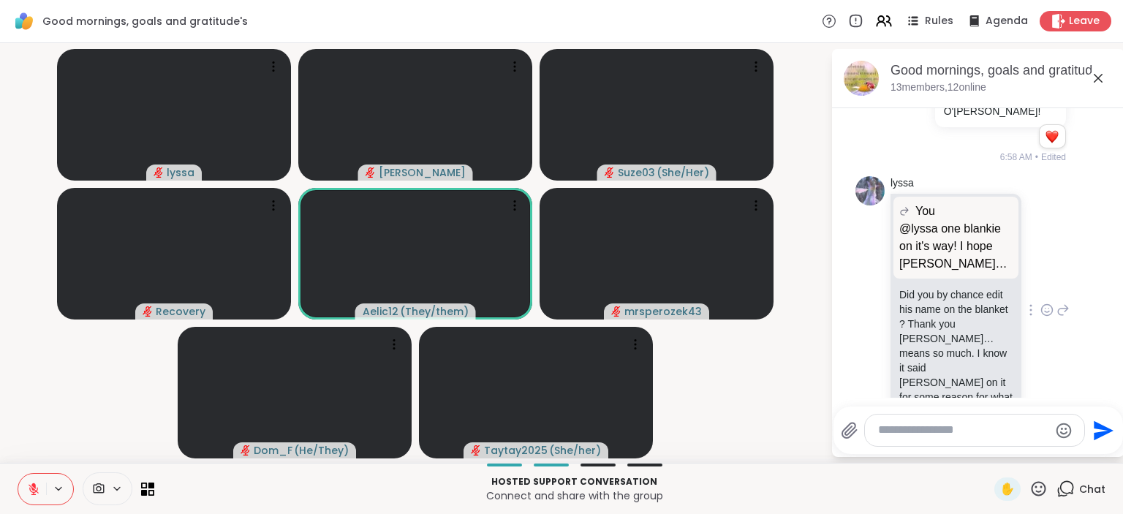
scroll to position [3195, 0]
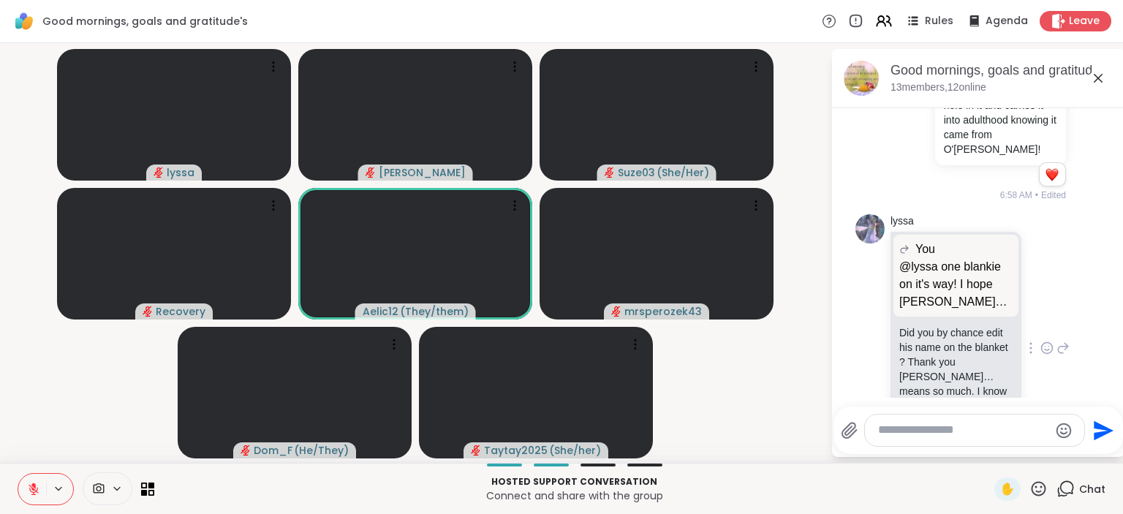
click at [1063, 339] on icon at bounding box center [1062, 348] width 13 height 18
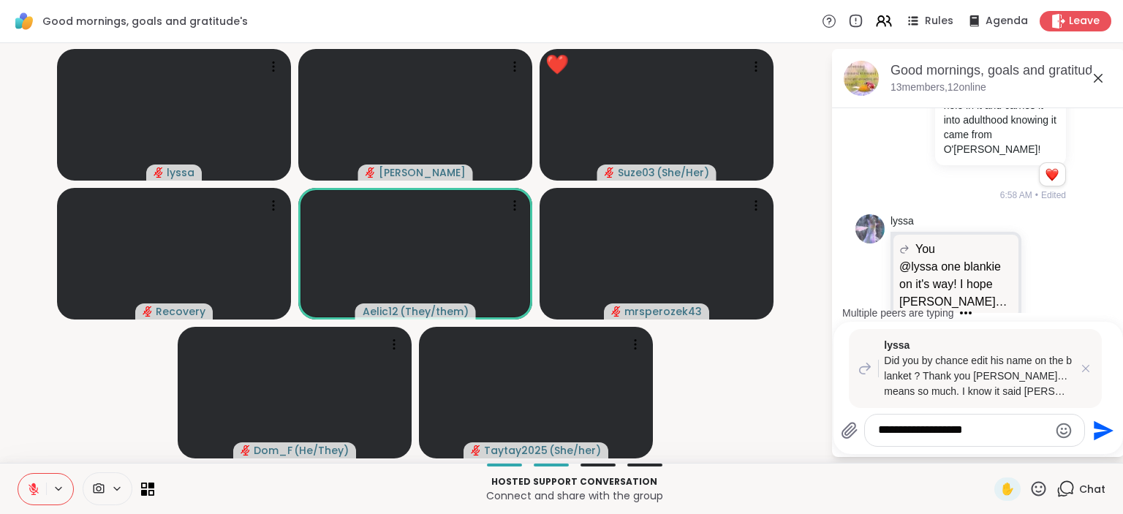
type textarea "**********"
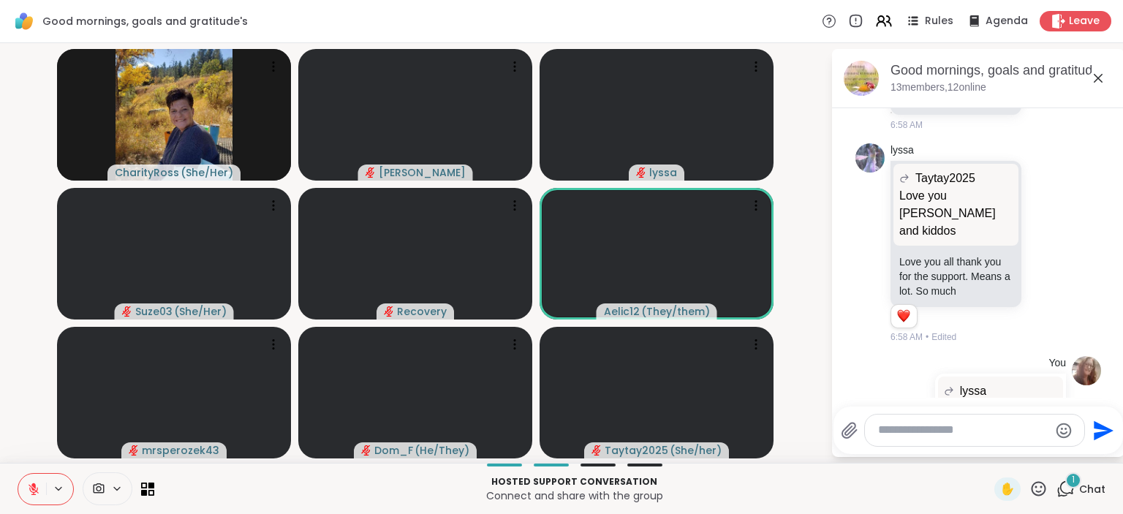
scroll to position [3724, 0]
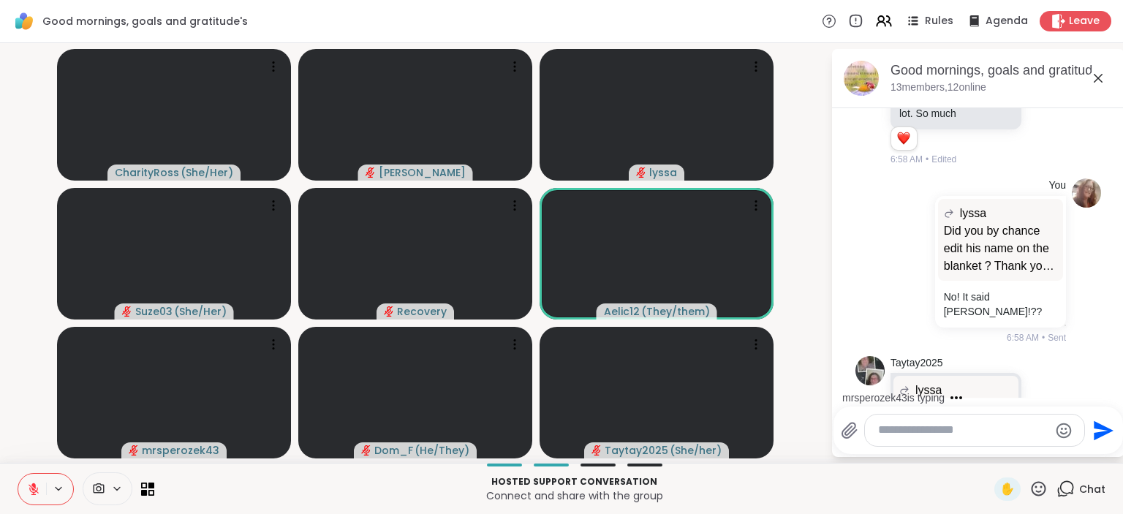
click at [1046, 438] on icon at bounding box center [1046, 445] width 13 height 15
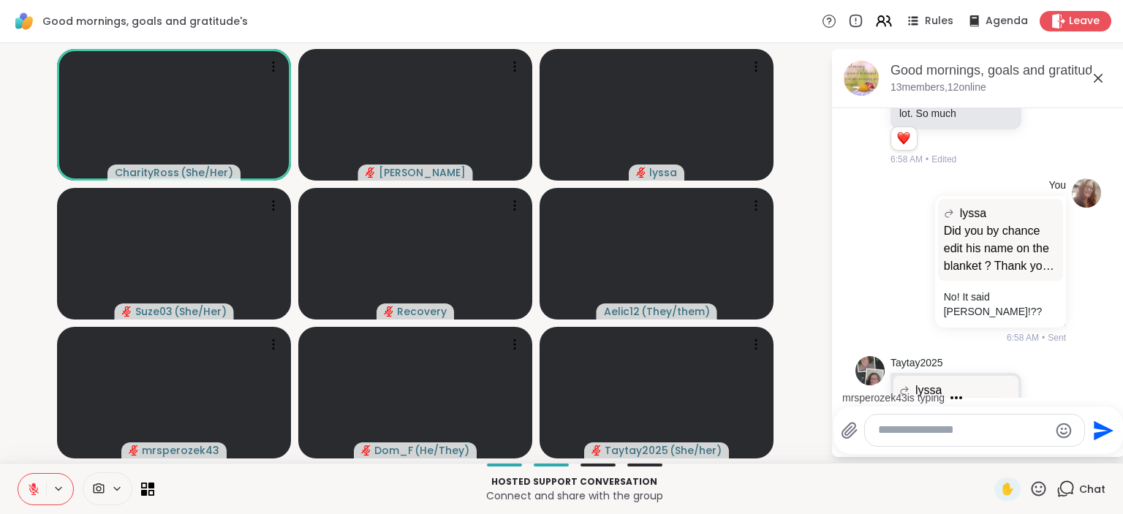
click at [938, 407] on button "Select Reaction: Heart" at bounding box center [930, 421] width 29 height 29
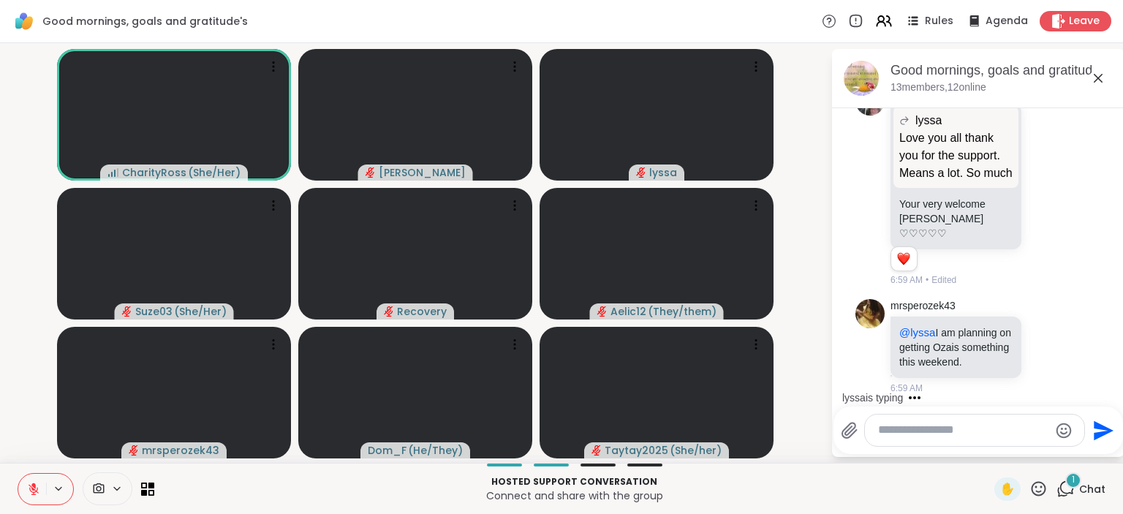
scroll to position [4086, 0]
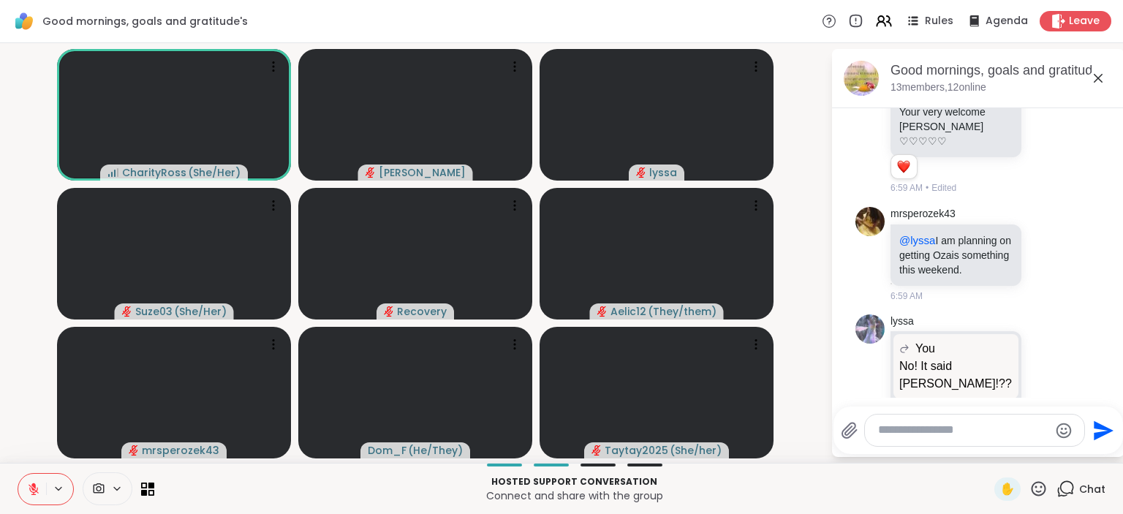
click at [43, 485] on button at bounding box center [32, 489] width 28 height 31
click at [18, 432] on video-player-container "CharityRoss ( She/Her ) dodi lyssa Suze03 ( She/Her ) Recovery Aelic12 ( They/t…" at bounding box center [415, 253] width 813 height 408
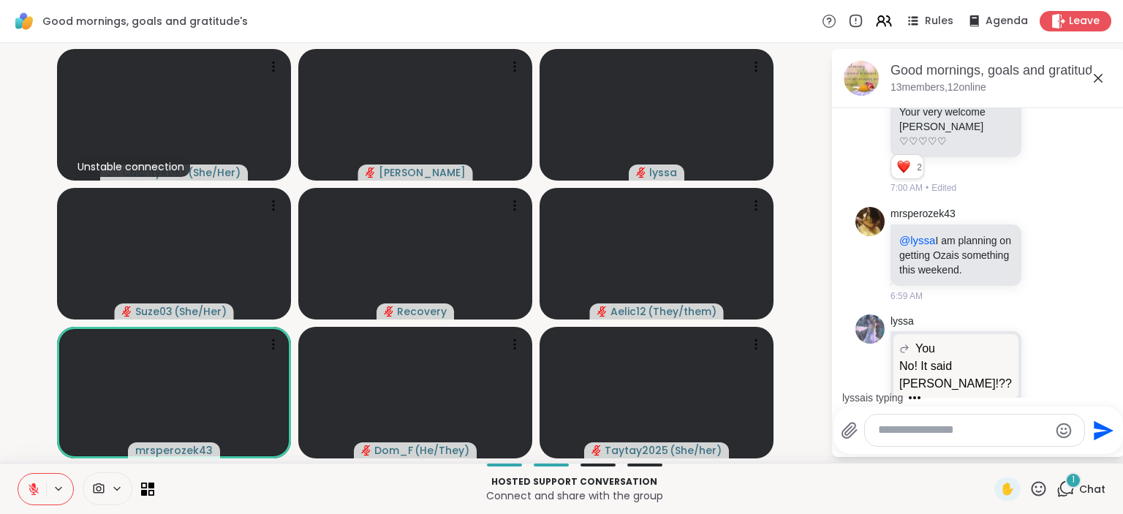
scroll to position [4277, 0]
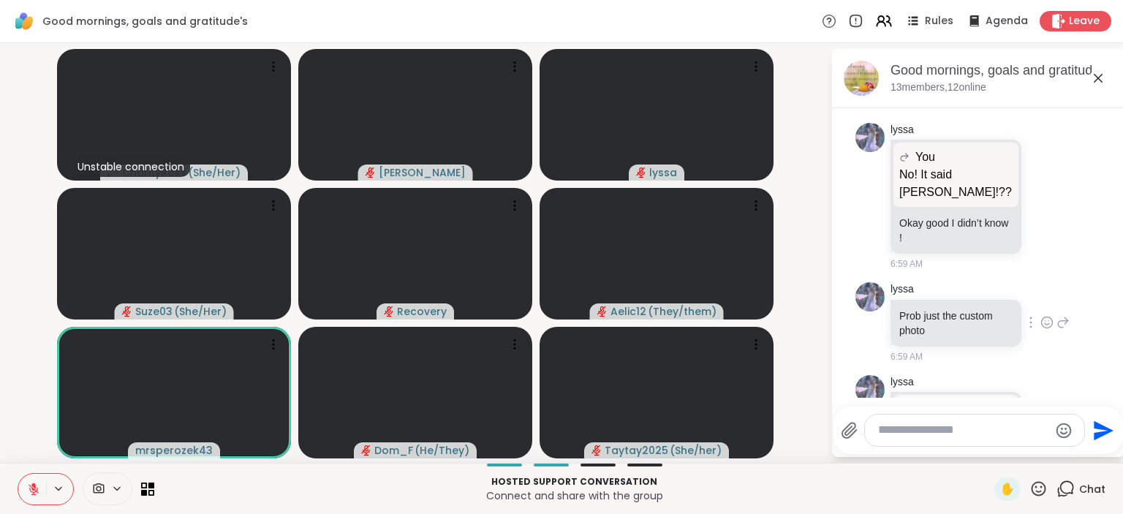
click at [1057, 314] on icon at bounding box center [1062, 323] width 13 height 18
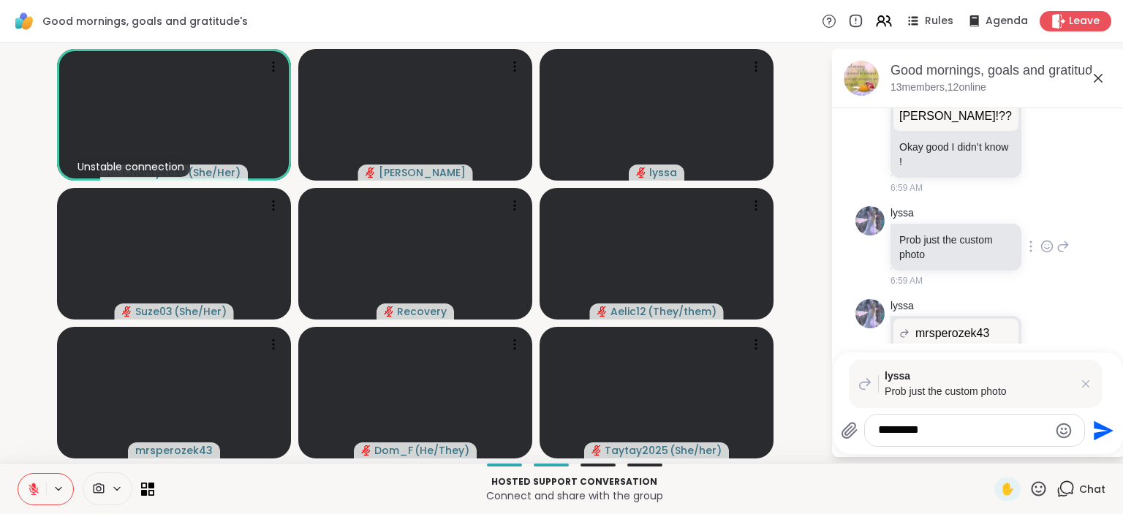
type textarea "**********"
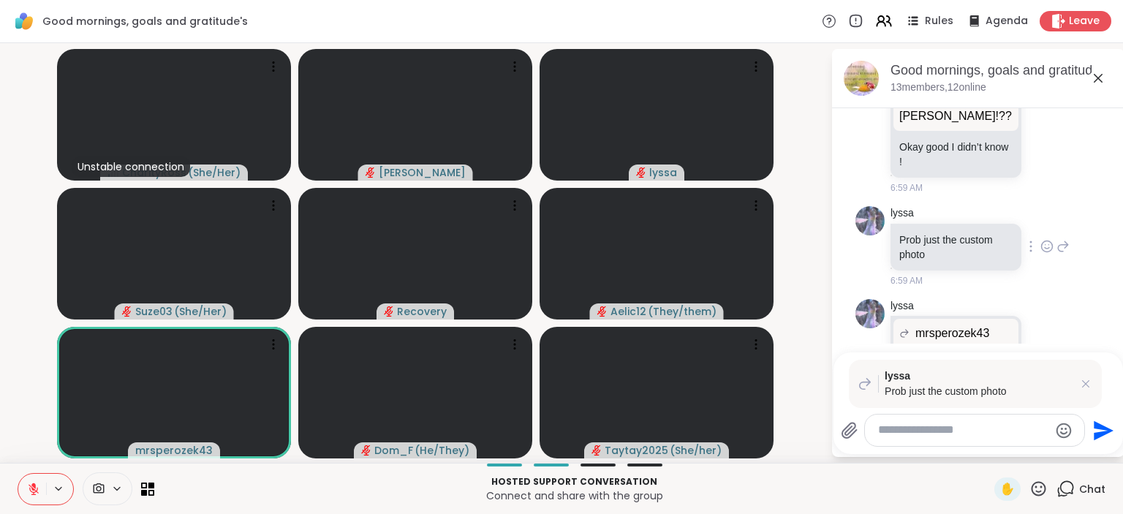
scroll to position [4443, 0]
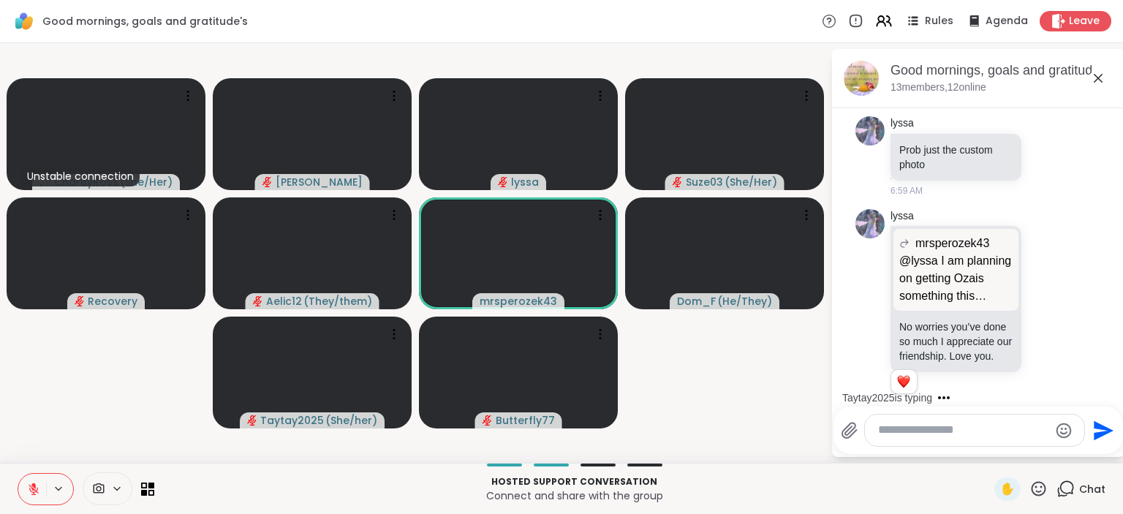
drag, startPoint x: 908, startPoint y: 428, endPoint x: 478, endPoint y: 460, distance: 431.0
click at [878, 438] on textarea "Type your message" at bounding box center [963, 429] width 170 height 15
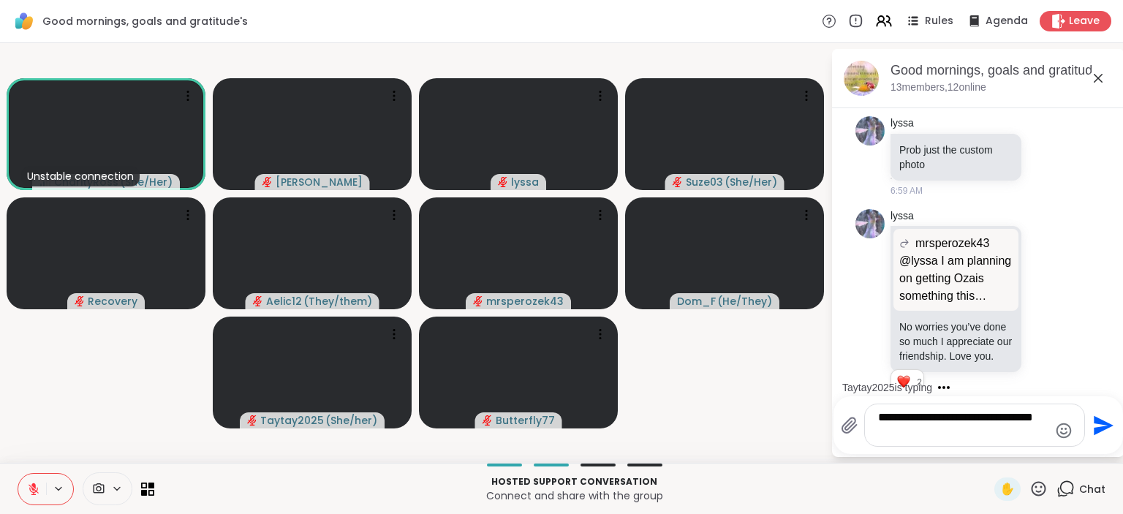
type textarea "**********"
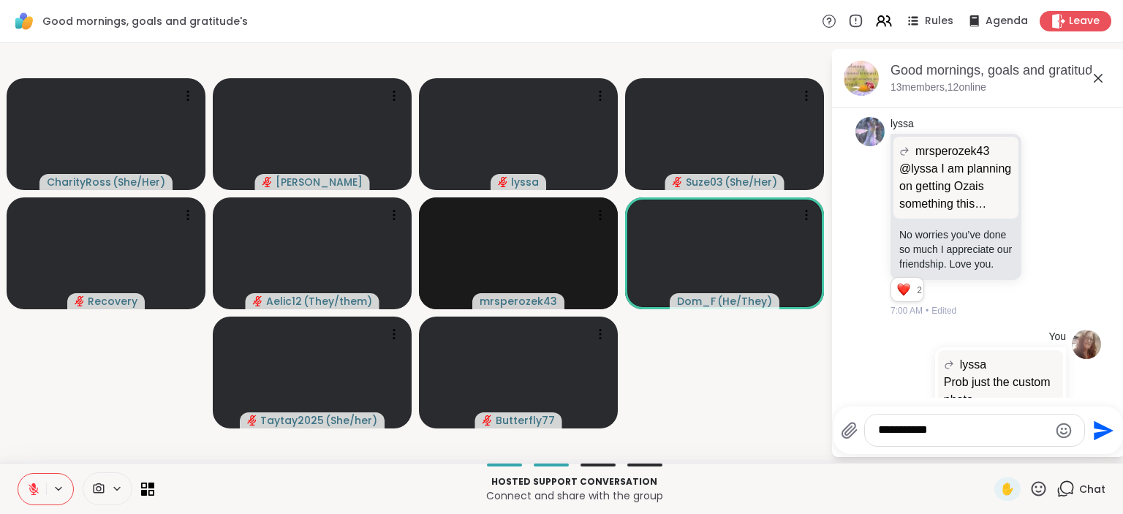
type textarea "**********"
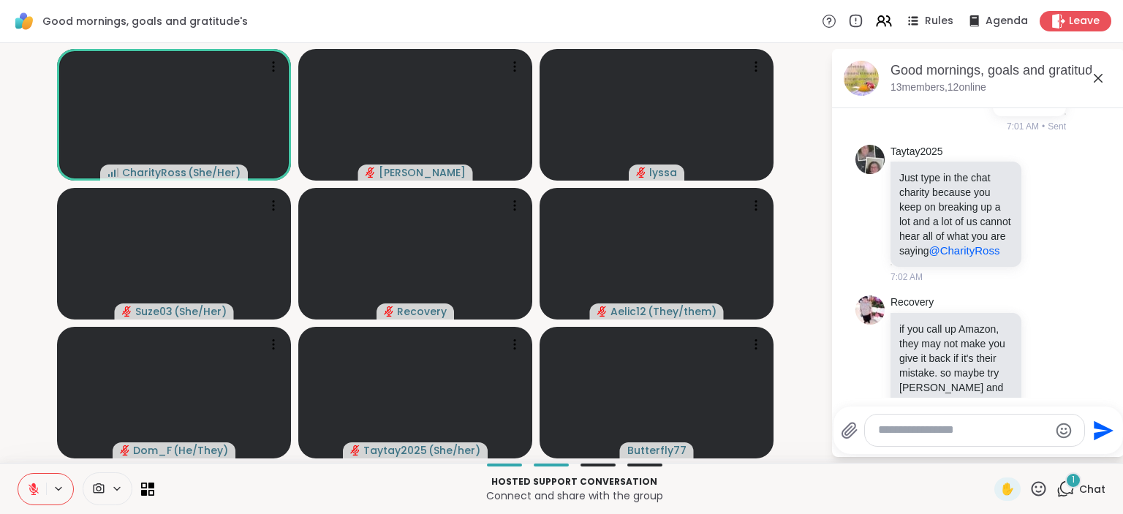
scroll to position [5113, 0]
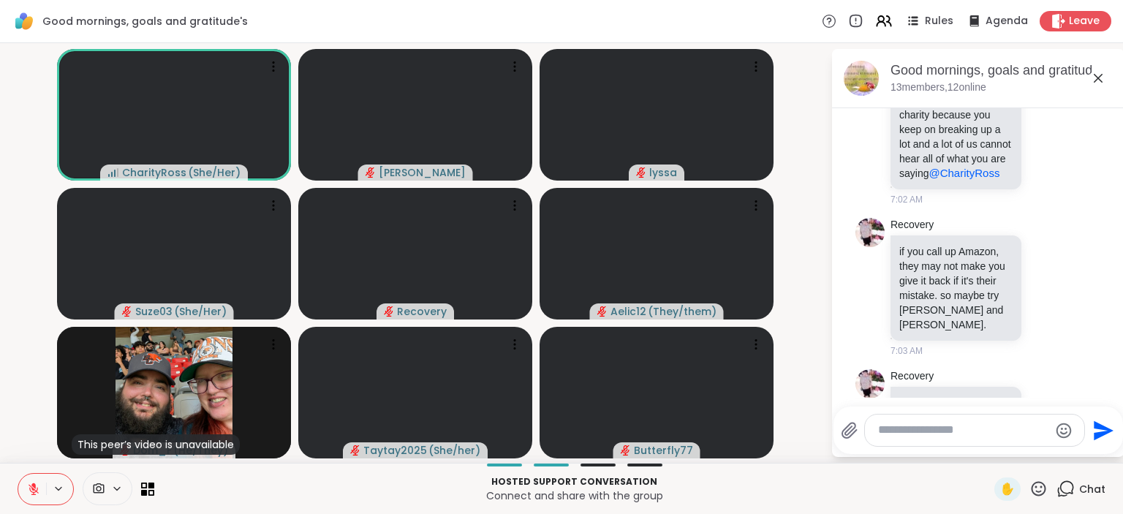
click at [42, 488] on button at bounding box center [32, 489] width 28 height 31
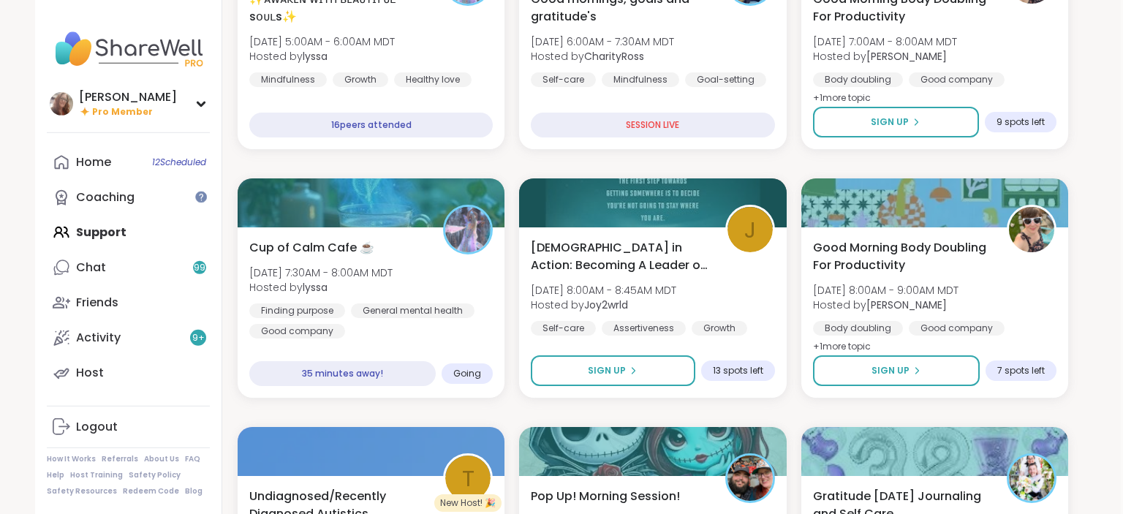
scroll to position [195, 2]
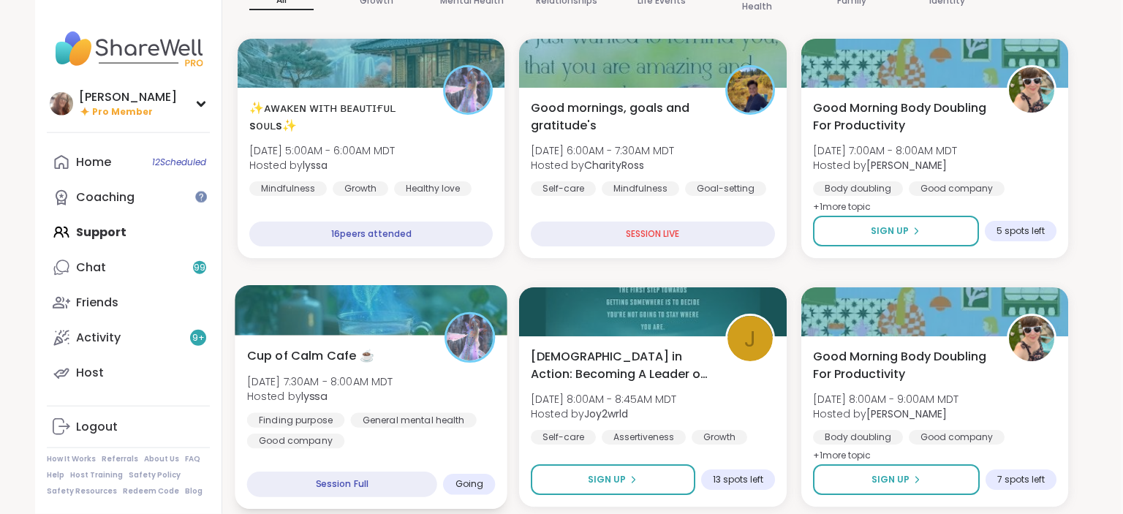
click at [444, 341] on div "Cup of Calm Cafe ☕️ Fri, Sep 12 | 7:30AM - 8:00AM MDT Hosted by lyssa Finding p…" at bounding box center [371, 422] width 273 height 174
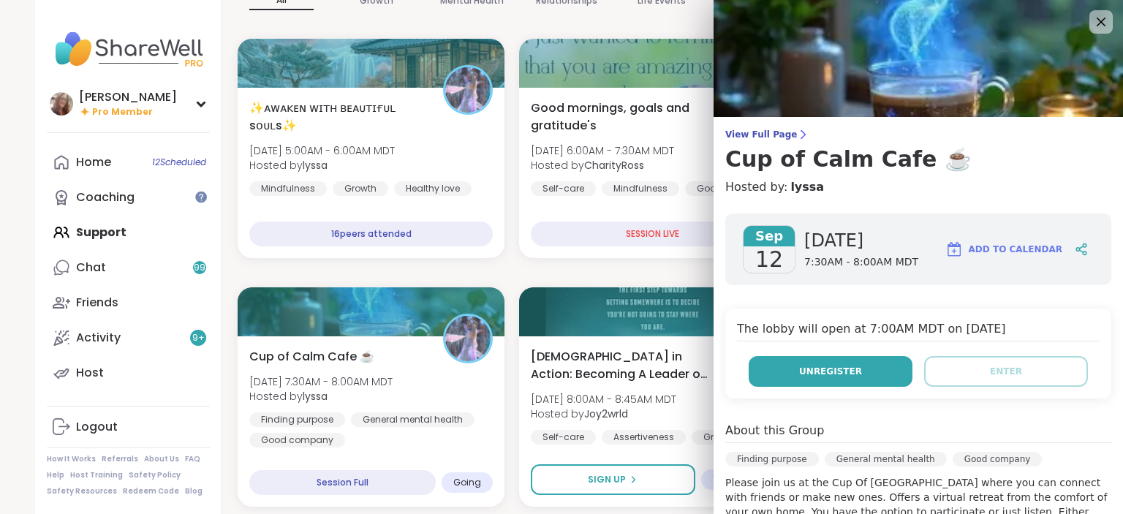
click at [835, 383] on button "Unregister" at bounding box center [830, 371] width 164 height 31
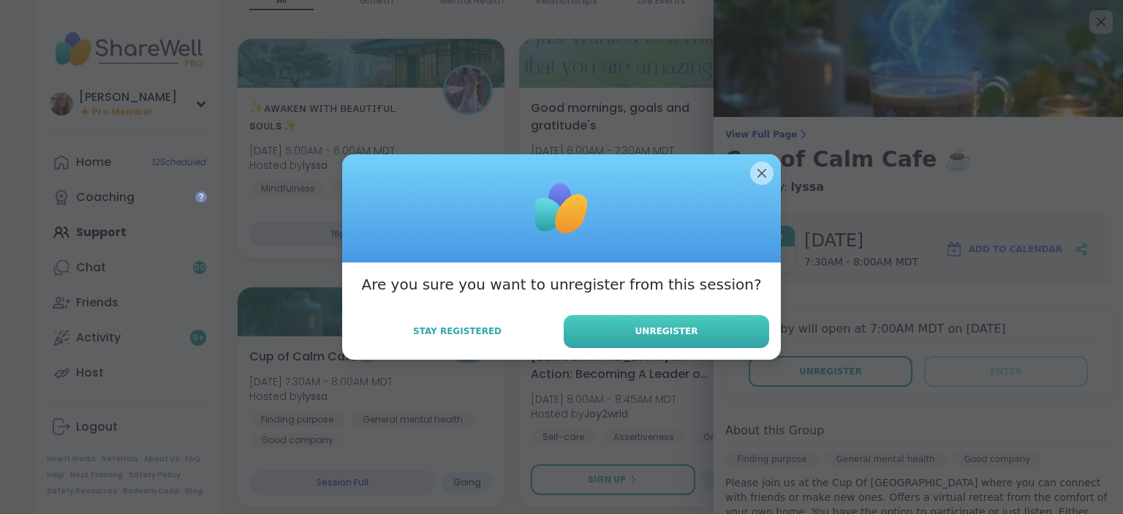
click at [696, 334] on button "Unregister" at bounding box center [666, 331] width 205 height 33
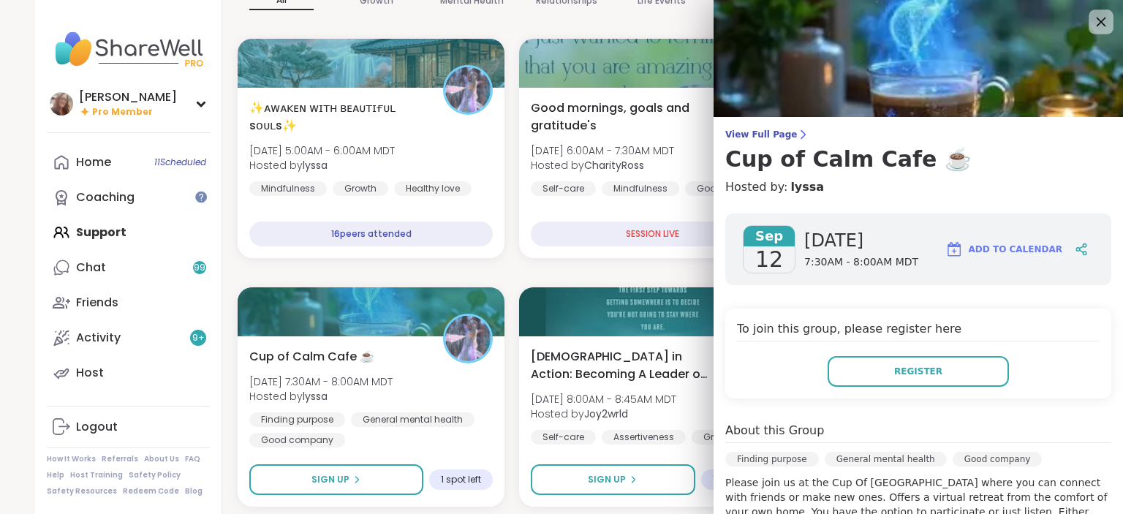
click at [1099, 28] on icon at bounding box center [1100, 21] width 18 height 18
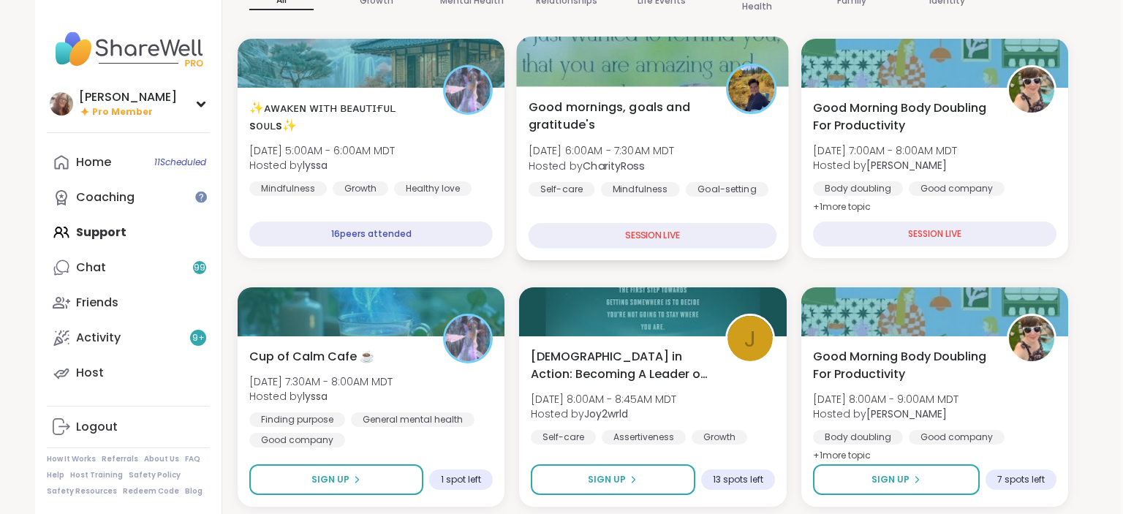
click at [671, 180] on div "Good mornings, goals and gratitude's [DATE] 6:00AM - 7:30AM MDT Hosted by Chari…" at bounding box center [652, 147] width 249 height 99
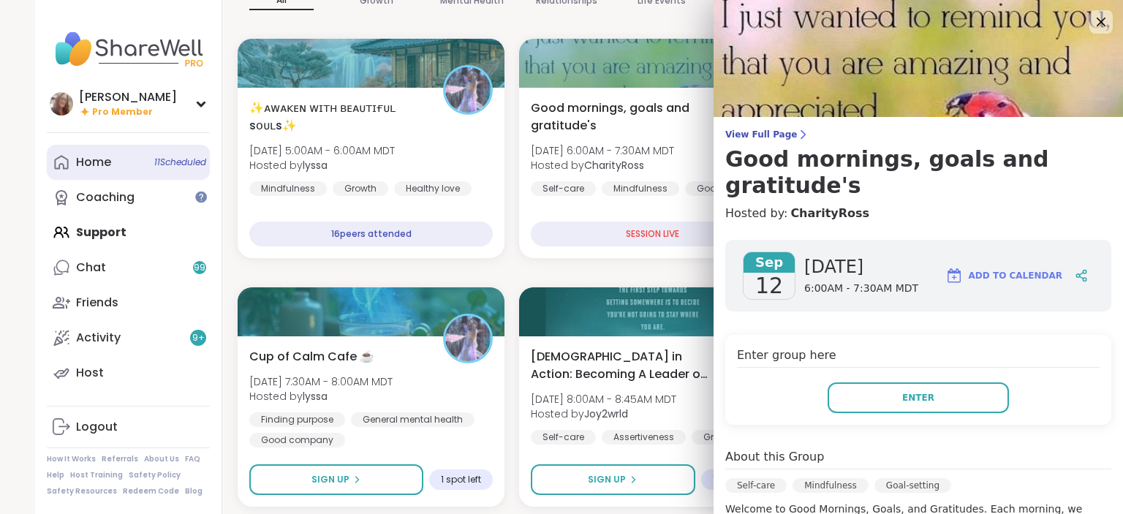
click at [143, 171] on link "Home 11 Scheduled" at bounding box center [128, 162] width 163 height 35
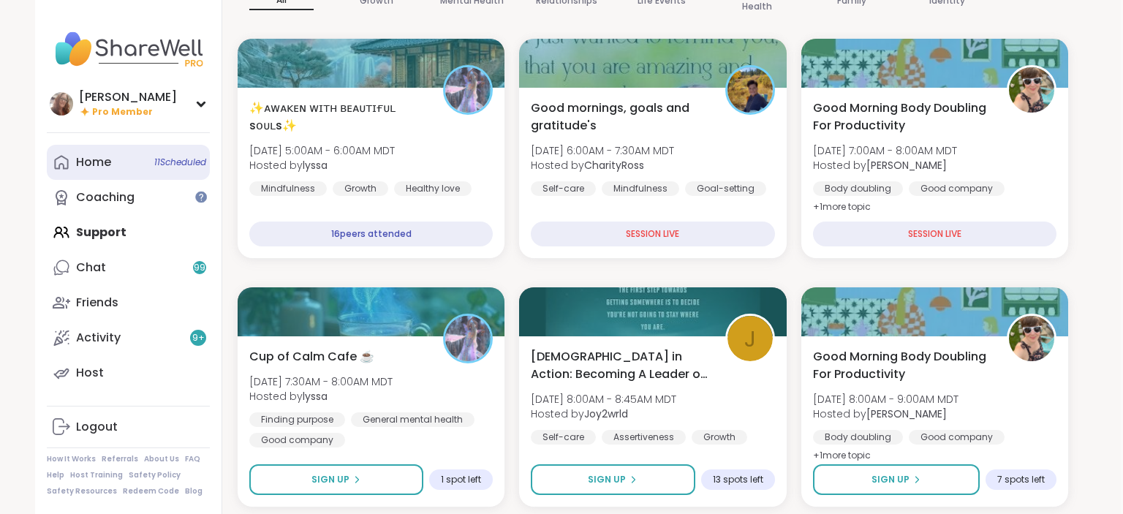
click at [134, 168] on link "Home 11 Scheduled" at bounding box center [128, 162] width 163 height 35
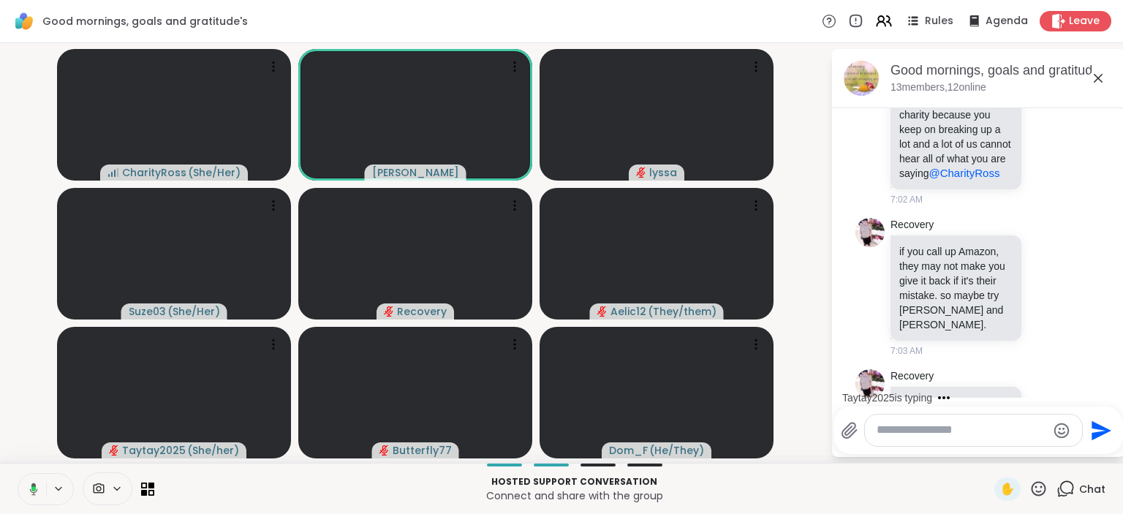
scroll to position [5135, 0]
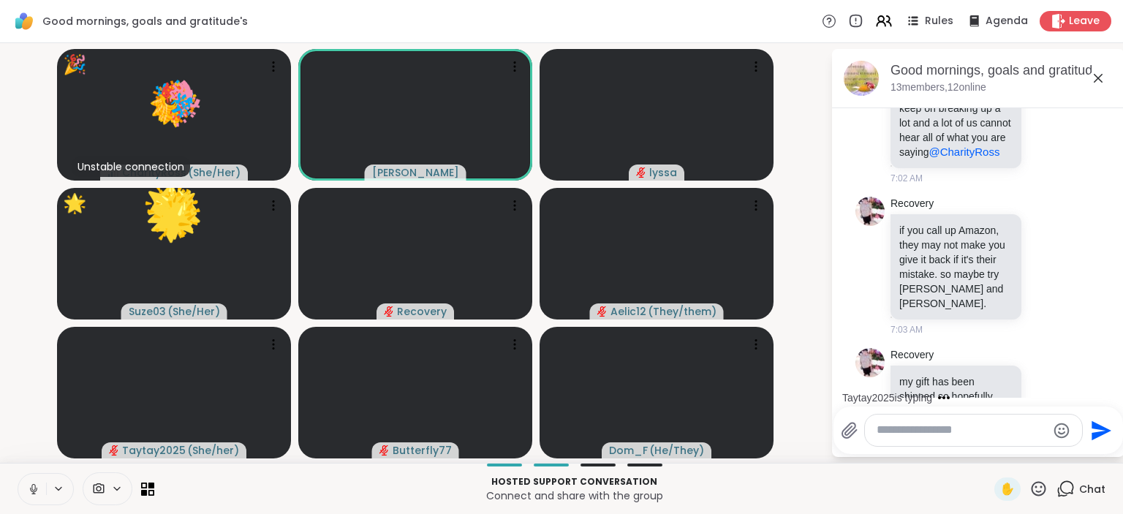
click at [1101, 191] on li "Recovery if you call up Amazon, they may not make you give it back if it's thei…" at bounding box center [978, 266] width 265 height 151
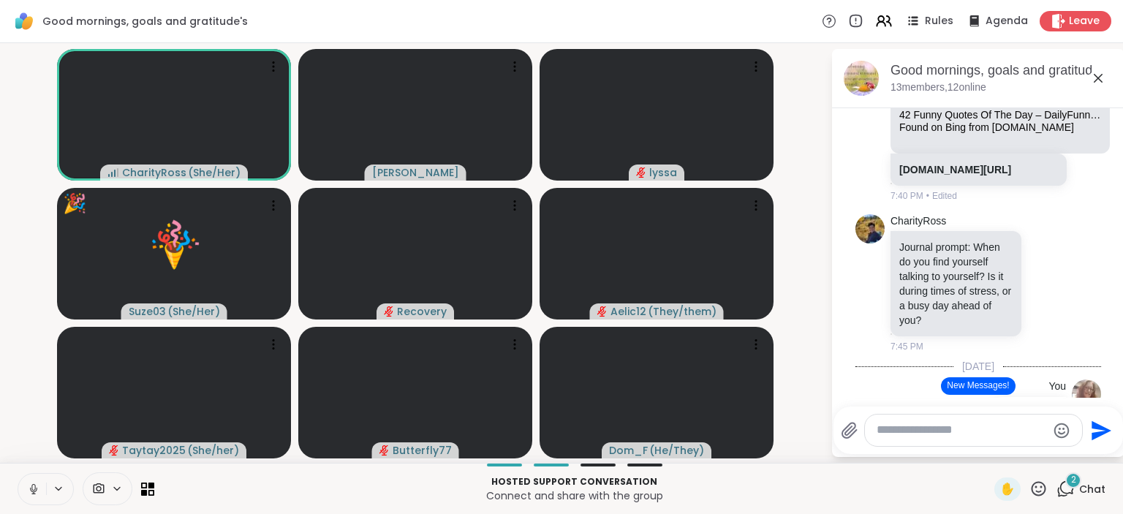
scroll to position [331, 0]
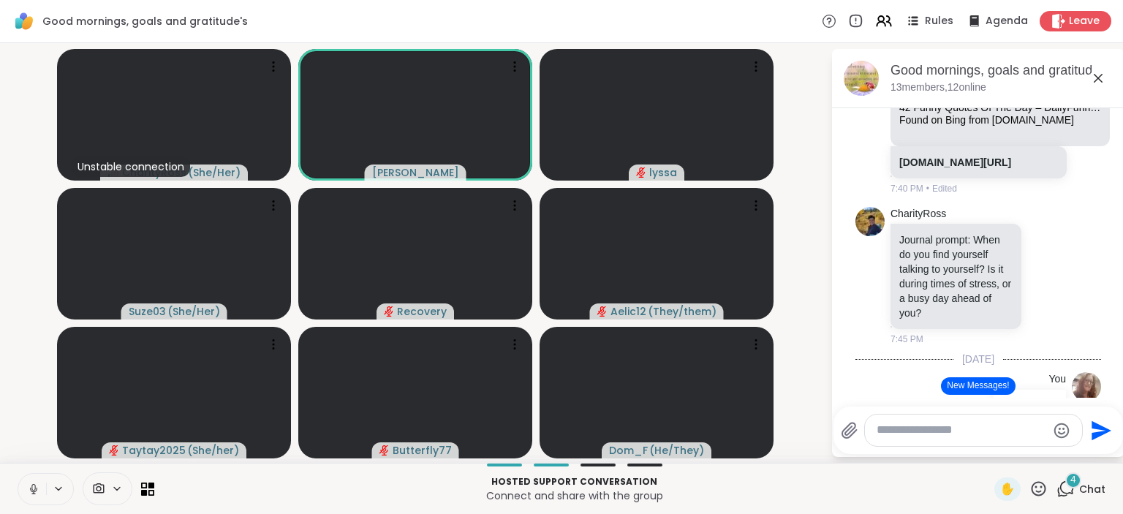
click at [32, 491] on icon at bounding box center [33, 489] width 7 height 4
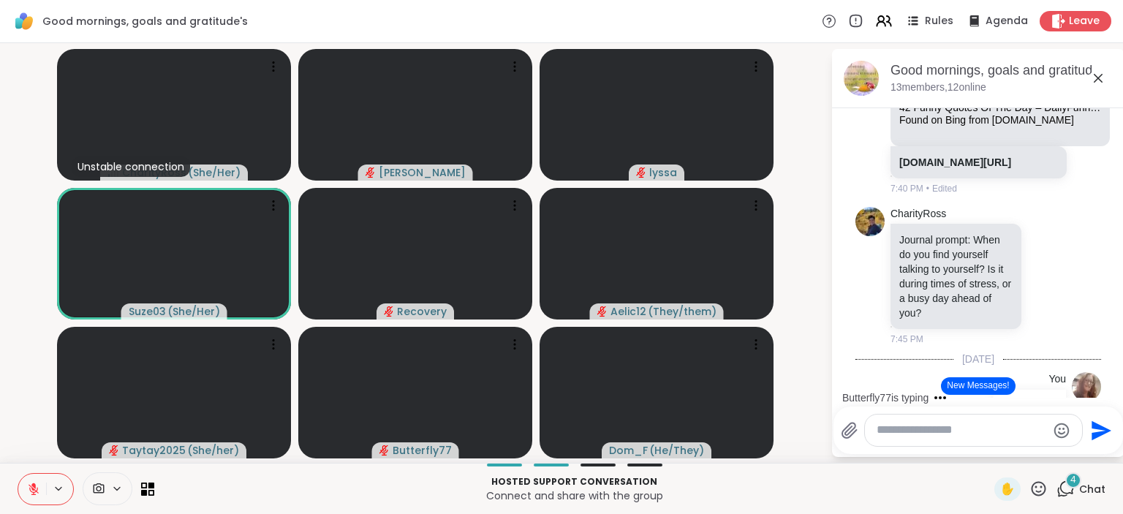
click at [32, 491] on icon at bounding box center [33, 488] width 13 height 13
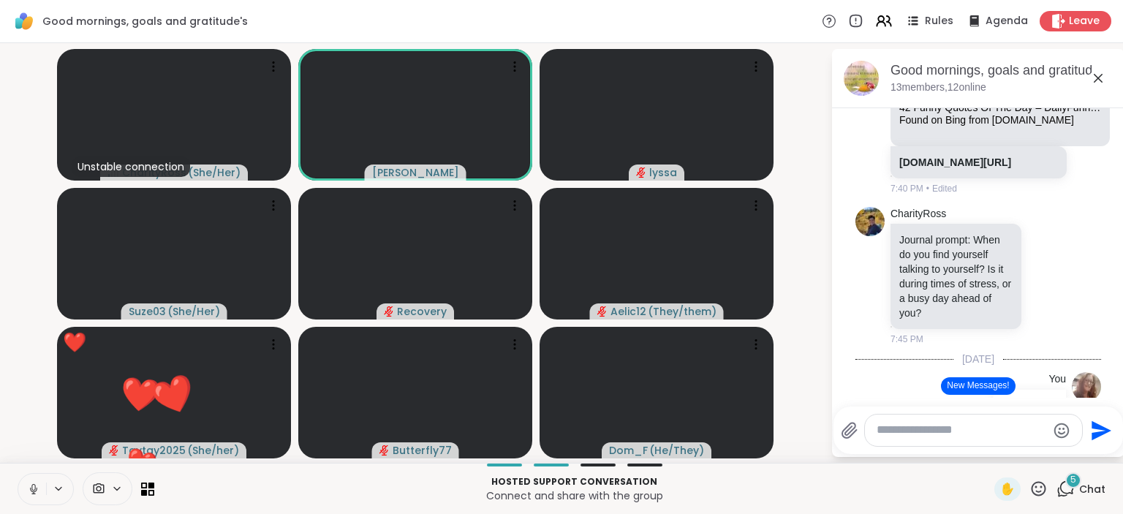
click at [32, 491] on icon at bounding box center [33, 489] width 7 height 4
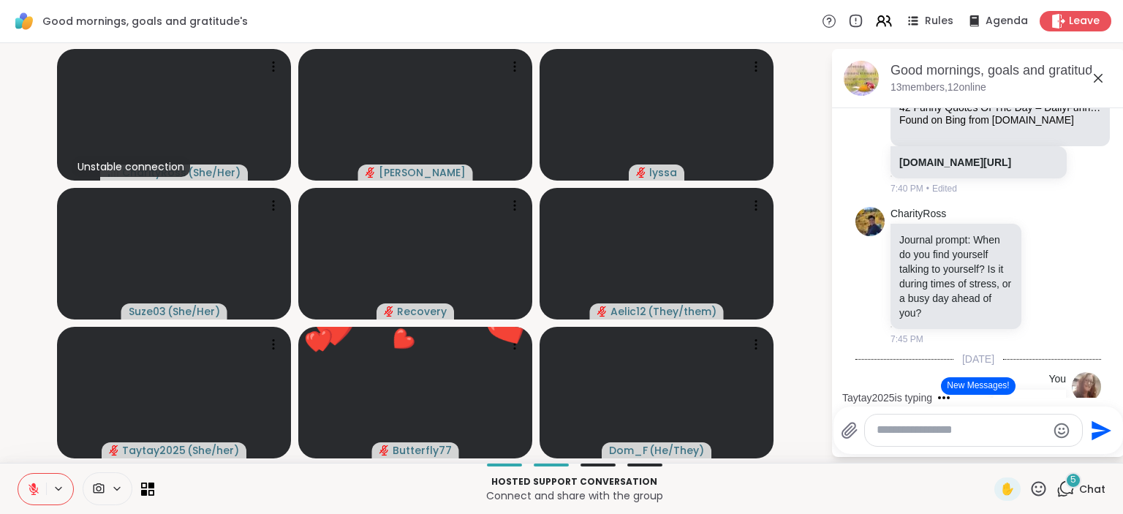
click at [29, 494] on icon at bounding box center [33, 488] width 13 height 13
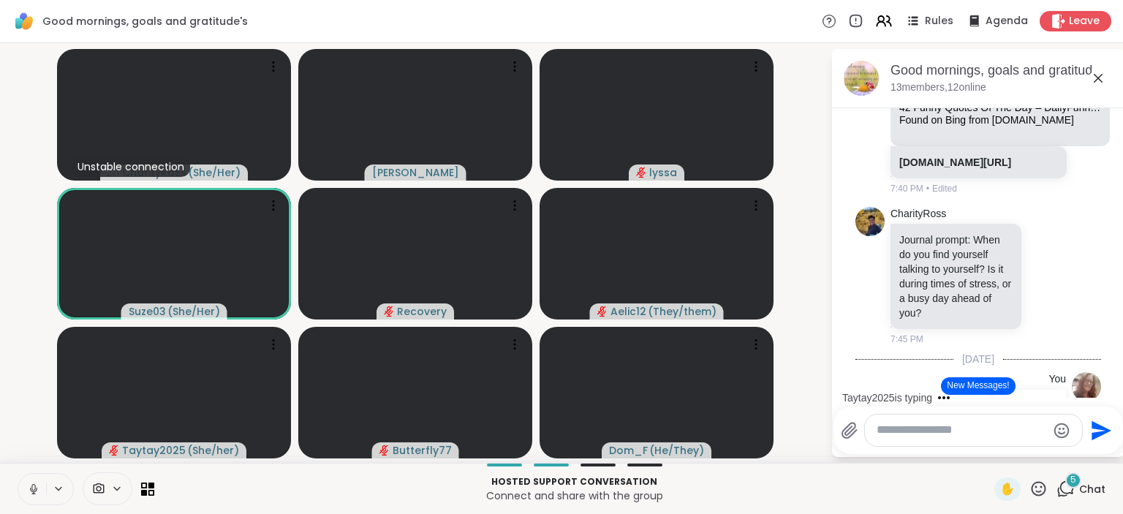
click at [35, 487] on icon at bounding box center [33, 487] width 4 height 7
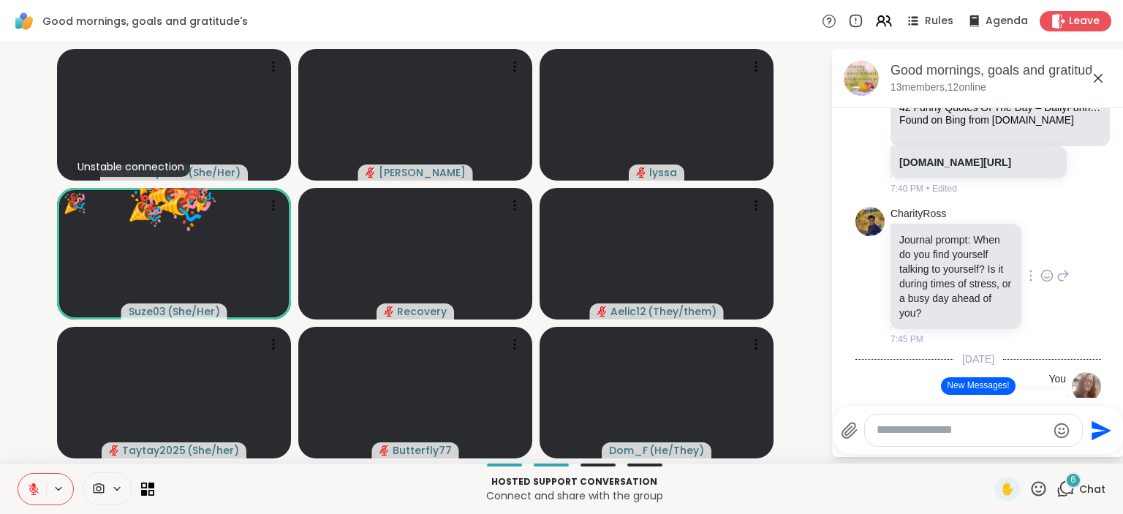
click at [1090, 314] on div "CharityRoss Journal prompt: When do you find yourself talking to yourself? Is i…" at bounding box center [978, 276] width 246 height 151
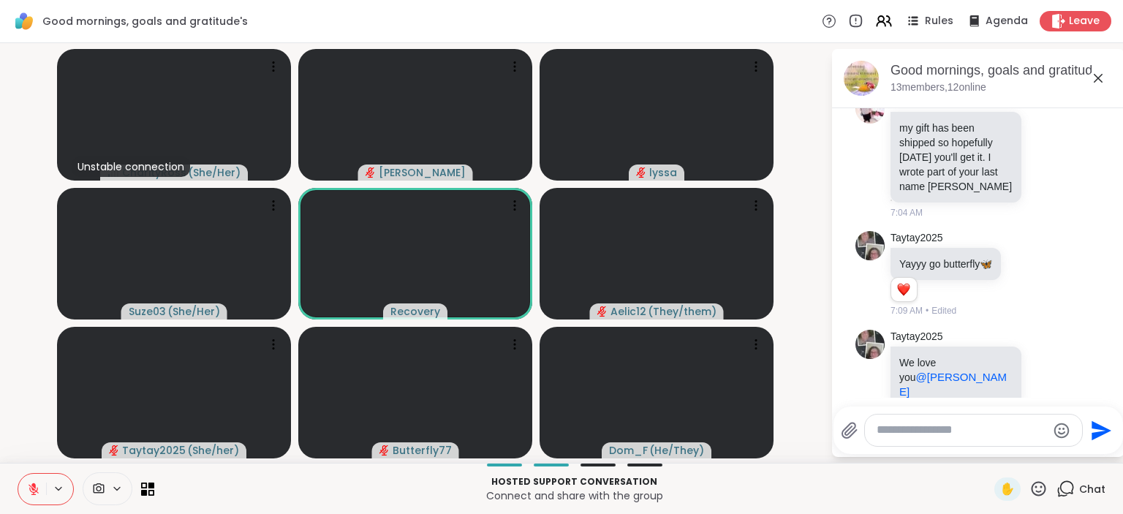
scroll to position [5341, 0]
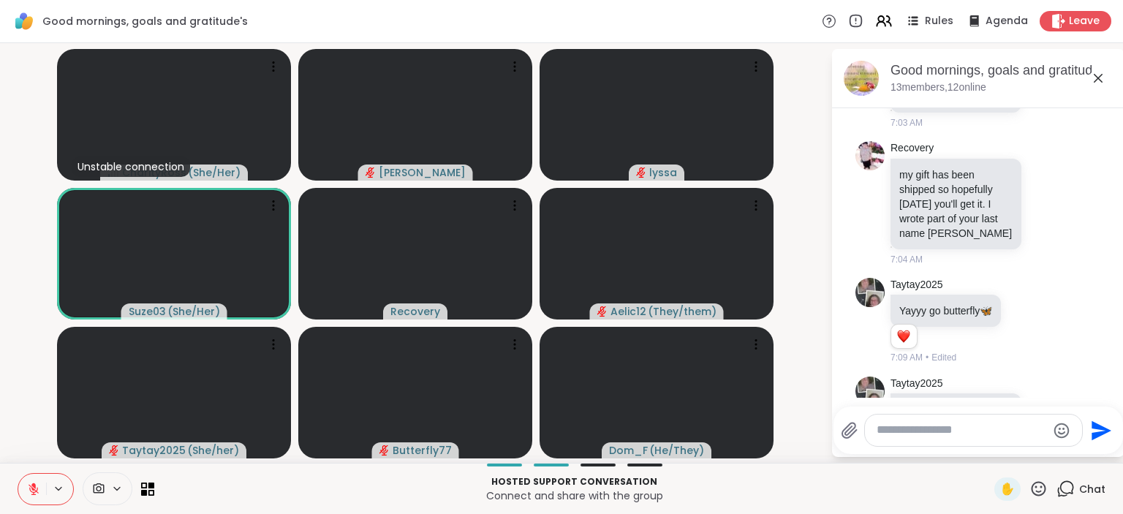
click at [944, 430] on textarea "Type your message" at bounding box center [961, 429] width 170 height 15
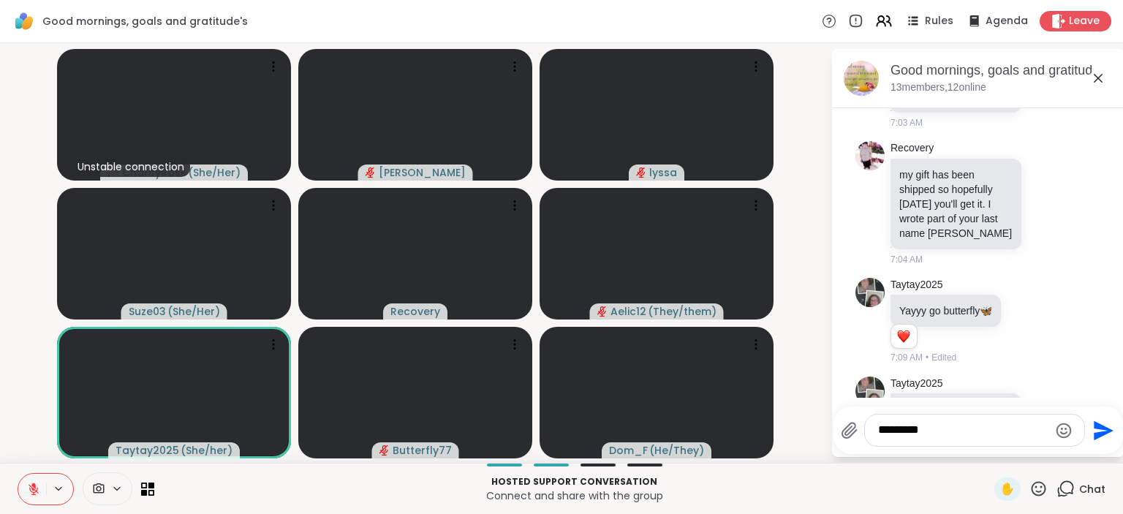
click at [37, 474] on button at bounding box center [32, 489] width 28 height 31
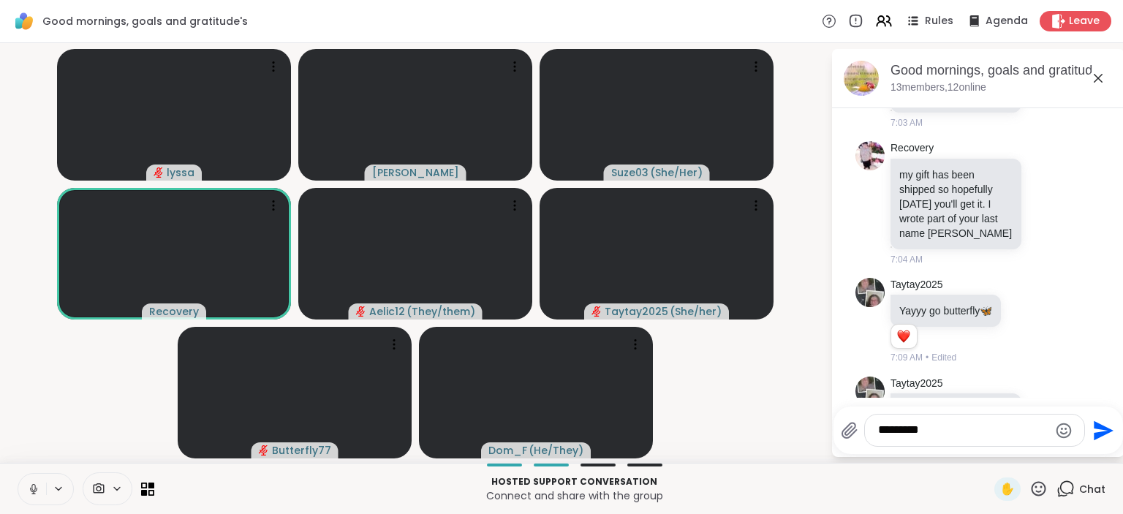
click at [937, 428] on textarea "*********" at bounding box center [963, 429] width 170 height 15
type textarea "**********"
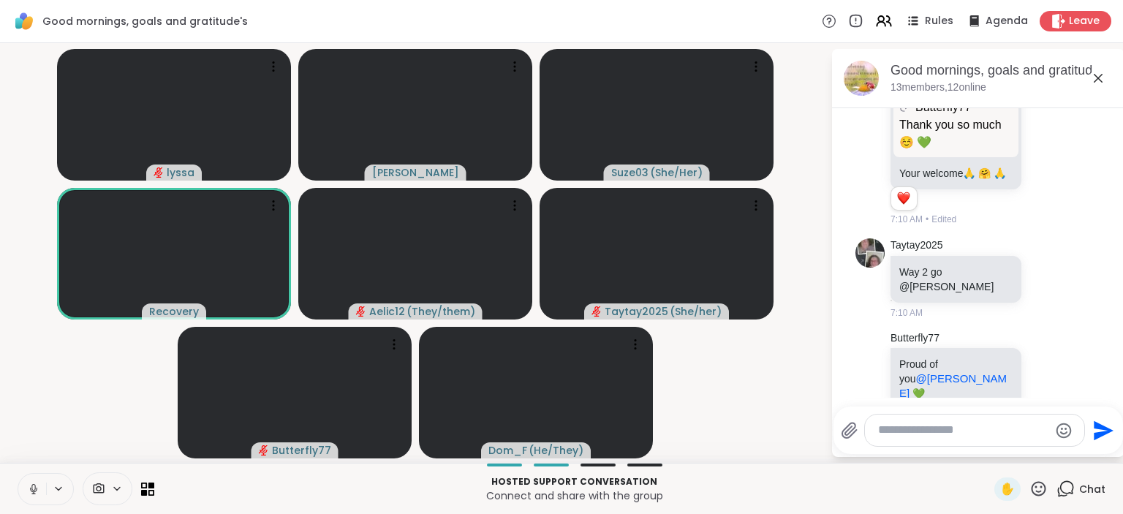
scroll to position [5916, 0]
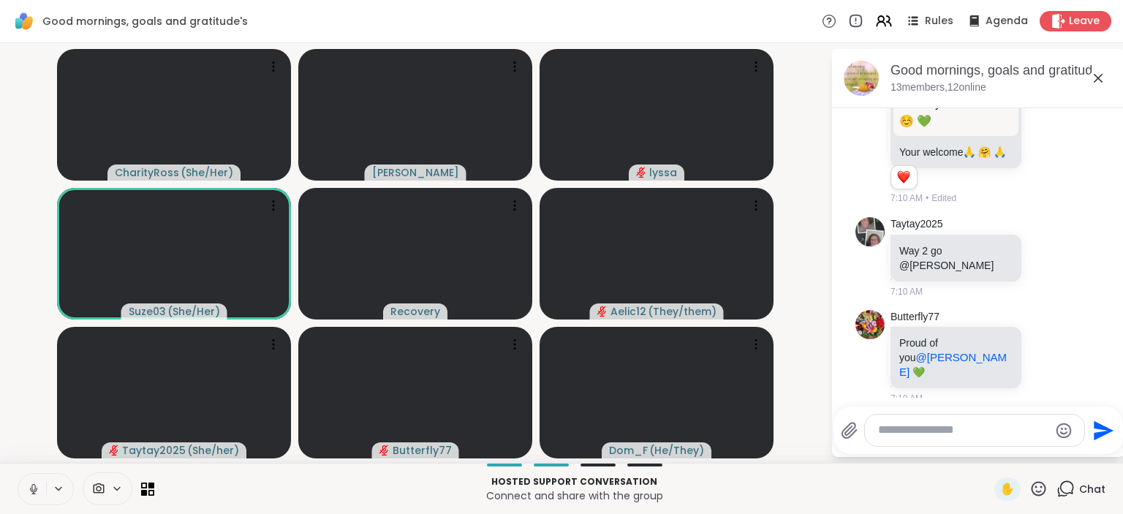
click at [34, 487] on icon at bounding box center [33, 488] width 13 height 13
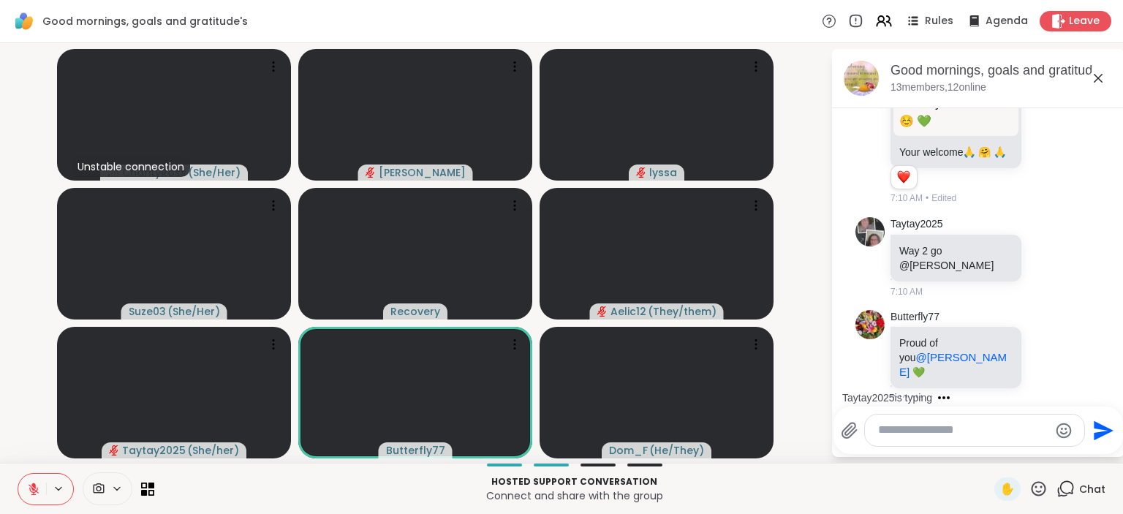
click at [34, 487] on icon at bounding box center [33, 485] width 4 height 6
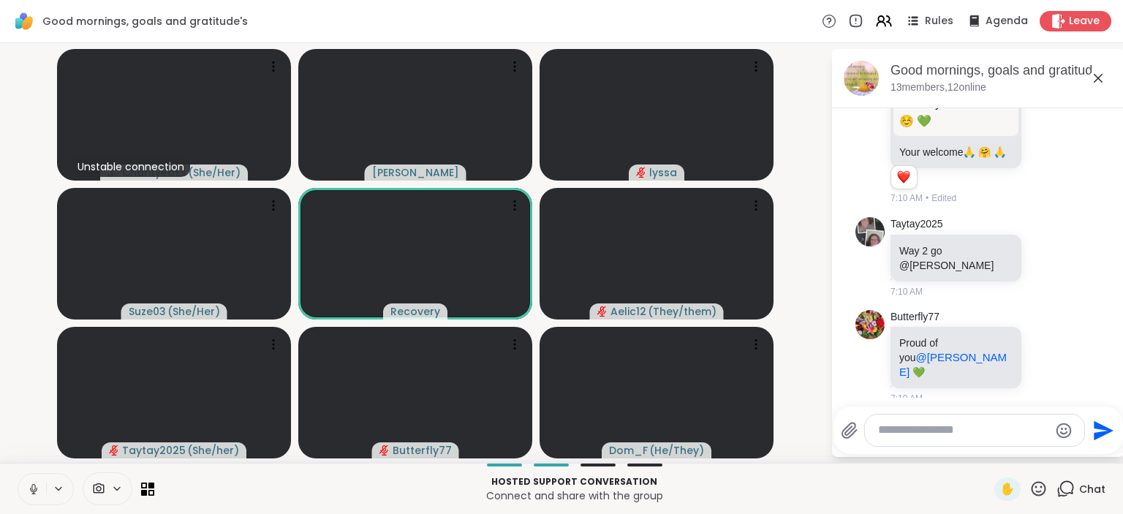
scroll to position [6008, 0]
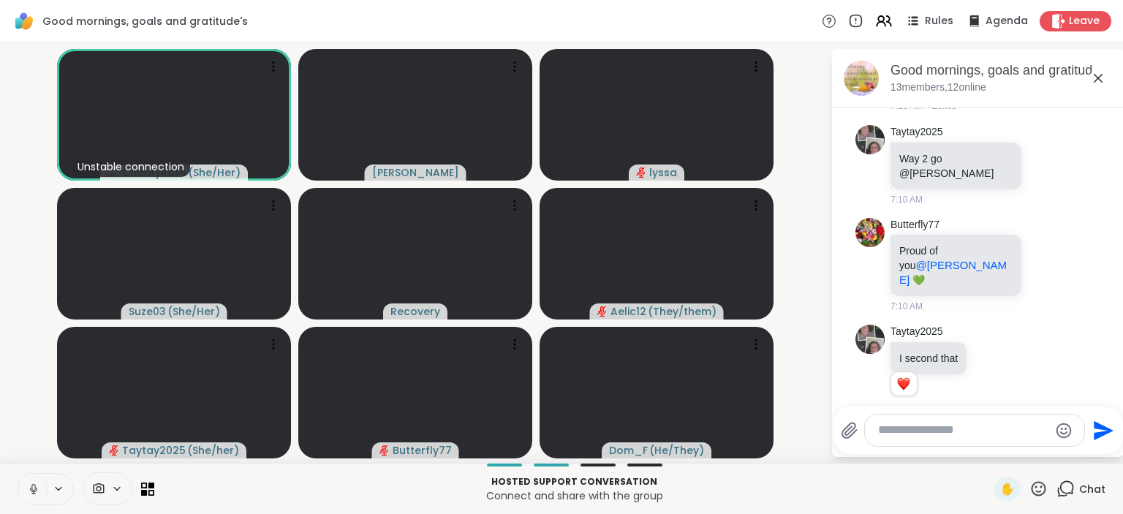
click at [34, 487] on icon at bounding box center [33, 488] width 13 height 13
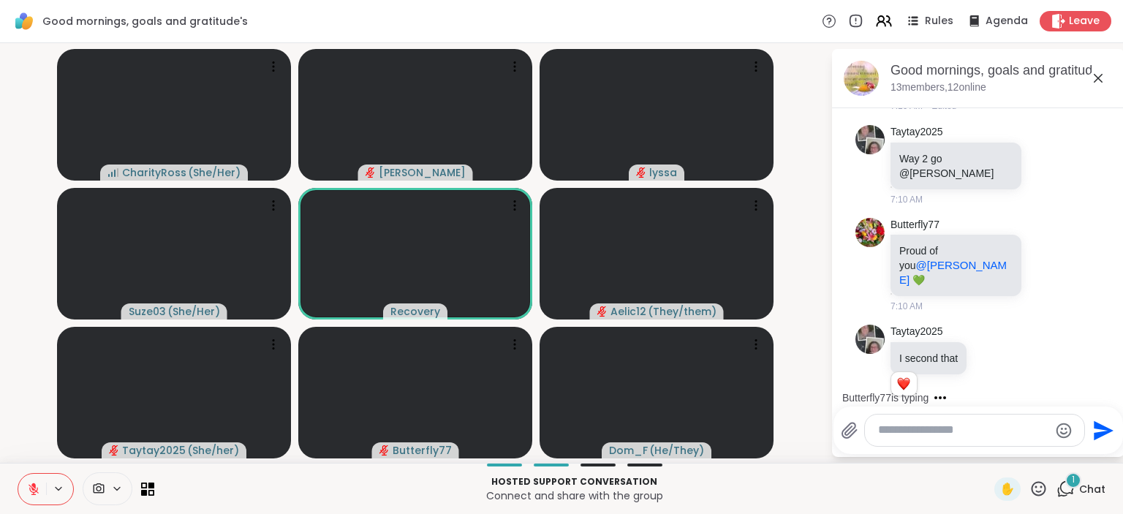
scroll to position [6186, 0]
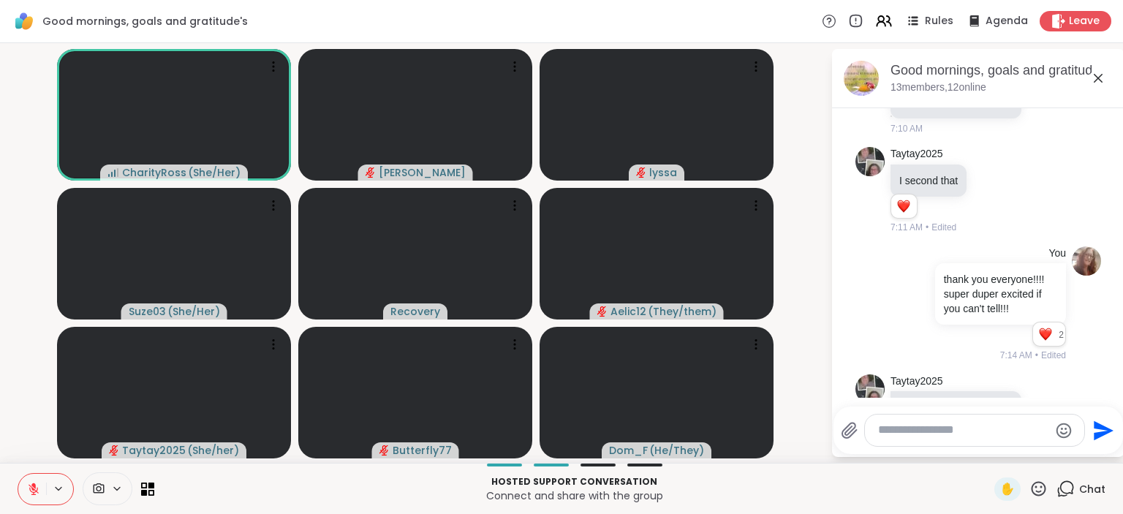
click at [34, 481] on button at bounding box center [32, 489] width 28 height 31
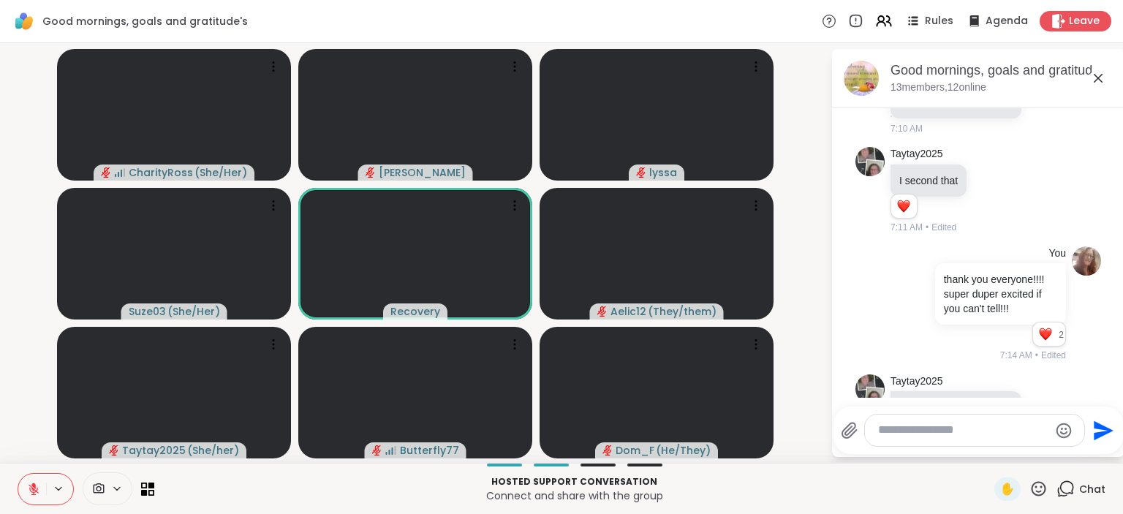
click at [34, 481] on button at bounding box center [32, 489] width 28 height 31
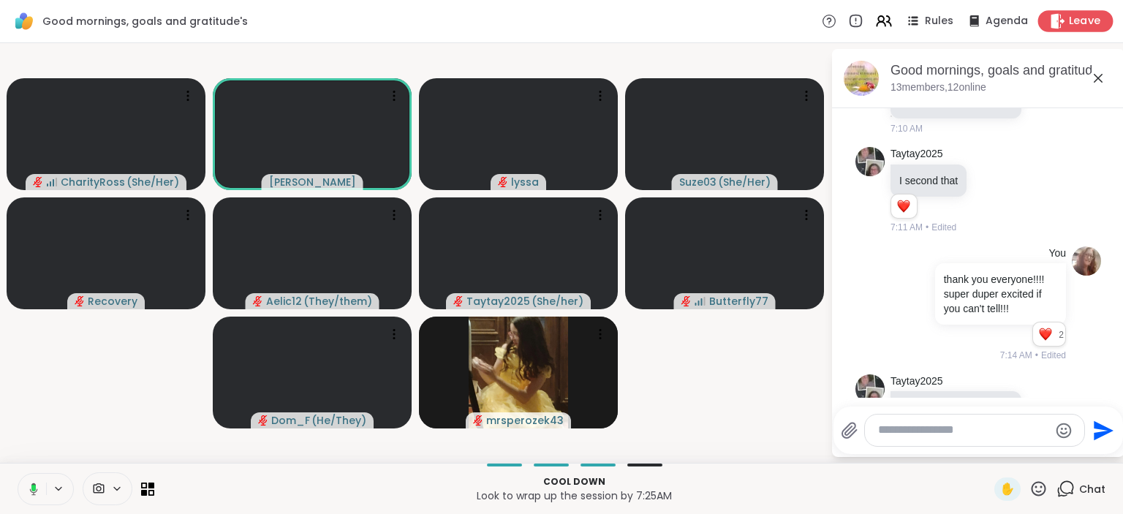
click at [1060, 16] on icon at bounding box center [1057, 20] width 15 height 15
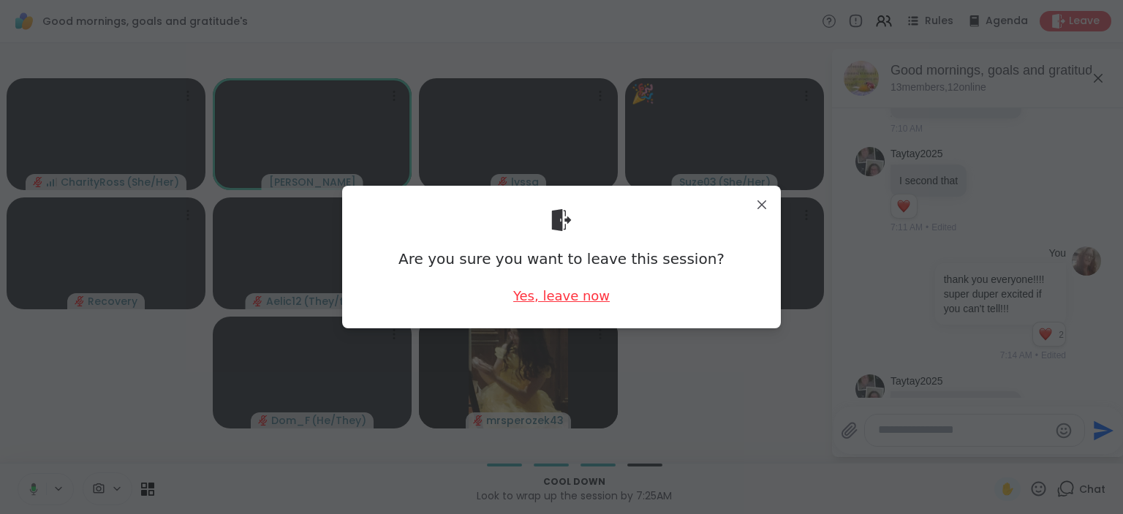
click at [575, 292] on div "Yes, leave now" at bounding box center [561, 296] width 96 height 18
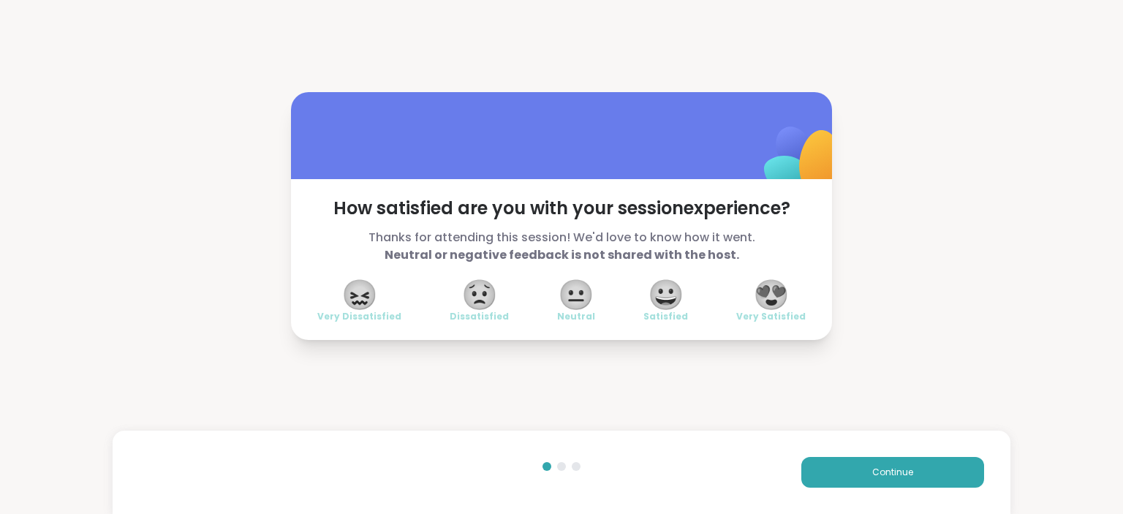
click at [764, 295] on span "😍" at bounding box center [771, 294] width 37 height 26
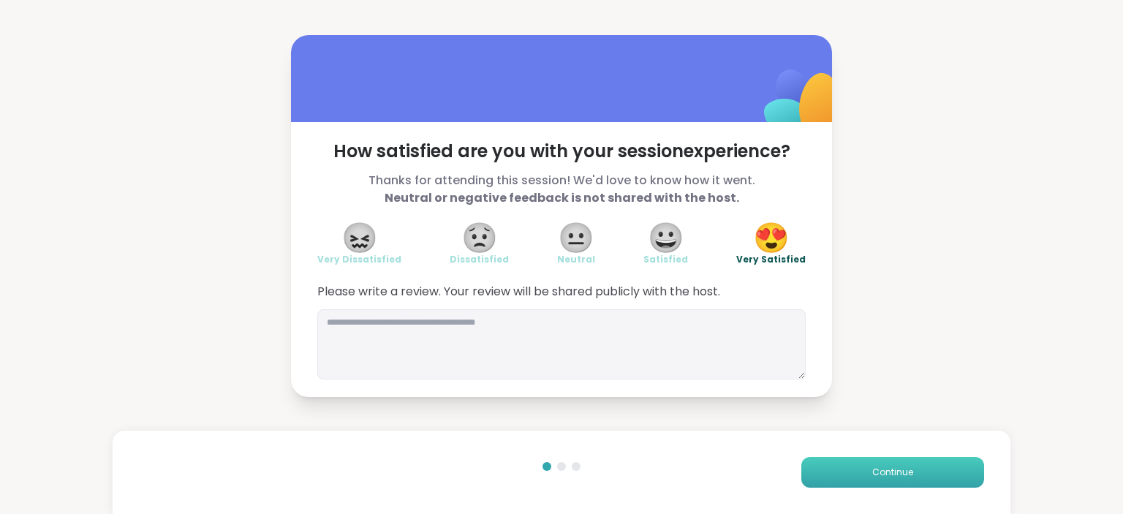
click at [860, 466] on button "Continue" at bounding box center [892, 472] width 183 height 31
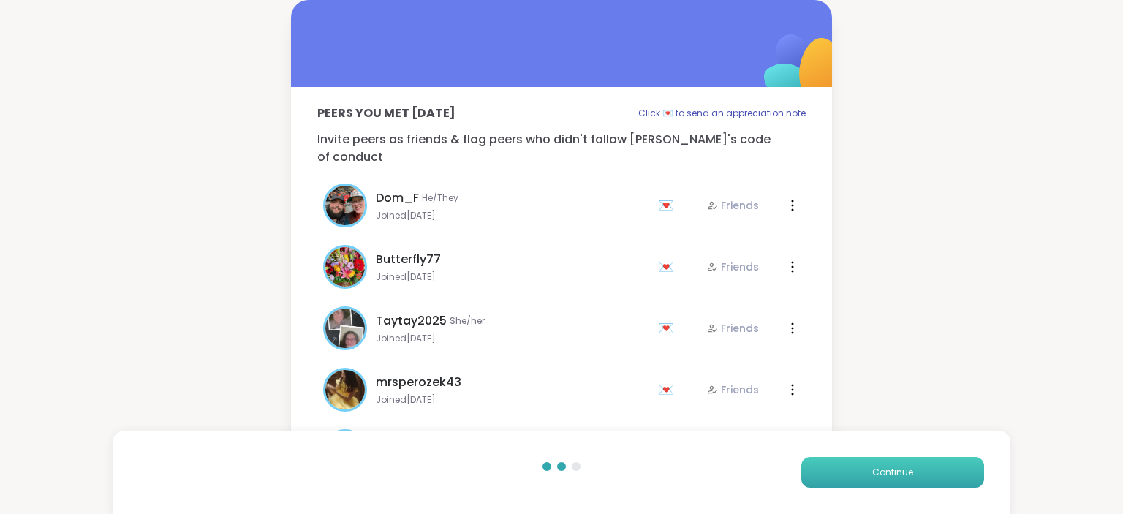
click at [860, 466] on button "Continue" at bounding box center [892, 472] width 183 height 31
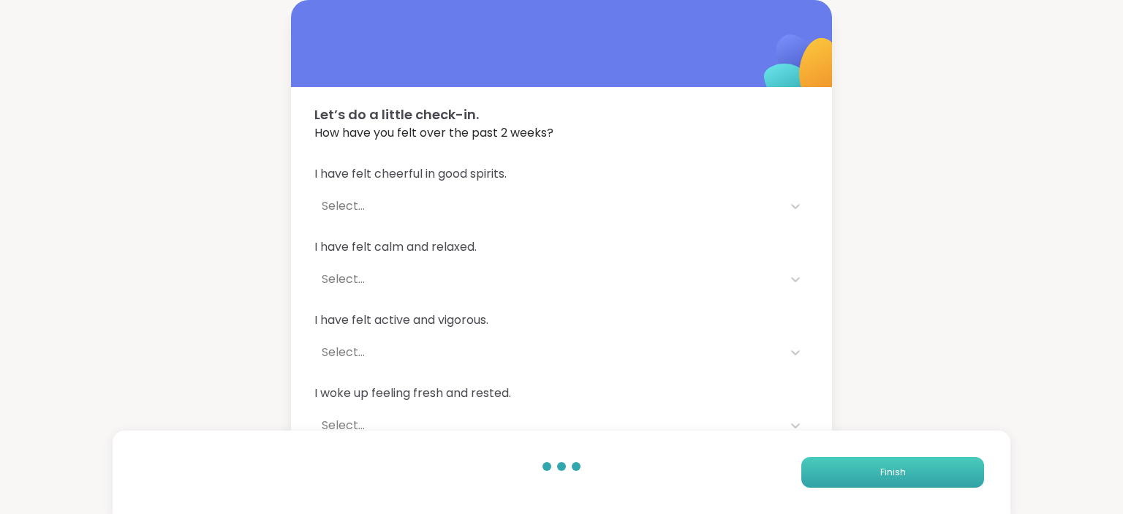
click at [860, 466] on button "Finish" at bounding box center [892, 472] width 183 height 31
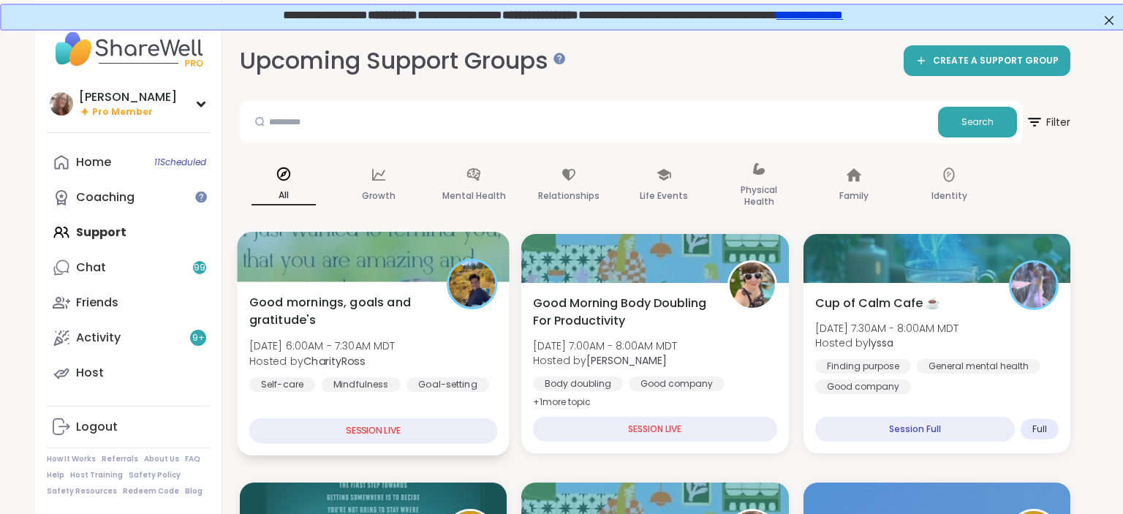
click at [450, 316] on div "Good mornings, goals and gratitude's [DATE] 6:00AM - 7:30AM MDT Hosted by Chari…" at bounding box center [373, 342] width 249 height 99
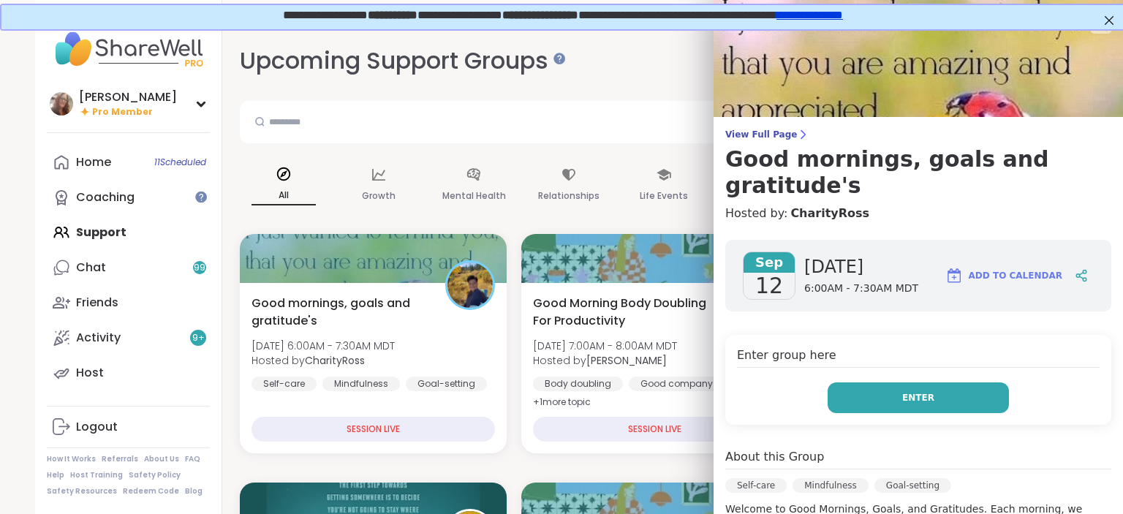
click at [936, 382] on button "Enter" at bounding box center [917, 397] width 181 height 31
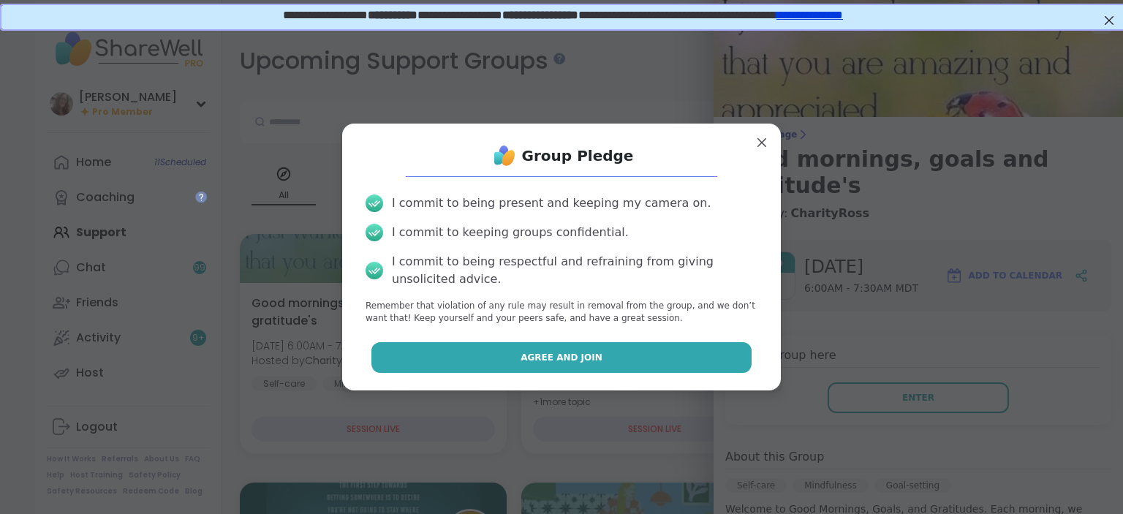
click at [734, 357] on button "Agree and Join" at bounding box center [561, 357] width 381 height 31
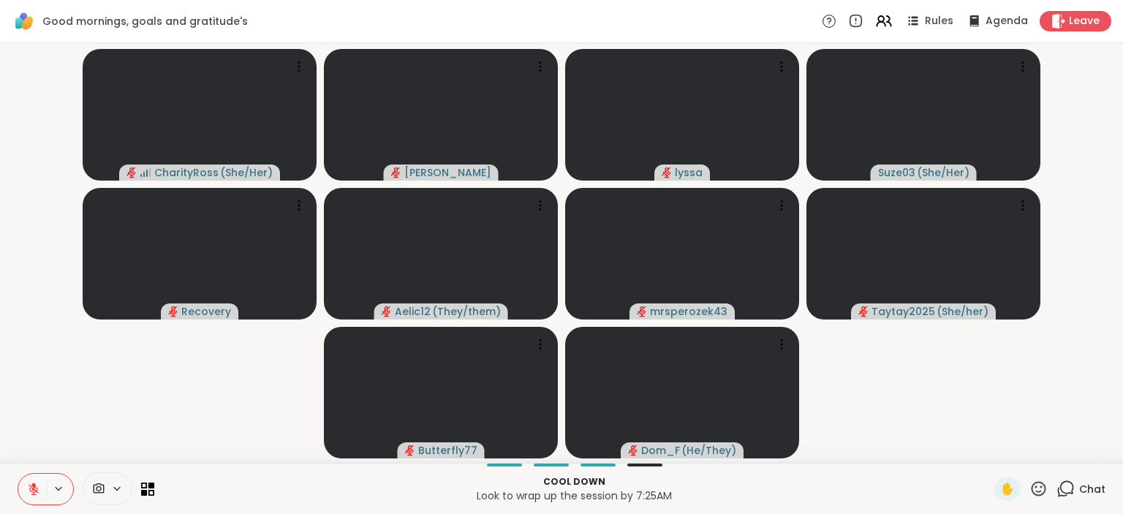
click at [31, 484] on icon at bounding box center [33, 488] width 13 height 13
click at [31, 487] on icon at bounding box center [33, 488] width 13 height 13
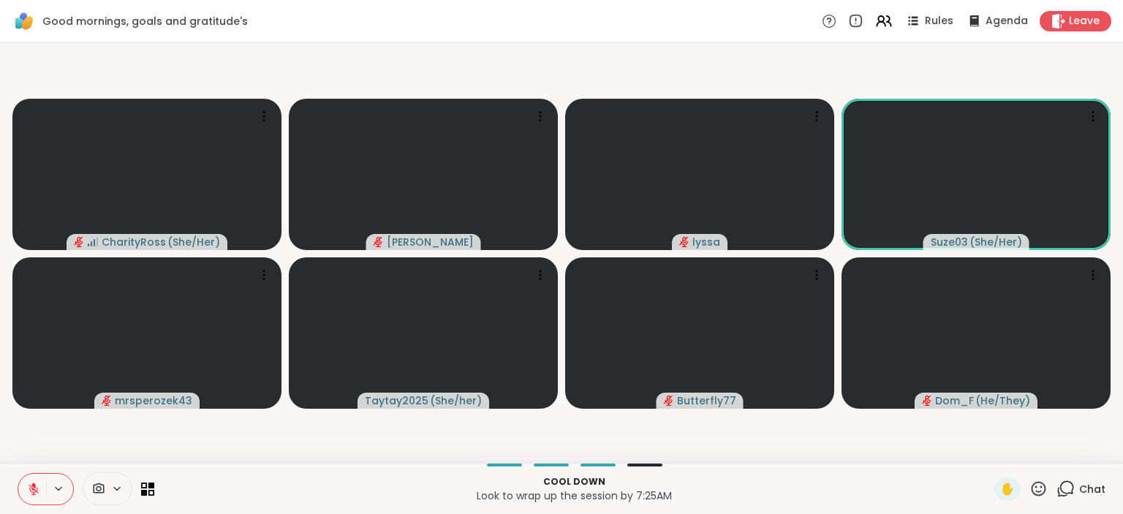
click at [31, 487] on icon at bounding box center [34, 489] width 10 height 10
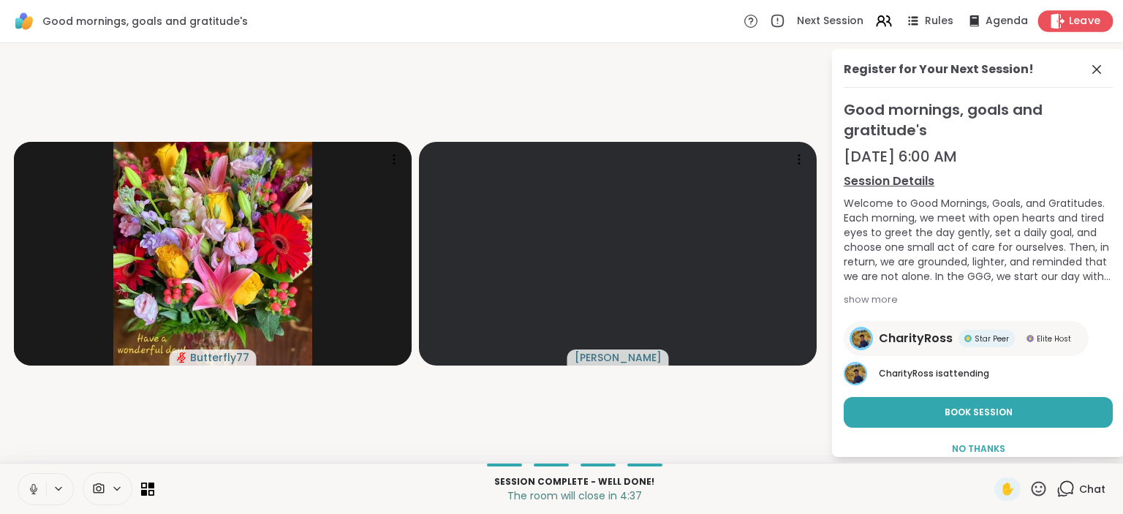
click at [1083, 20] on span "Leave" at bounding box center [1085, 21] width 32 height 15
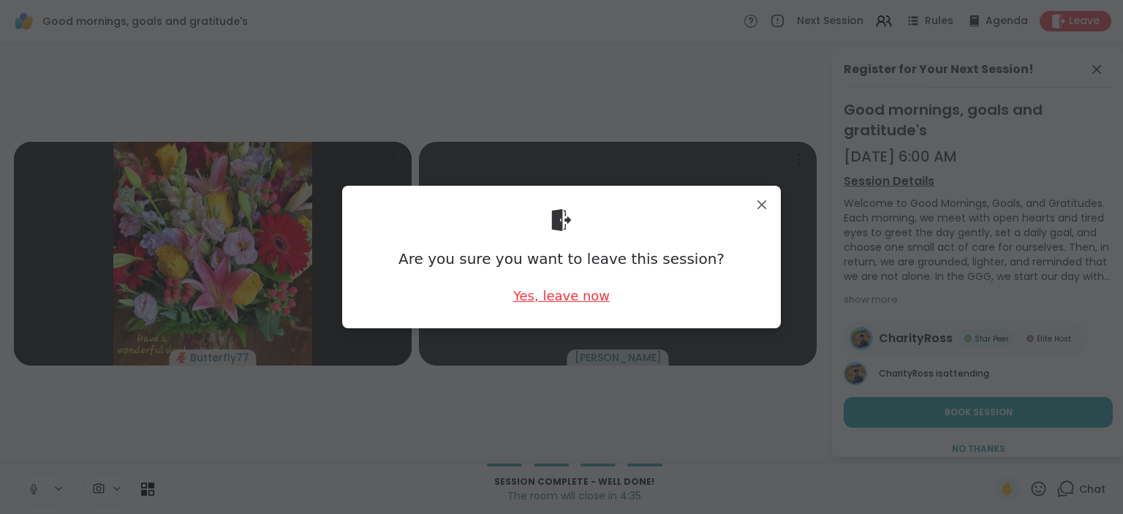
click at [578, 303] on div "Yes, leave now" at bounding box center [561, 296] width 96 height 18
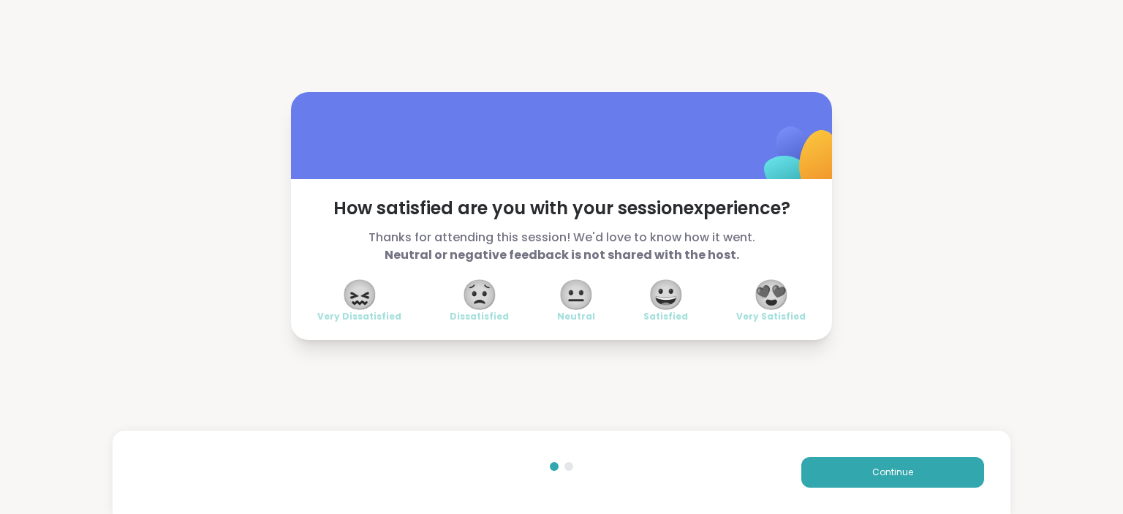
click at [770, 286] on span "😍" at bounding box center [771, 294] width 37 height 26
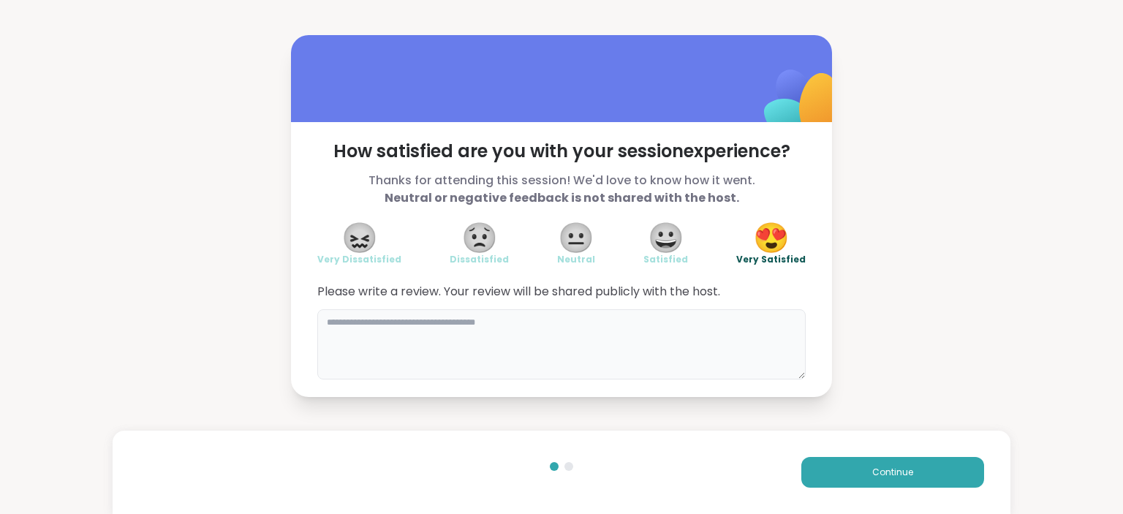
click at [551, 325] on textarea at bounding box center [561, 344] width 488 height 70
paste textarea "**********"
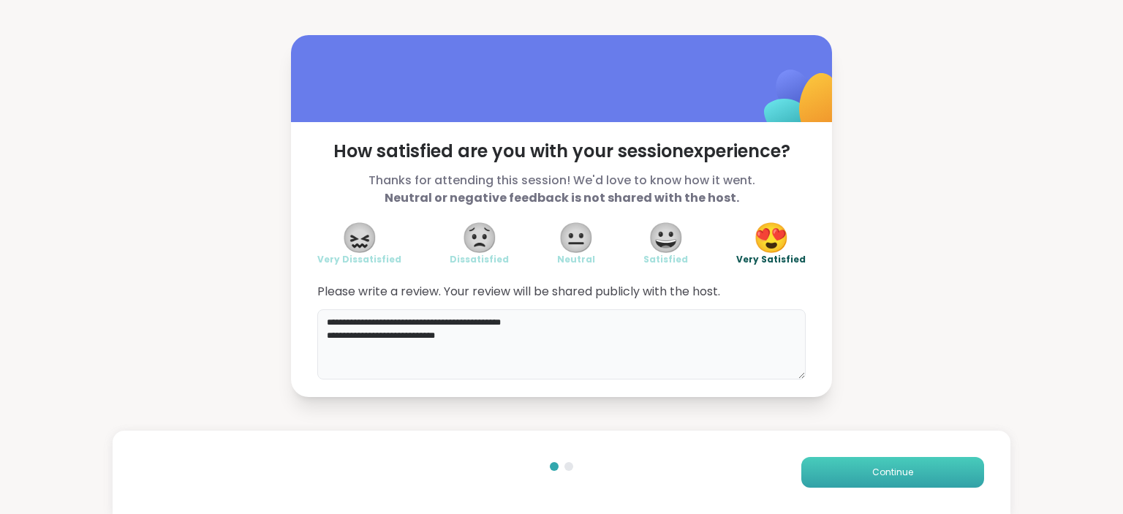
type textarea "**********"
click at [887, 481] on button "Continue" at bounding box center [892, 472] width 183 height 31
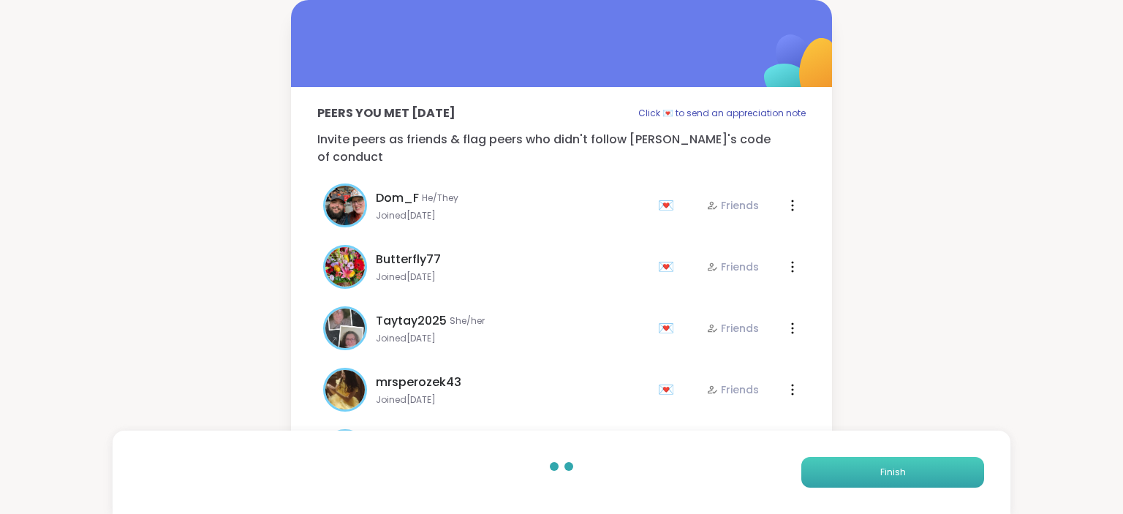
click at [887, 481] on button "Finish" at bounding box center [892, 472] width 183 height 31
